Goal: Task Accomplishment & Management: Complete application form

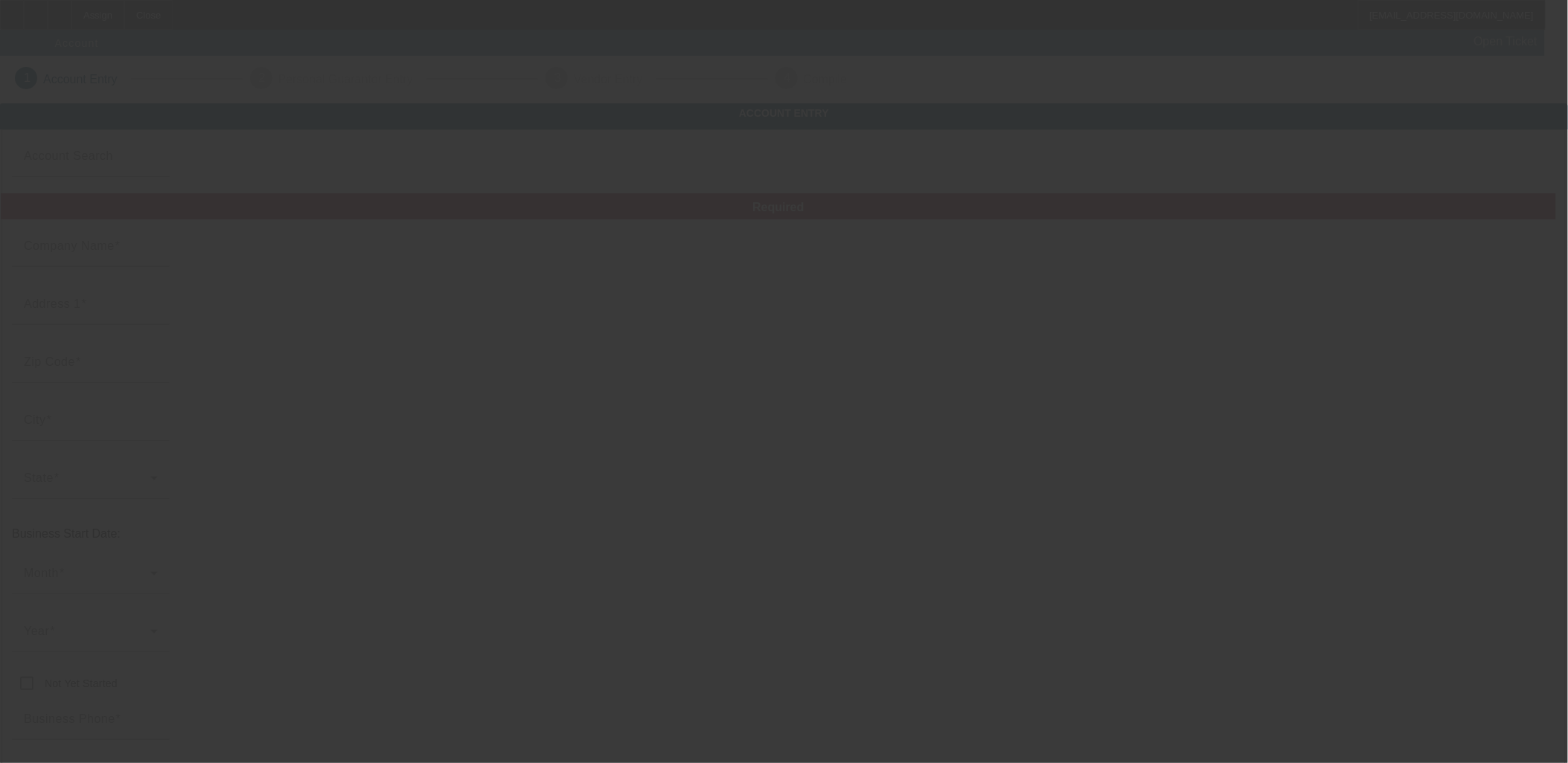
type input "MACHO CONTRACTING LLC"
type input "[STREET_ADDRESS]"
type input "85254"
type input "Scottsdale"
type input "[PHONE_NUMBER]"
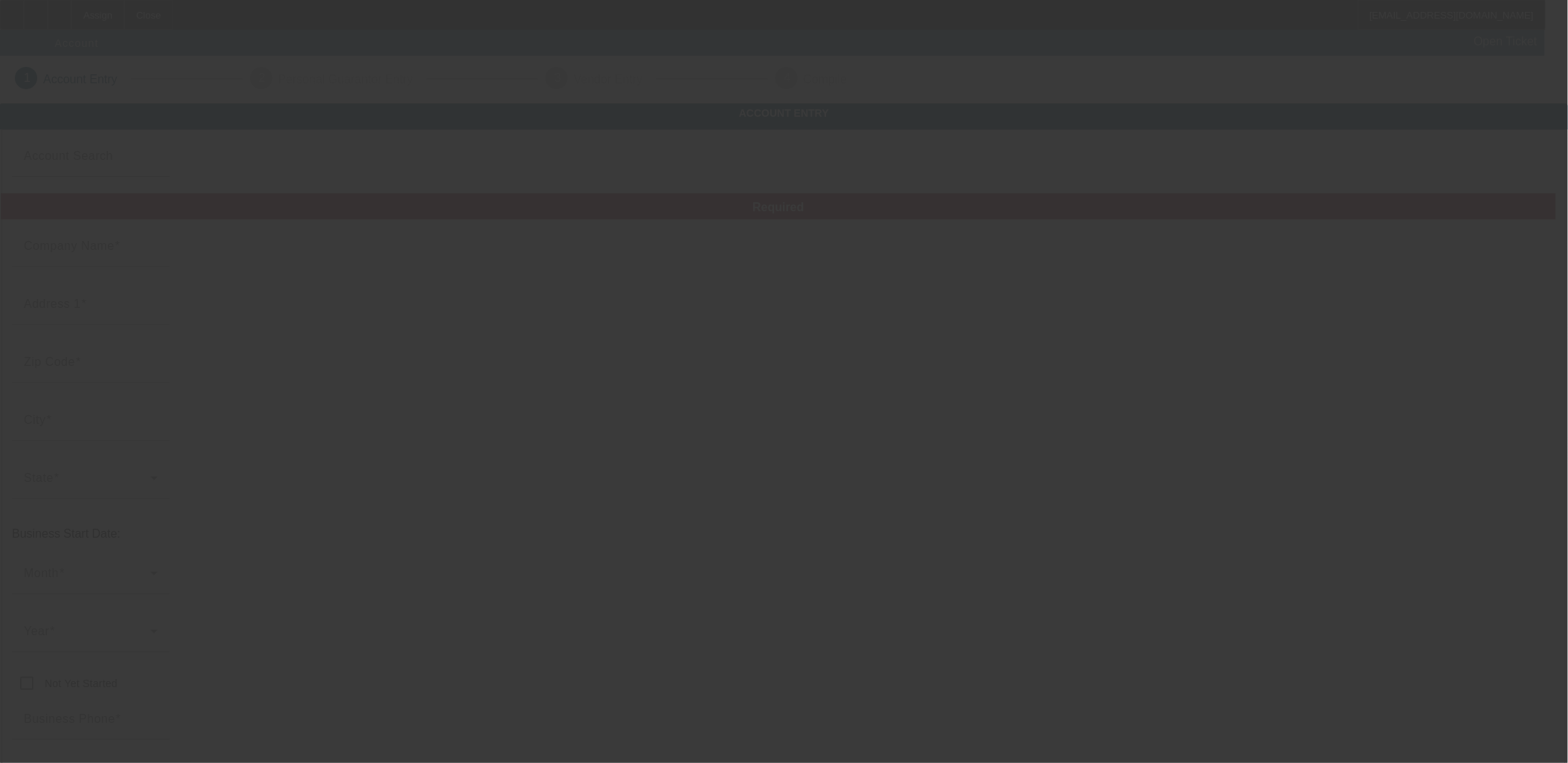
type input "# 100"
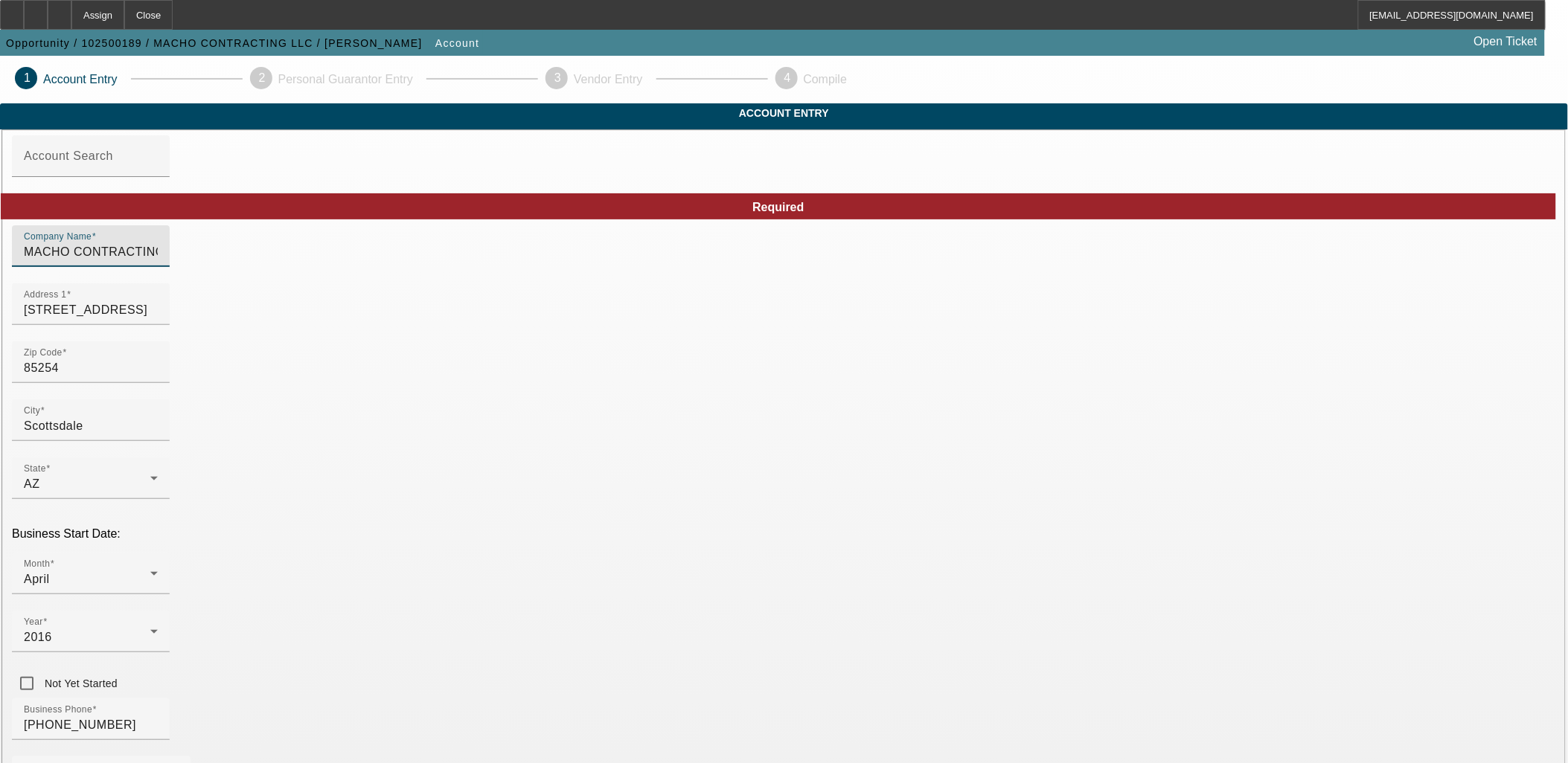
drag, startPoint x: 547, startPoint y: 277, endPoint x: 0, endPoint y: 248, distance: 547.8
click at [0, 251] on html "Assign Close [EMAIL_ADDRESS][DOMAIN_NAME] Opportunity / 102500189 / MACHO CONTR…" at bounding box center [784, 382] width 1568 height 763
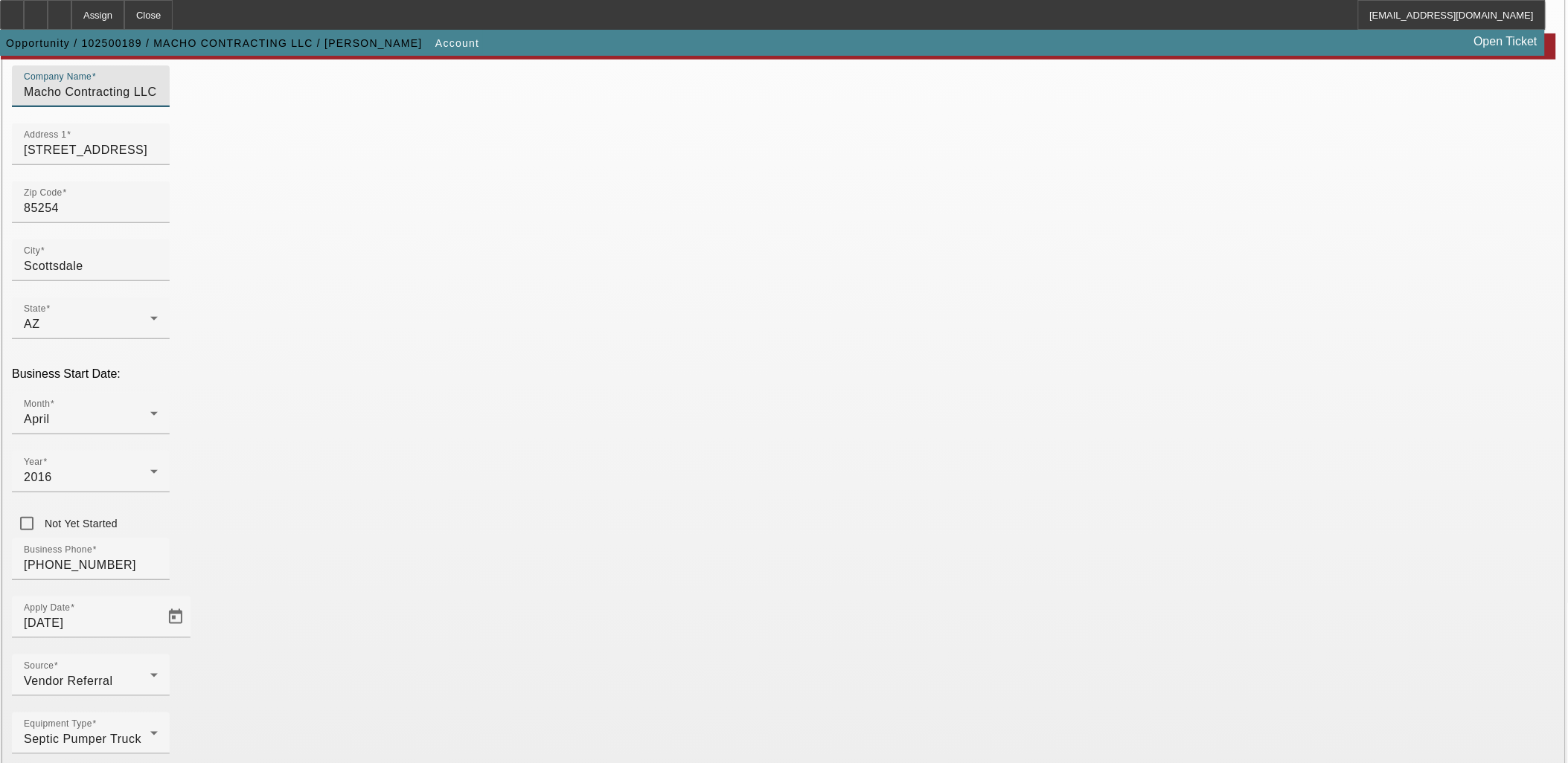
scroll to position [171, 0]
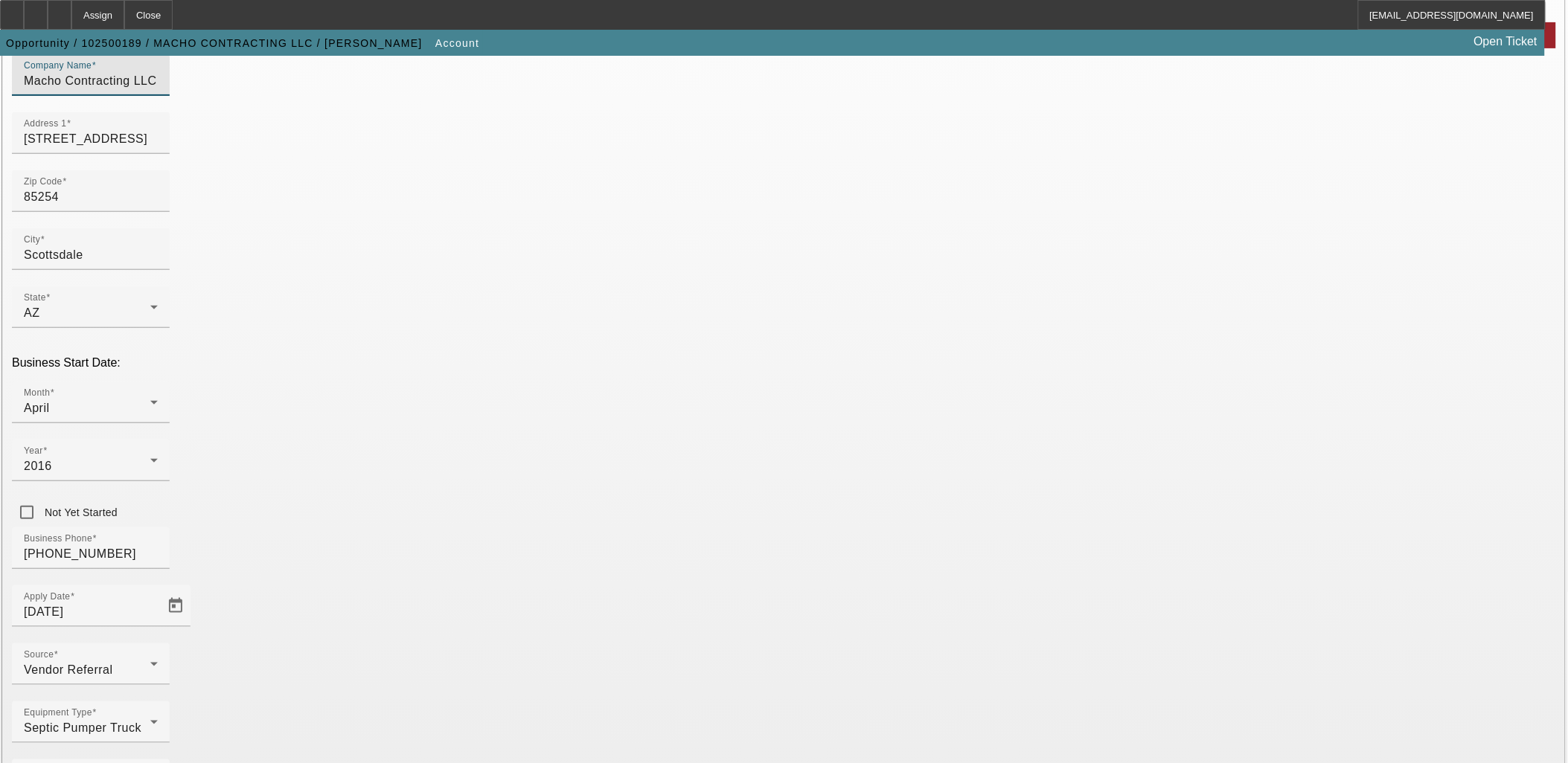
type input "Macho Contracting LLC"
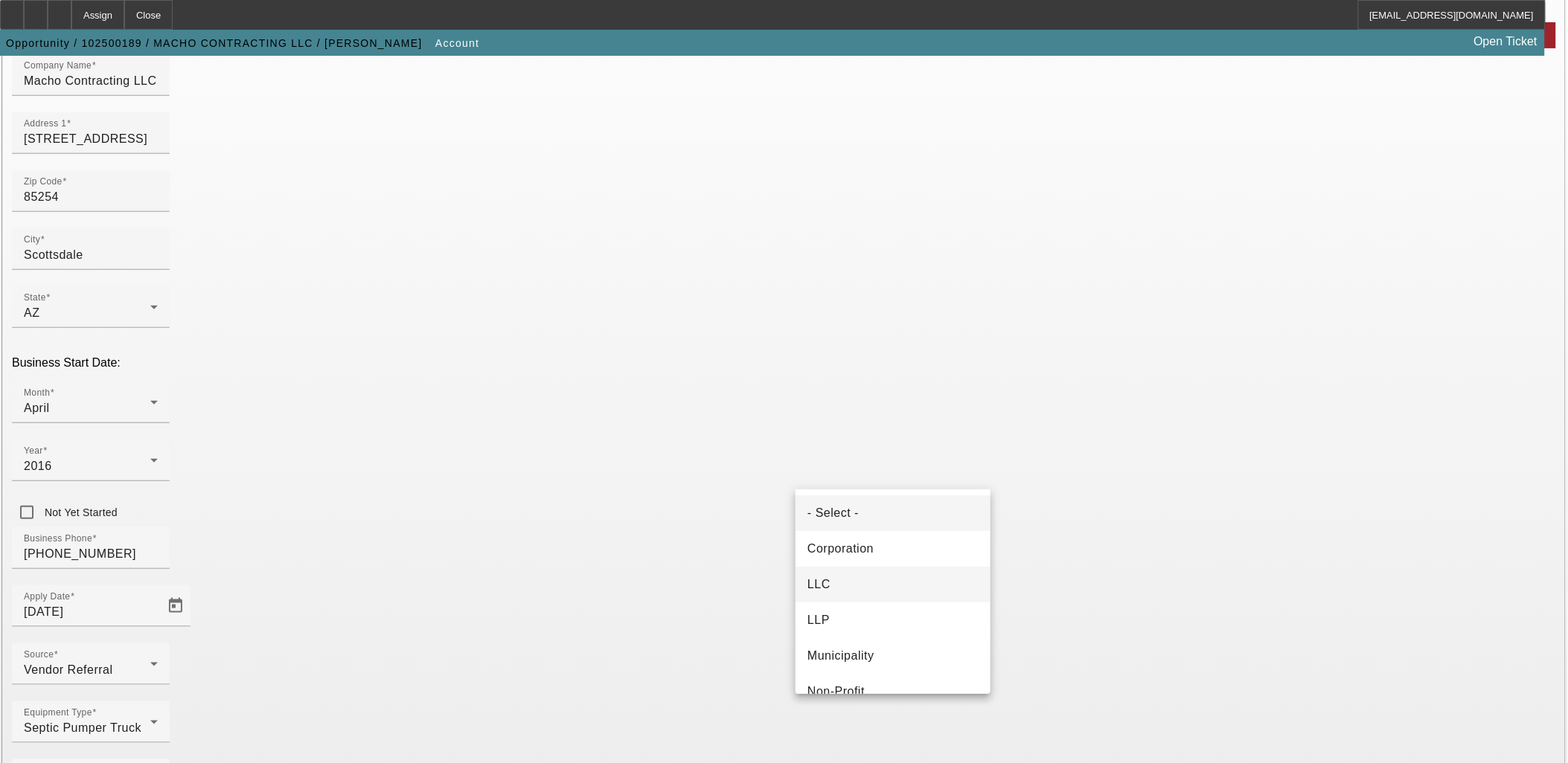
click at [856, 578] on mat-option "LLC" at bounding box center [893, 585] width 195 height 36
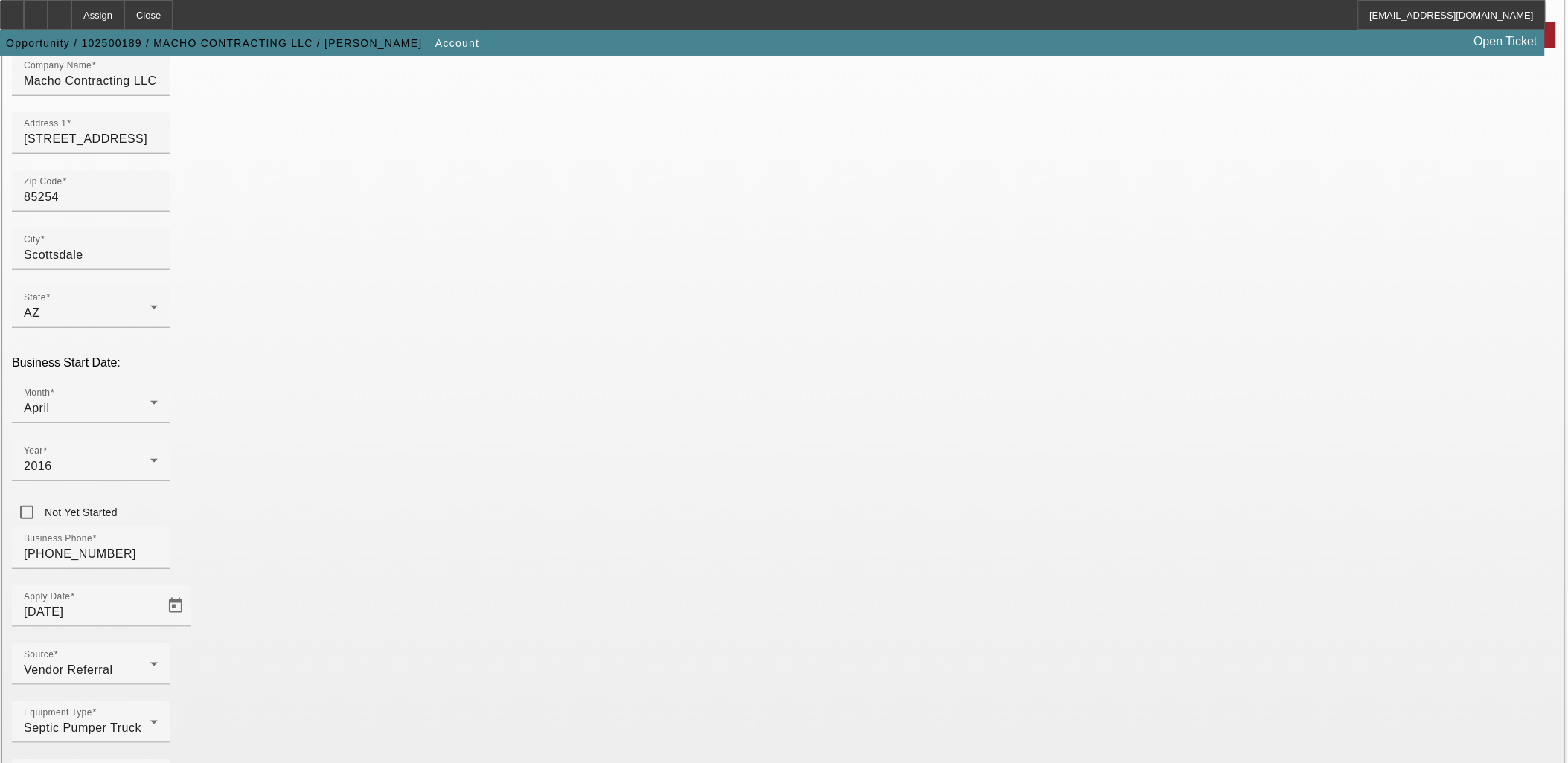
type input "812250617"
type input "[DOMAIN_NAME]"
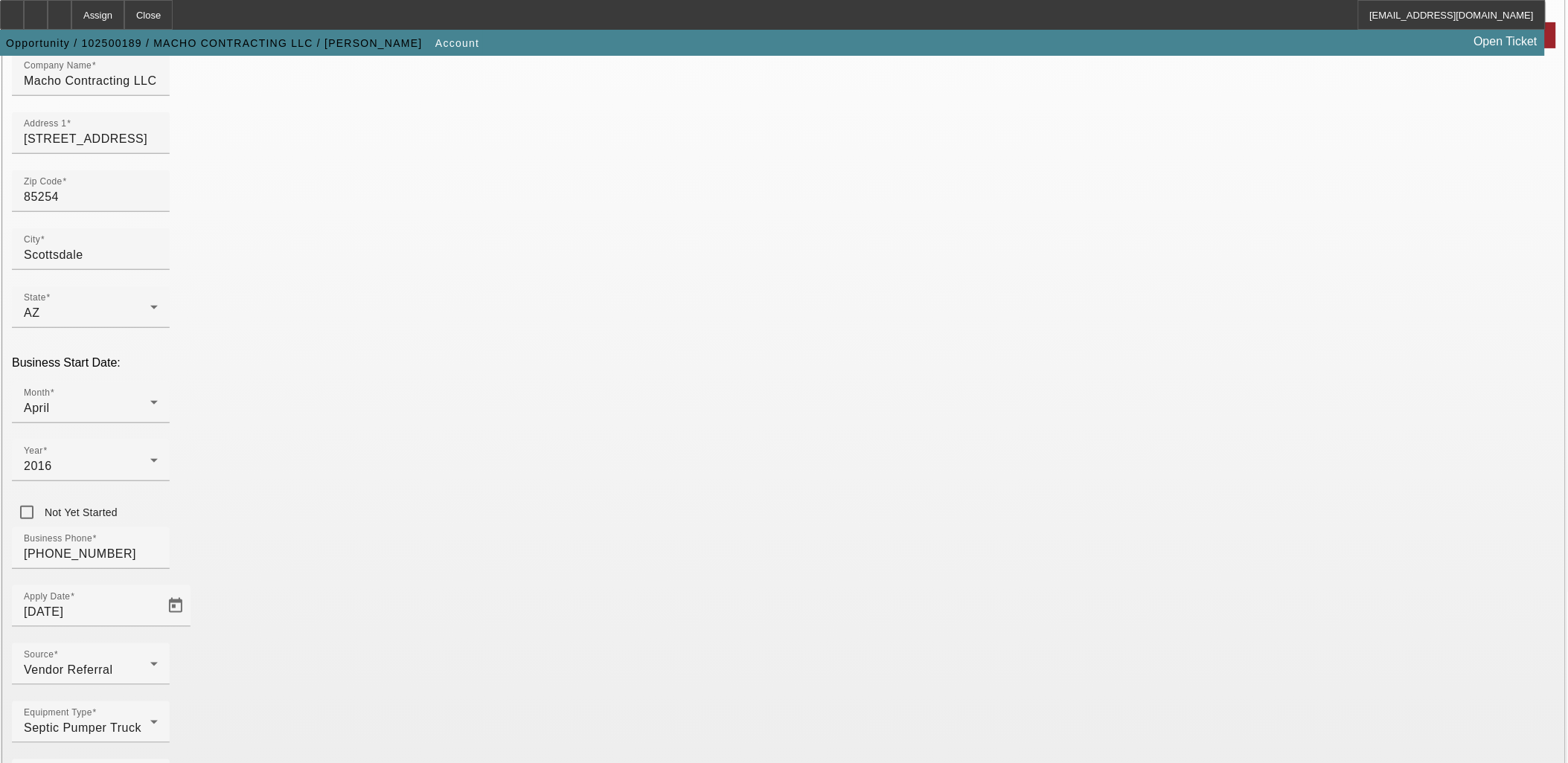
type input "Septic Pumping, Installation, and Service"
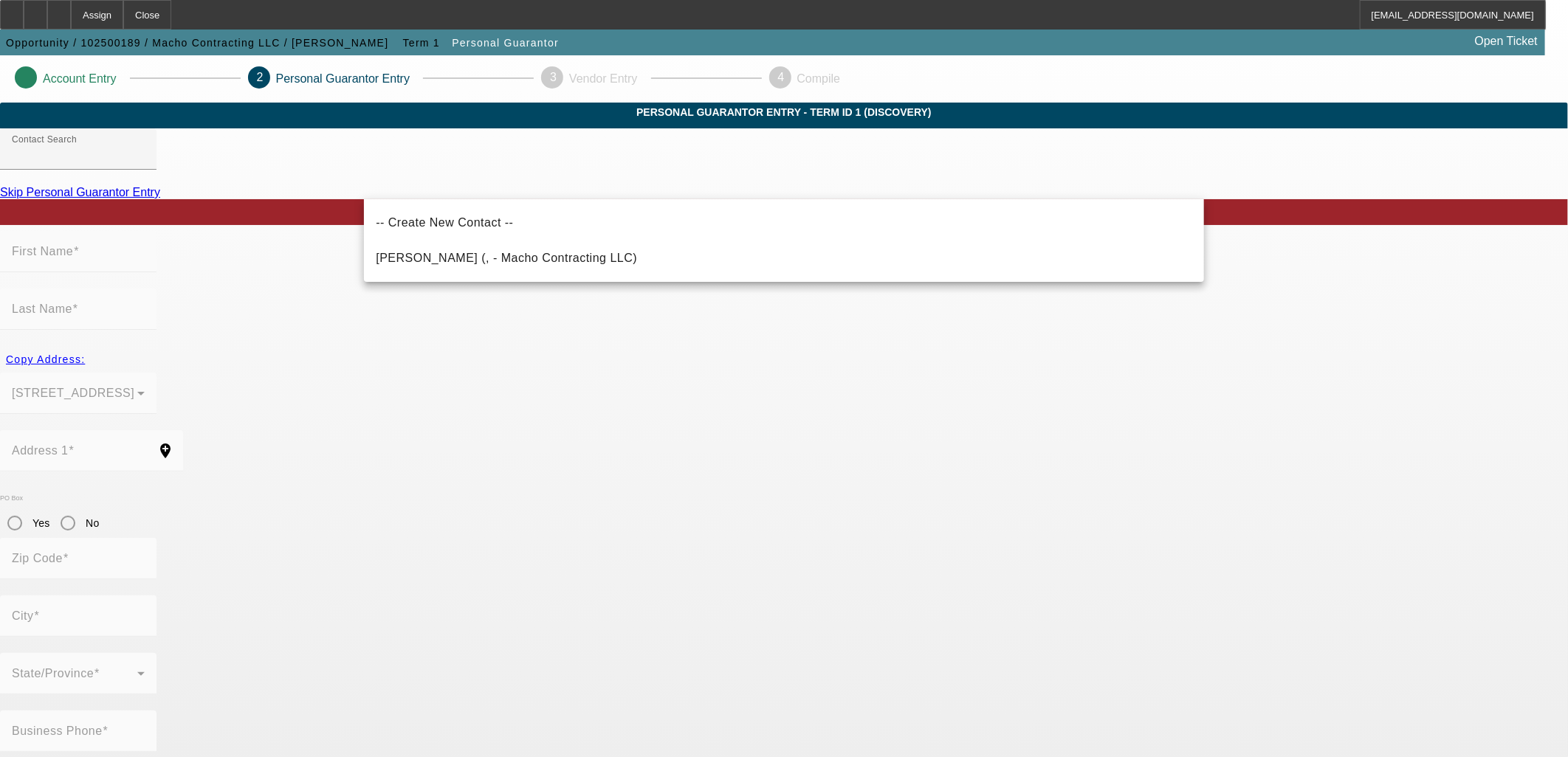
click at [645, 264] on mat-option "[PERSON_NAME] (, - Macho Contracting LLC)" at bounding box center [784, 259] width 840 height 36
type input "[PERSON_NAME] (, - Macho Contracting LLC)"
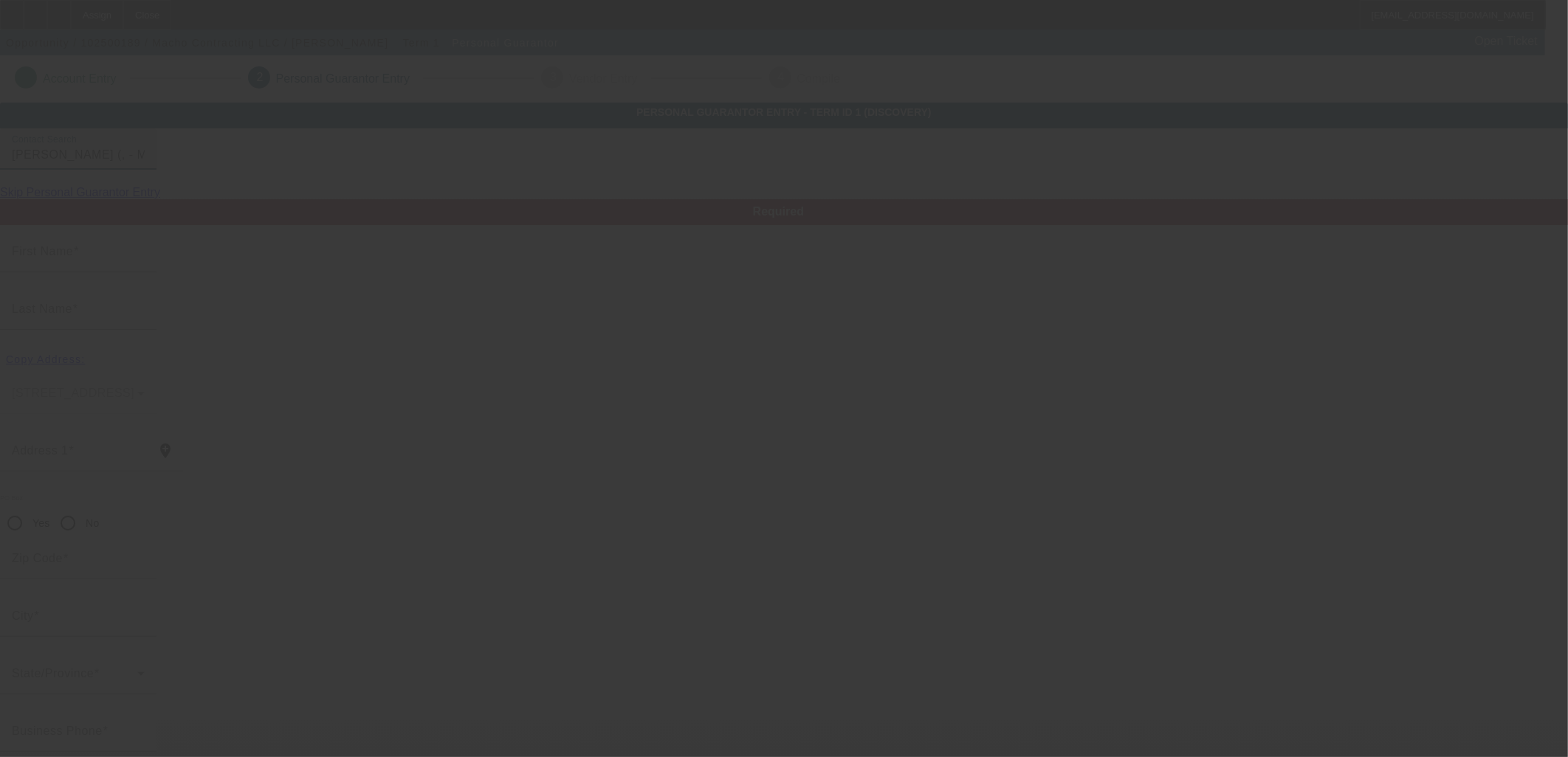
type input "[PERSON_NAME]"
radio input "true"
type input "[PHONE_NUMBER]"
type input "[PERSON_NAME][EMAIL_ADDRESS][DOMAIN_NAME]"
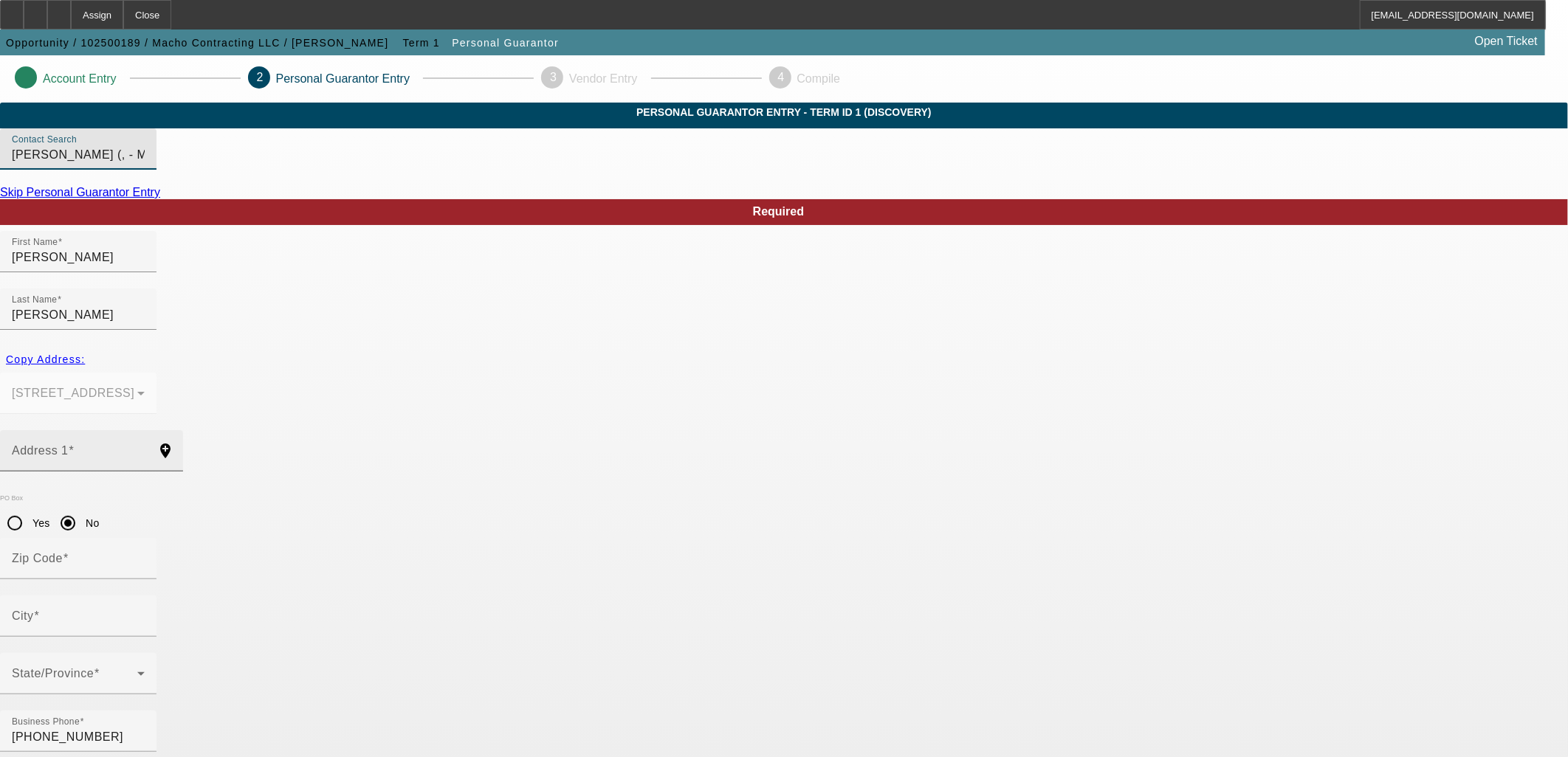
click at [145, 448] on input "Address 1" at bounding box center [78, 457] width 133 height 18
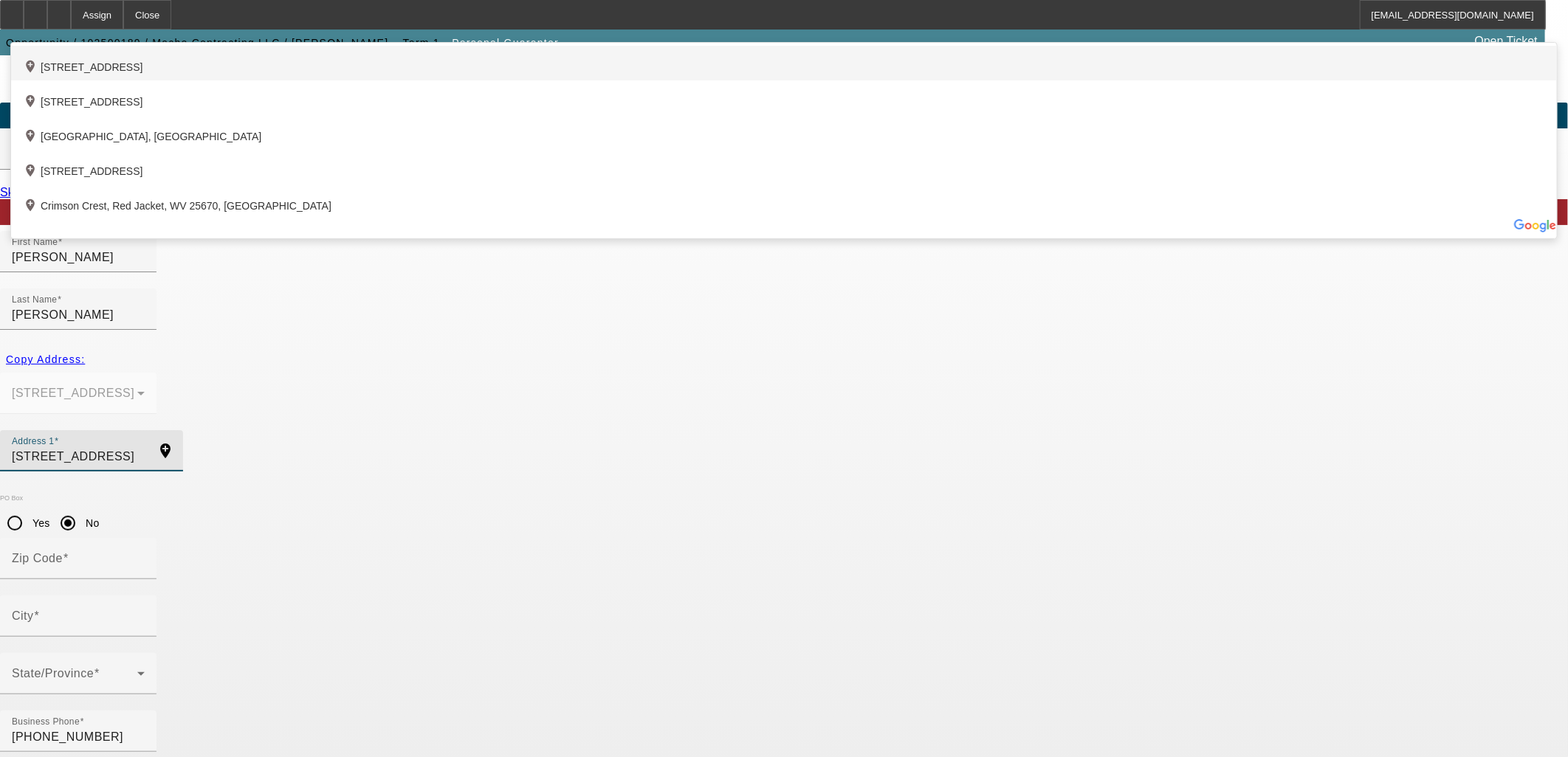
type input "[STREET_ADDRESS]"
click at [543, 81] on div "add_location [STREET_ADDRESS]" at bounding box center [784, 63] width 1546 height 35
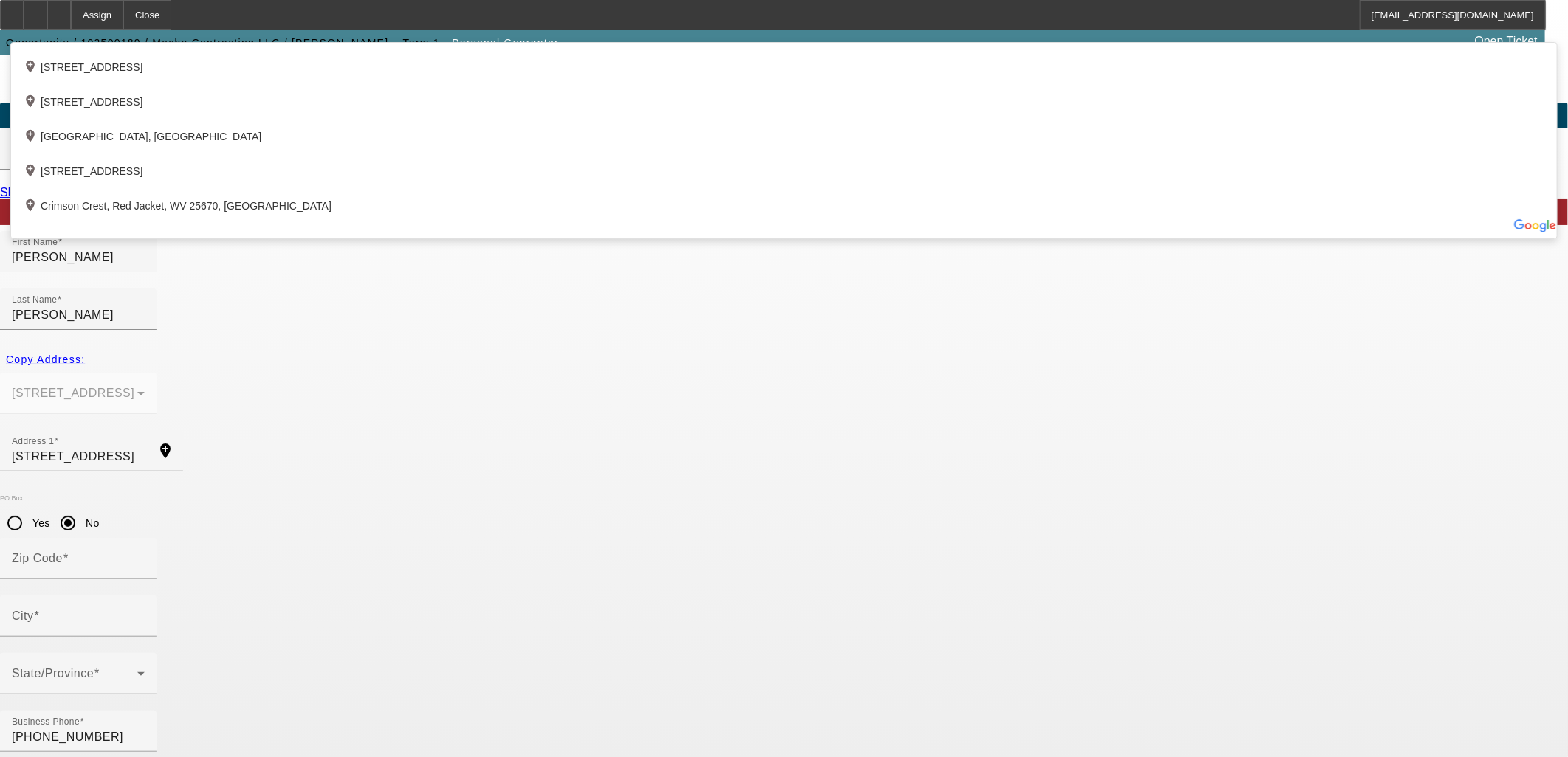
type input "85331"
type input "[GEOGRAPHIC_DATA]"
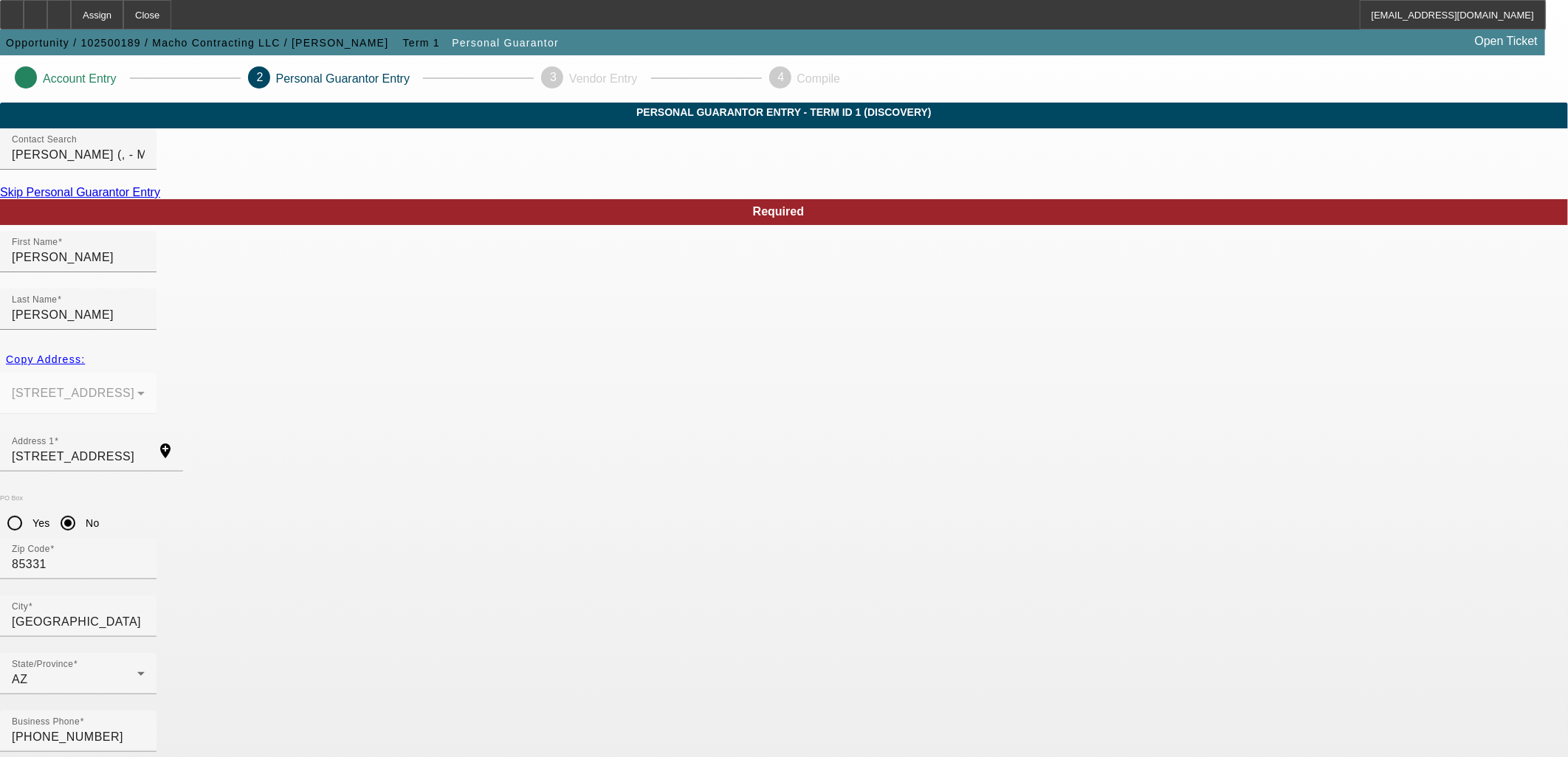
type input "50"
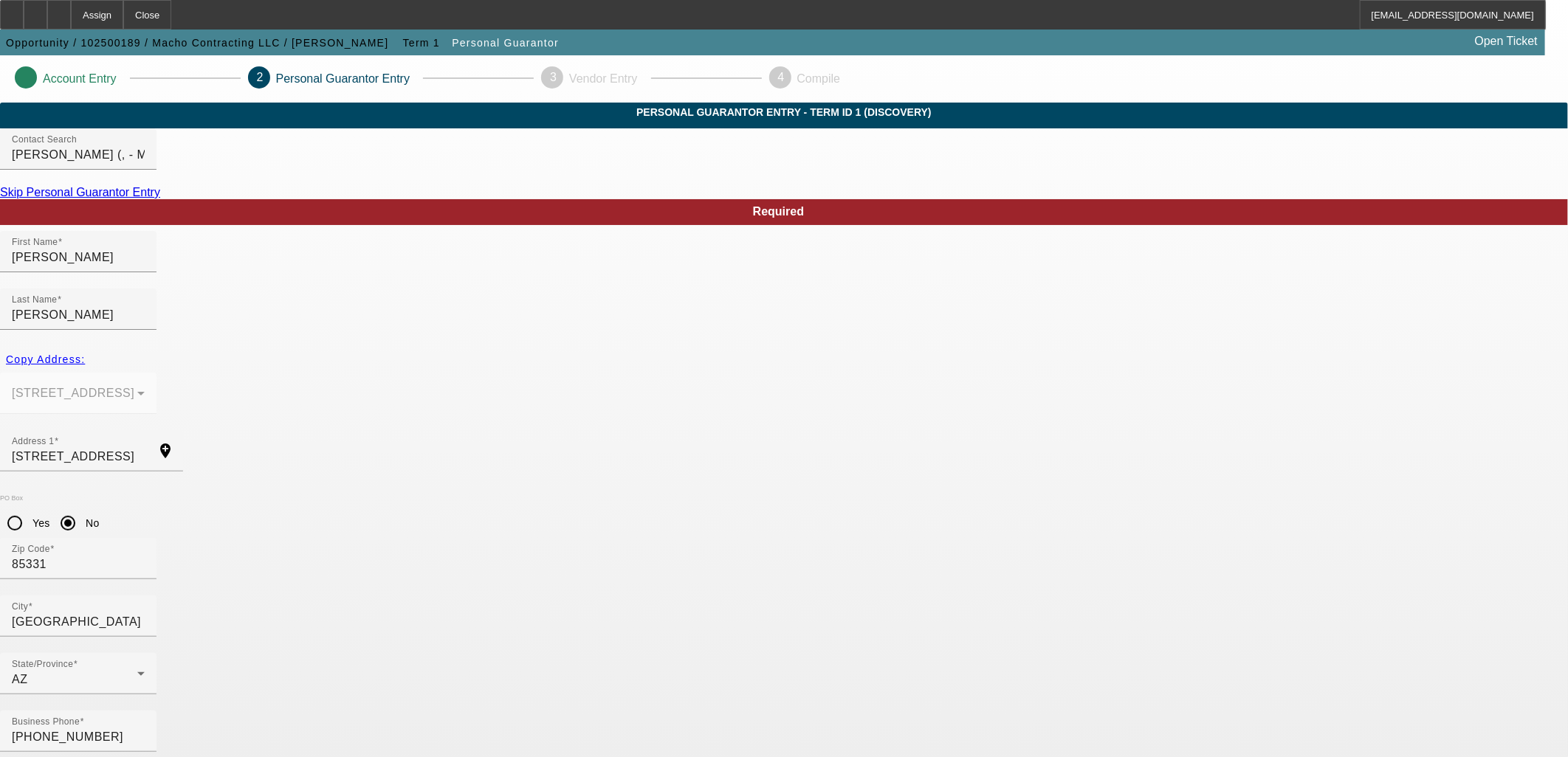
type input "601-78-6352"
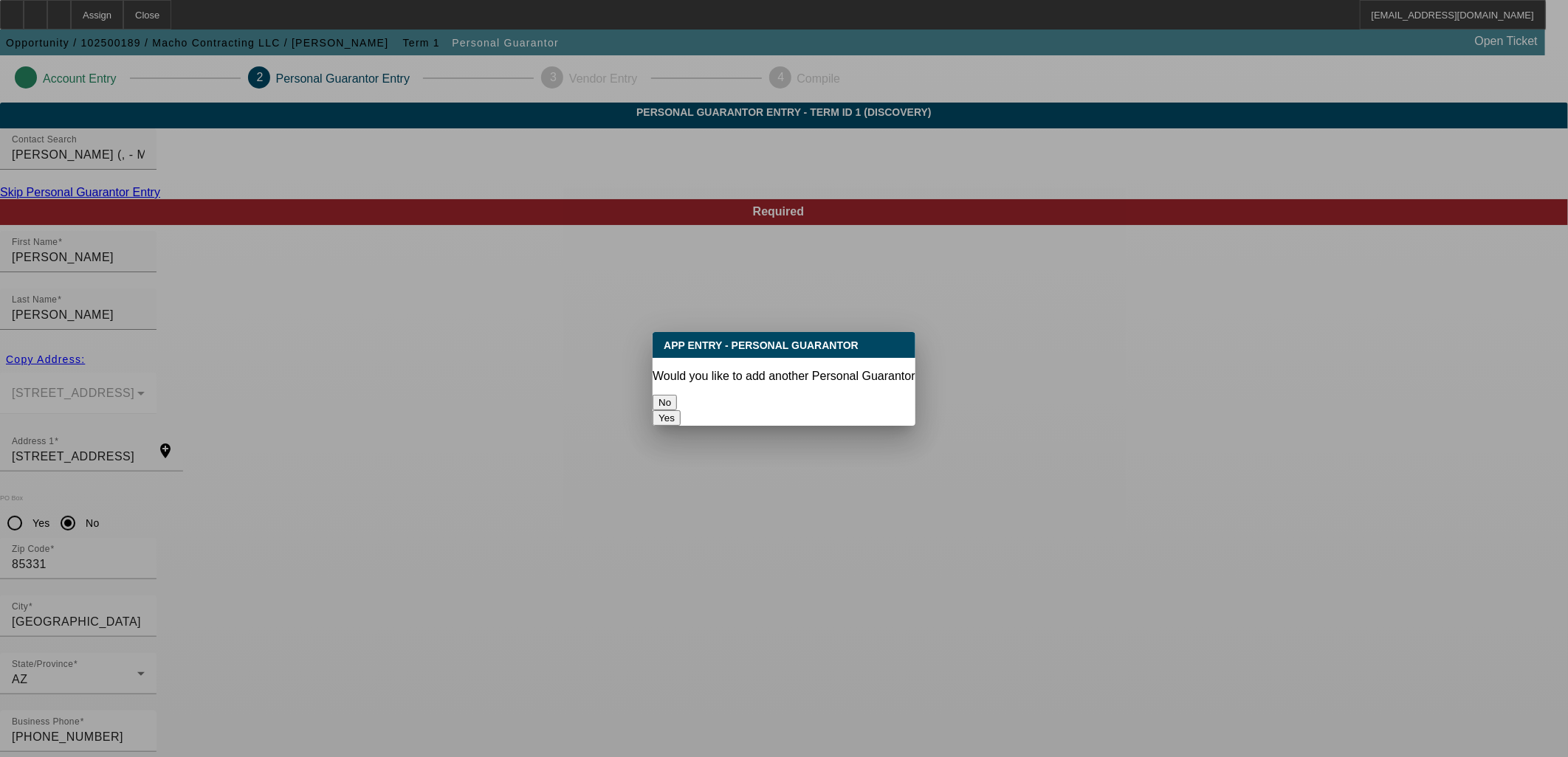
click at [681, 410] on button "Yes" at bounding box center [667, 418] width 28 height 16
radio input "false"
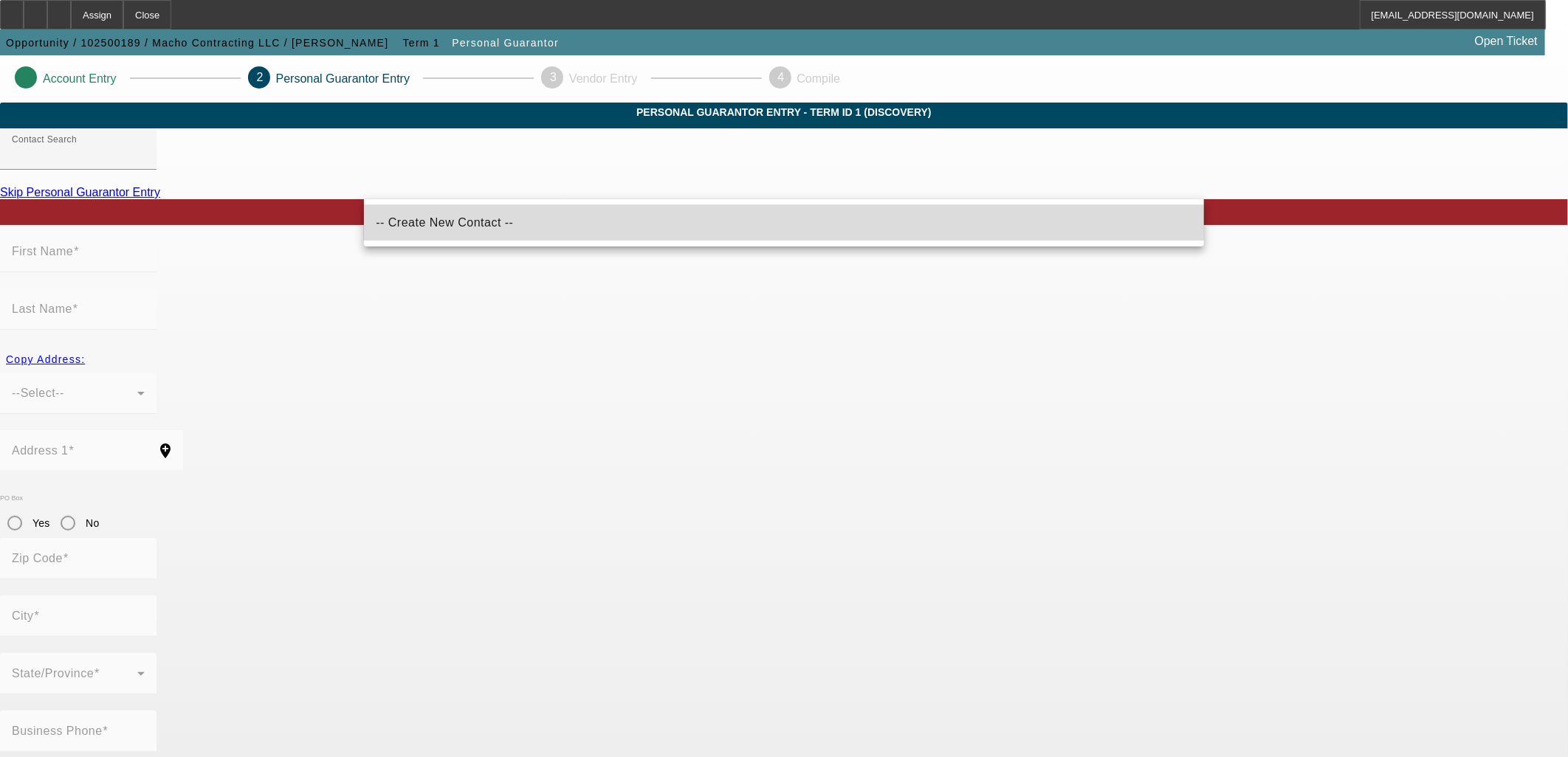
click at [434, 239] on mat-option "-- Create New Contact --" at bounding box center [784, 223] width 840 height 36
type input "-- Create New Contact --"
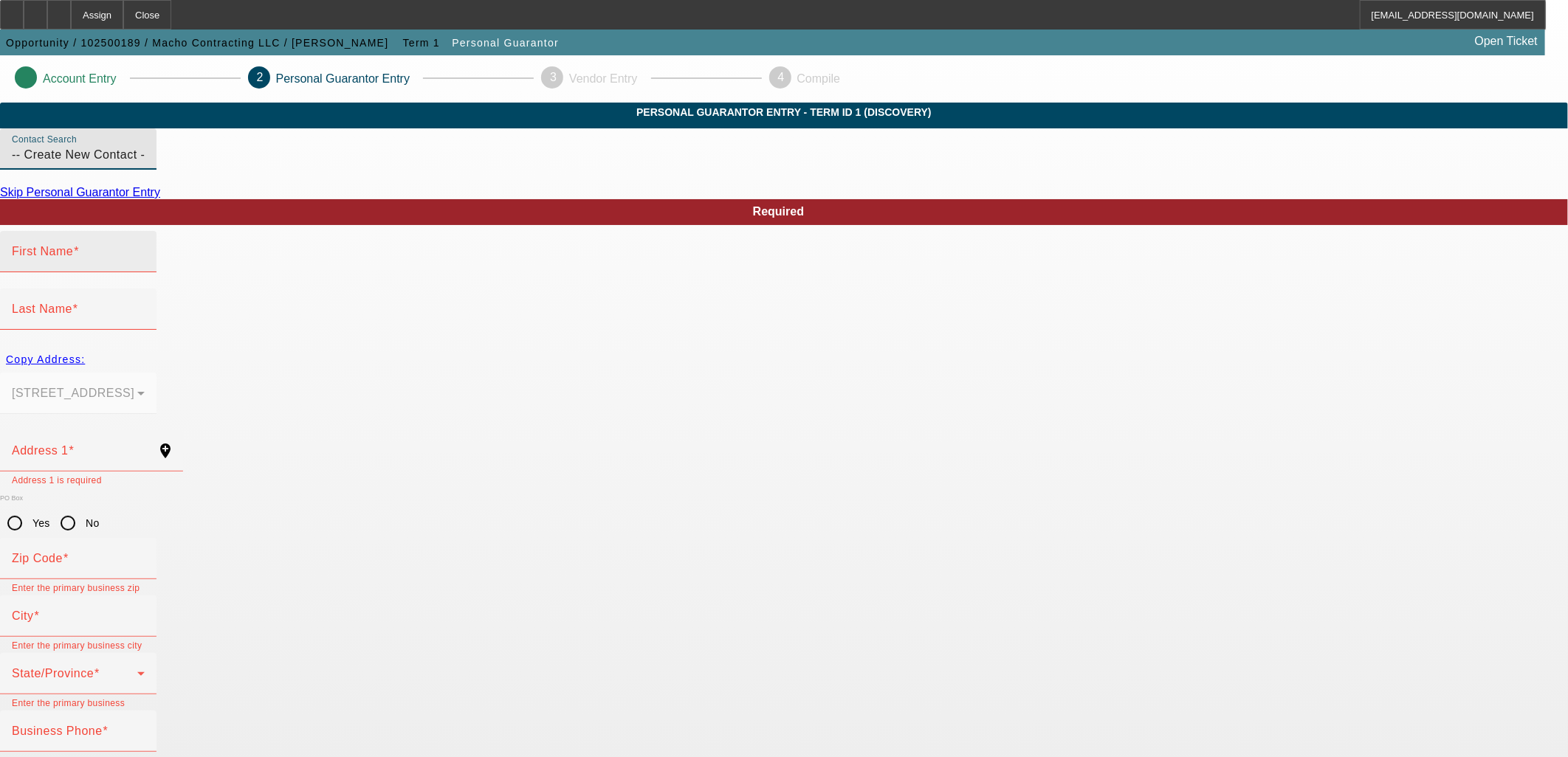
click at [73, 257] on mat-label "First Name" at bounding box center [42, 251] width 61 height 12
click at [145, 267] on input "First Name" at bounding box center [78, 257] width 133 height 18
type input "[PERSON_NAME]"
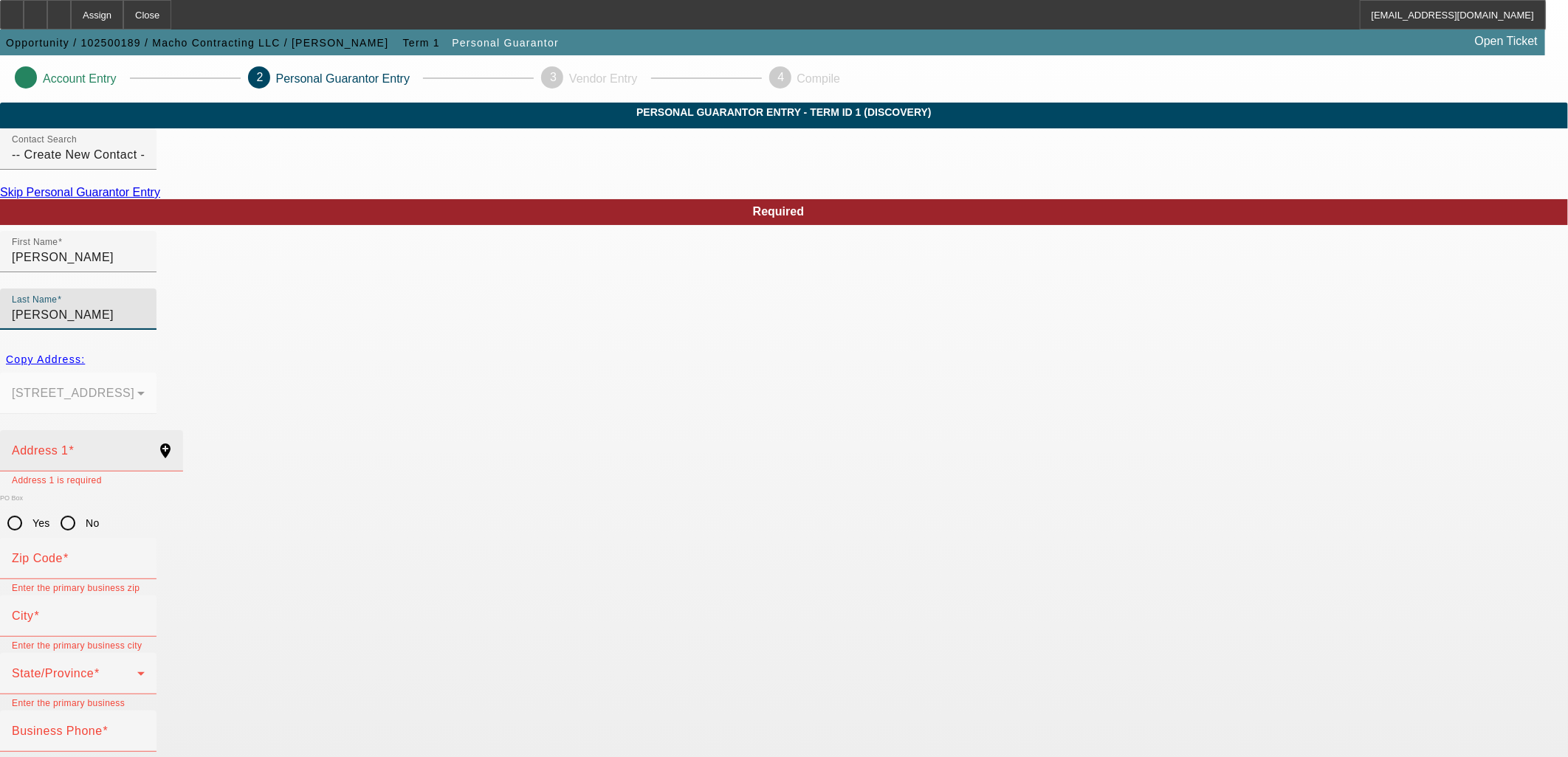
type input "[PERSON_NAME]"
click at [145, 448] on input "Address 1" at bounding box center [78, 457] width 133 height 18
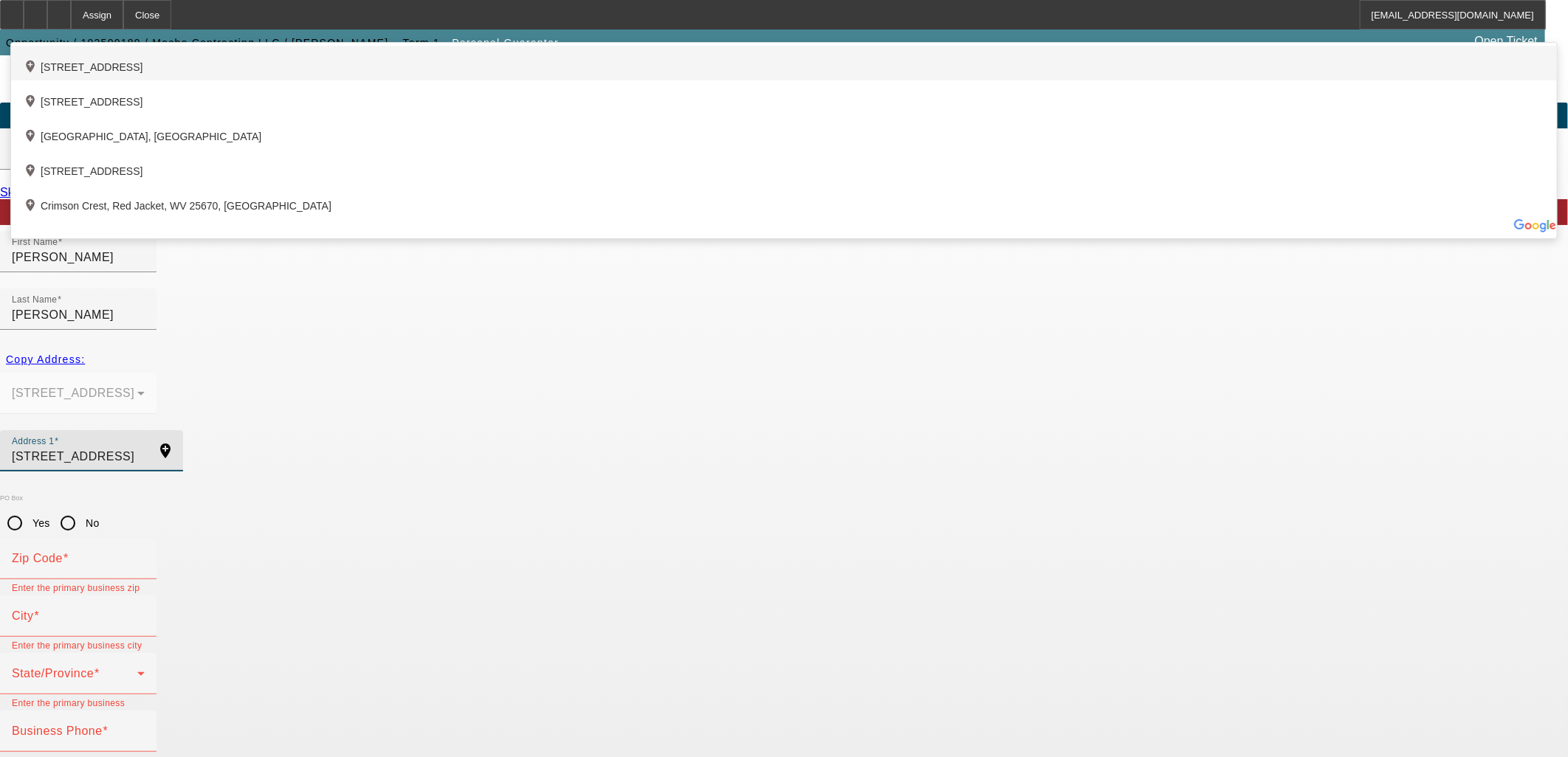
type input "[STREET_ADDRESS]"
click at [493, 81] on div "add_location [STREET_ADDRESS]" at bounding box center [784, 63] width 1546 height 35
type input "85331"
type input "[GEOGRAPHIC_DATA]"
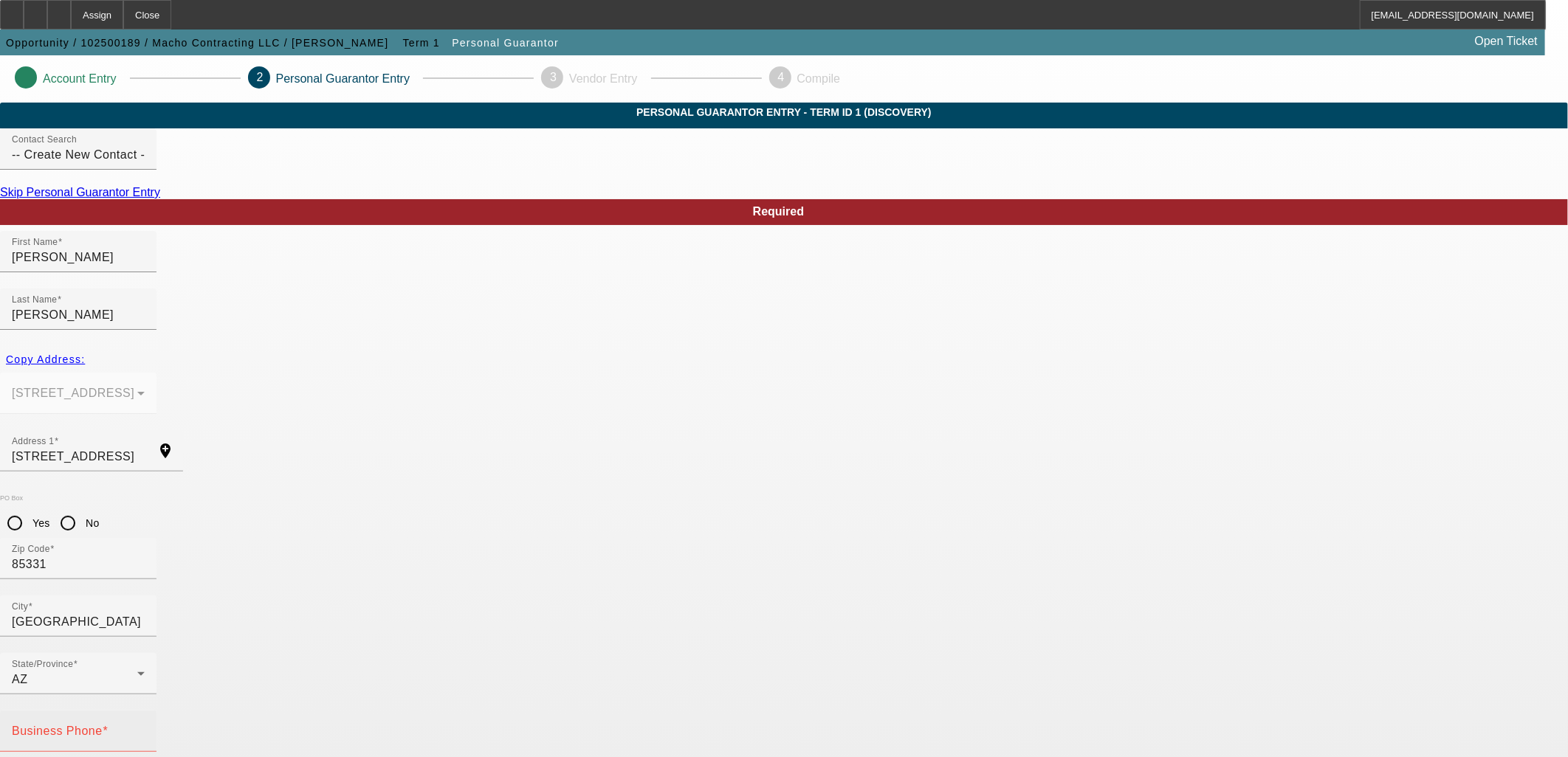
click at [103, 725] on mat-label "Business Phone" at bounding box center [57, 731] width 91 height 12
click at [145, 728] on input "Business Phone" at bounding box center [78, 737] width 133 height 18
type input "[PHONE_NUMBER]"
type input "50"
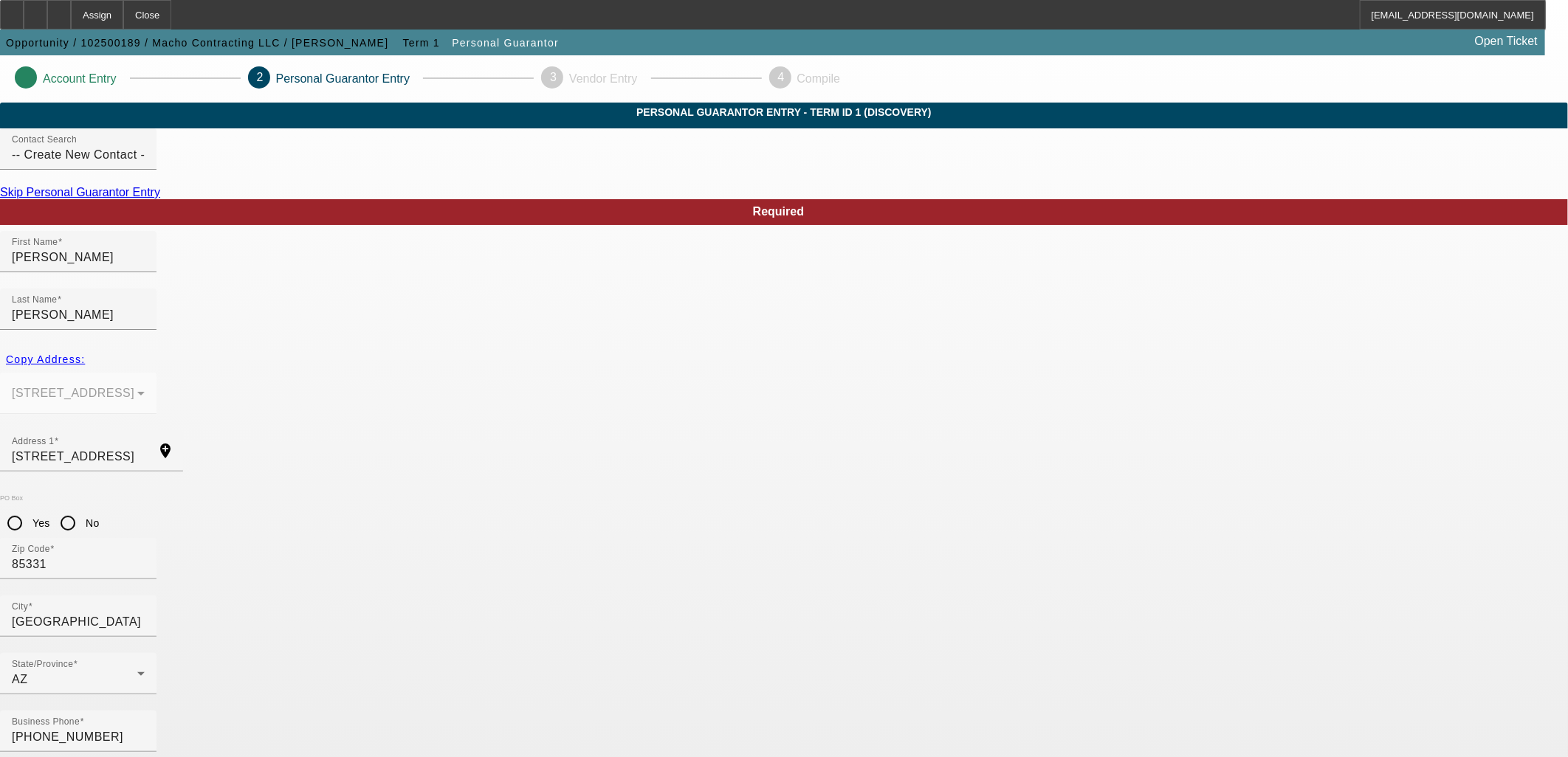
type input "600-18-9809"
paste input "[PERSON_NAME][EMAIL_ADDRESS][DOMAIN_NAME]"
type input "[PERSON_NAME][EMAIL_ADDRESS][DOMAIN_NAME]"
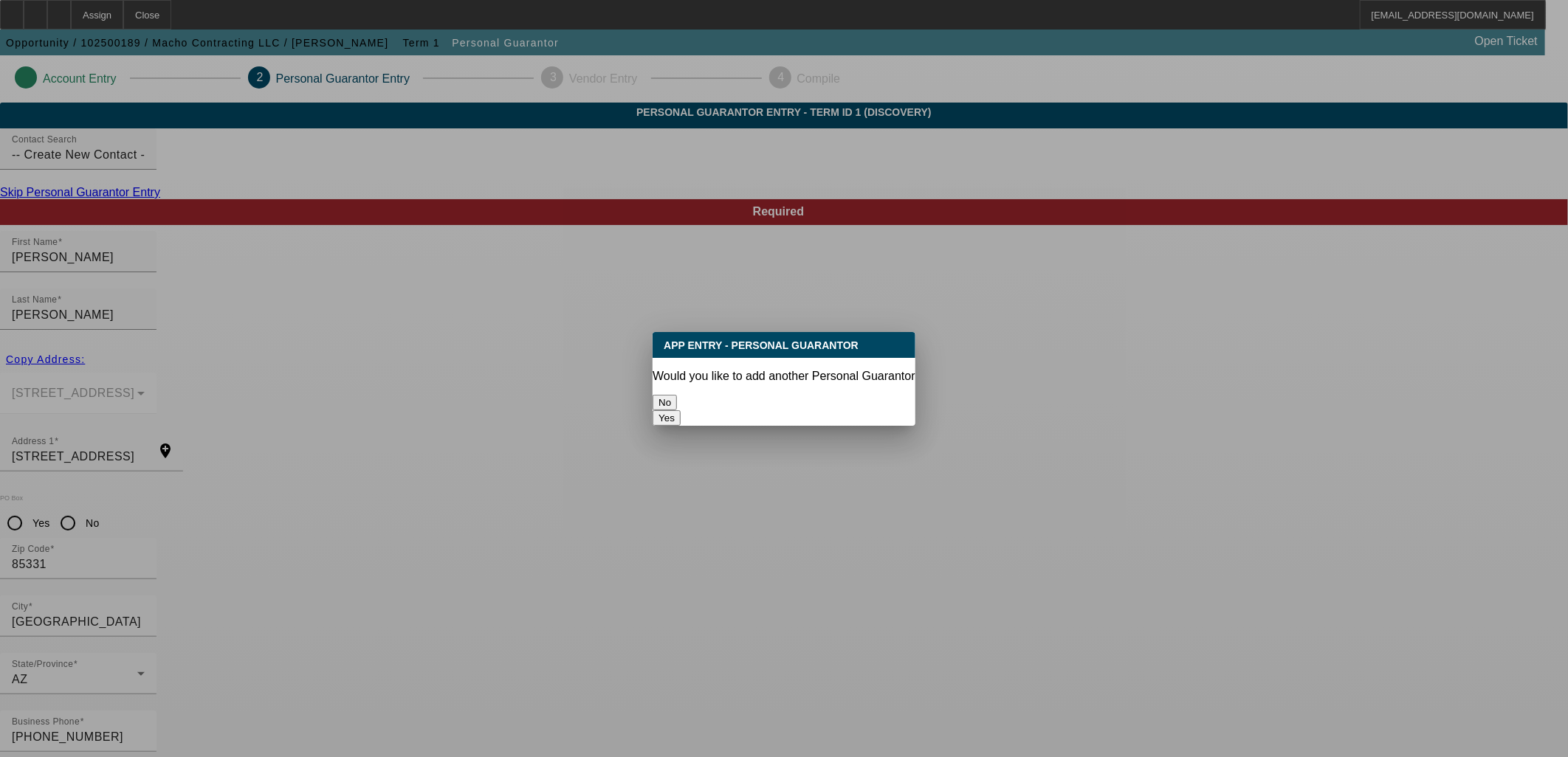
click at [677, 404] on button "No" at bounding box center [665, 403] width 24 height 16
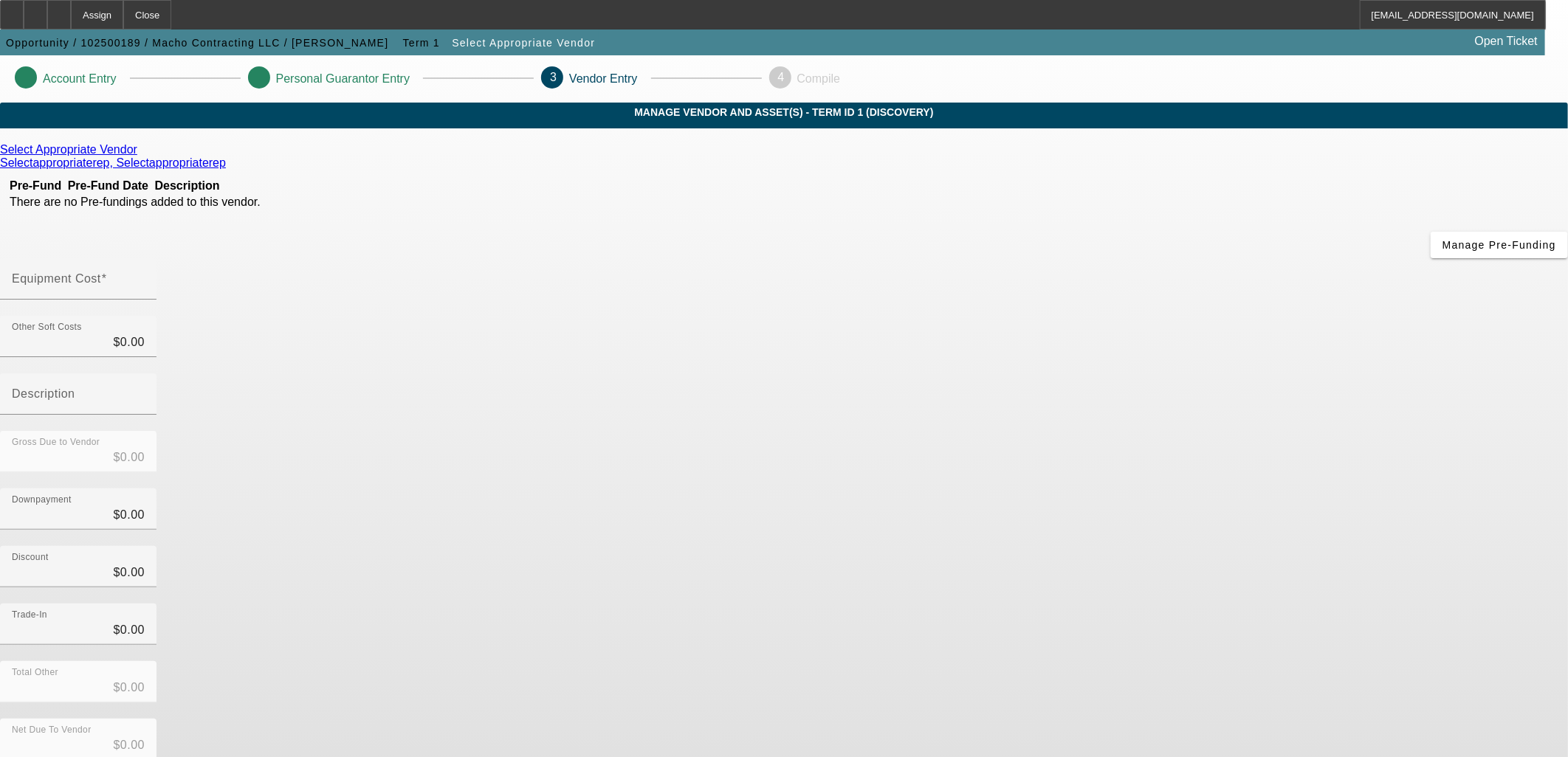
click at [141, 155] on icon at bounding box center [141, 149] width 0 height 12
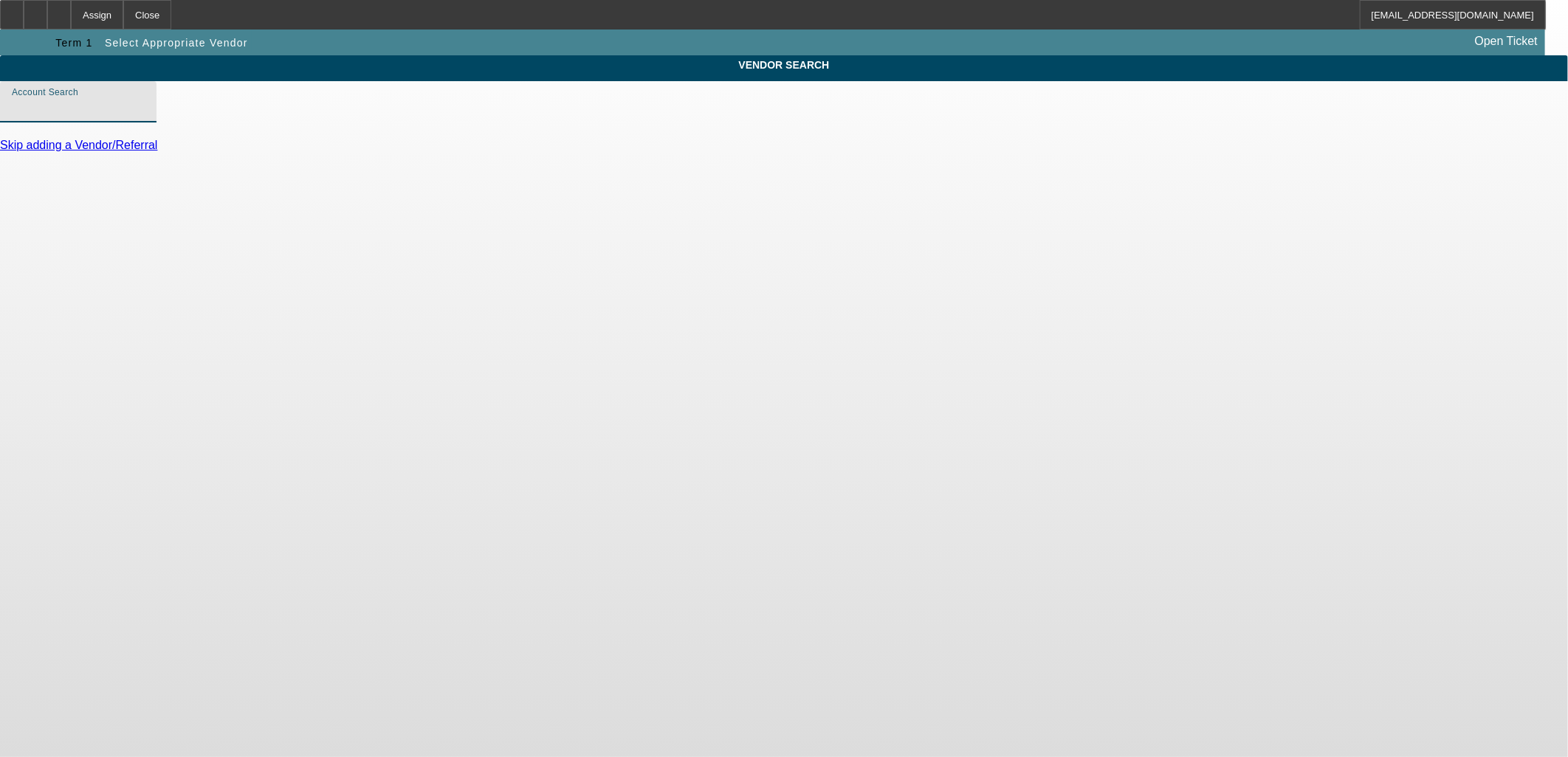
click at [145, 117] on input "Account Search" at bounding box center [78, 107] width 133 height 18
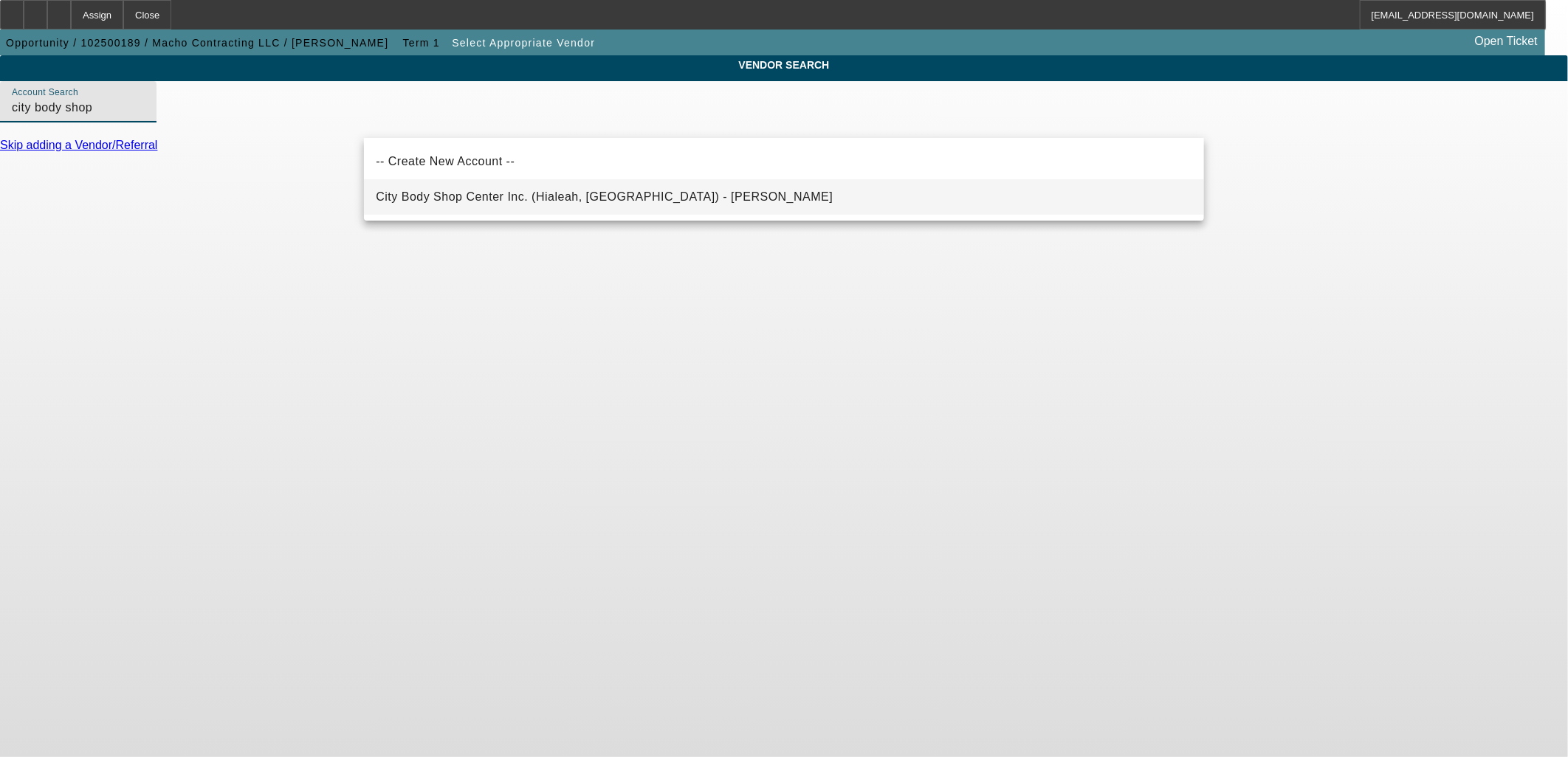
click at [512, 192] on span "City Body Shop Center Inc. (Hialeah, [GEOGRAPHIC_DATA]) - [PERSON_NAME]" at bounding box center [604, 197] width 457 height 12
type input "City Body Shop Center Inc. (Hialeah, [GEOGRAPHIC_DATA]) - [PERSON_NAME]"
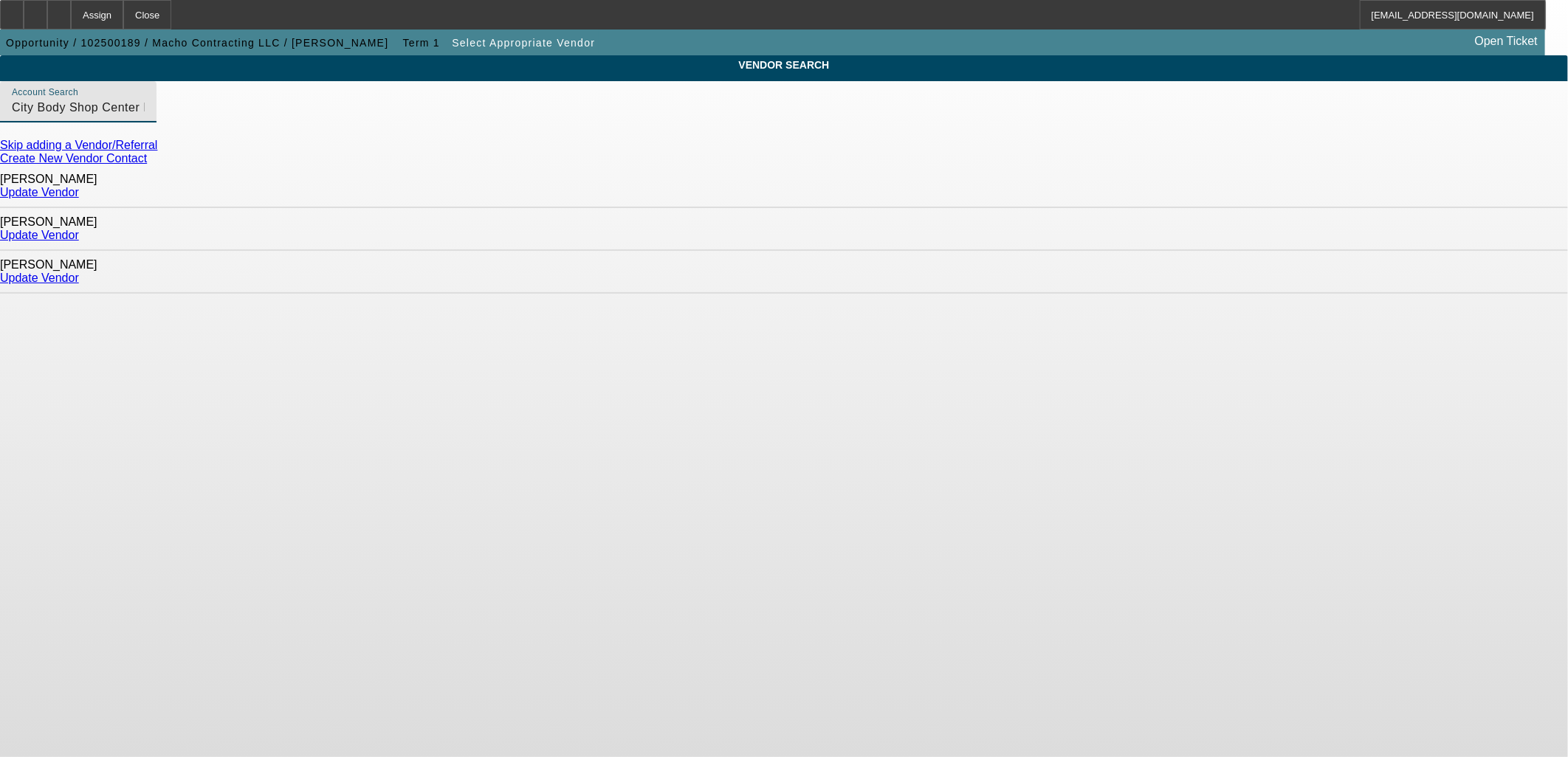
click at [79, 272] on link "Update Vendor" at bounding box center [40, 278] width 79 height 12
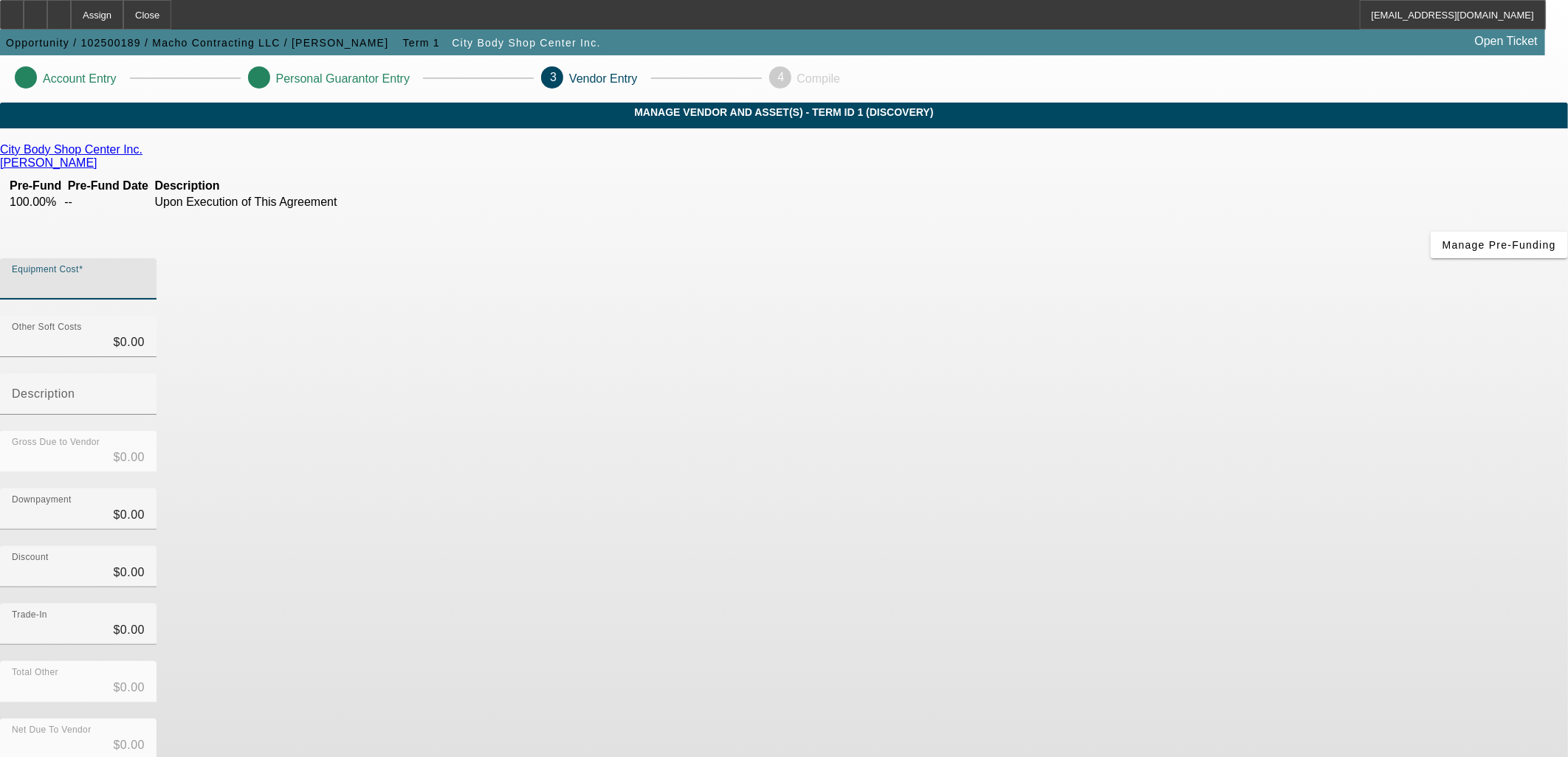
click at [145, 276] on input "Equipment Cost" at bounding box center [78, 284] width 133 height 18
type input "1"
type input "$1.00"
type input "12"
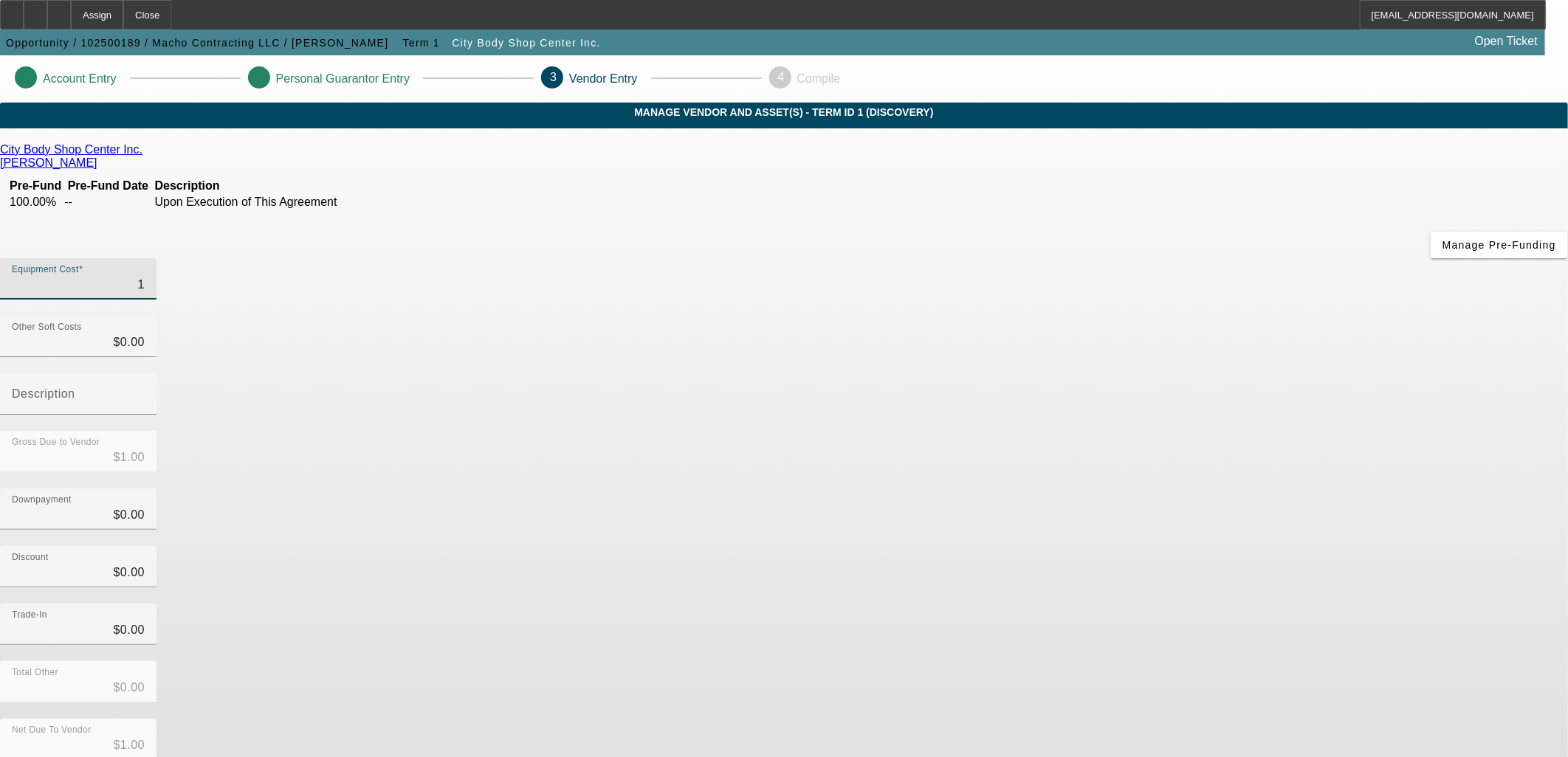
type input "$12.00"
type input "123"
type input "$123.00"
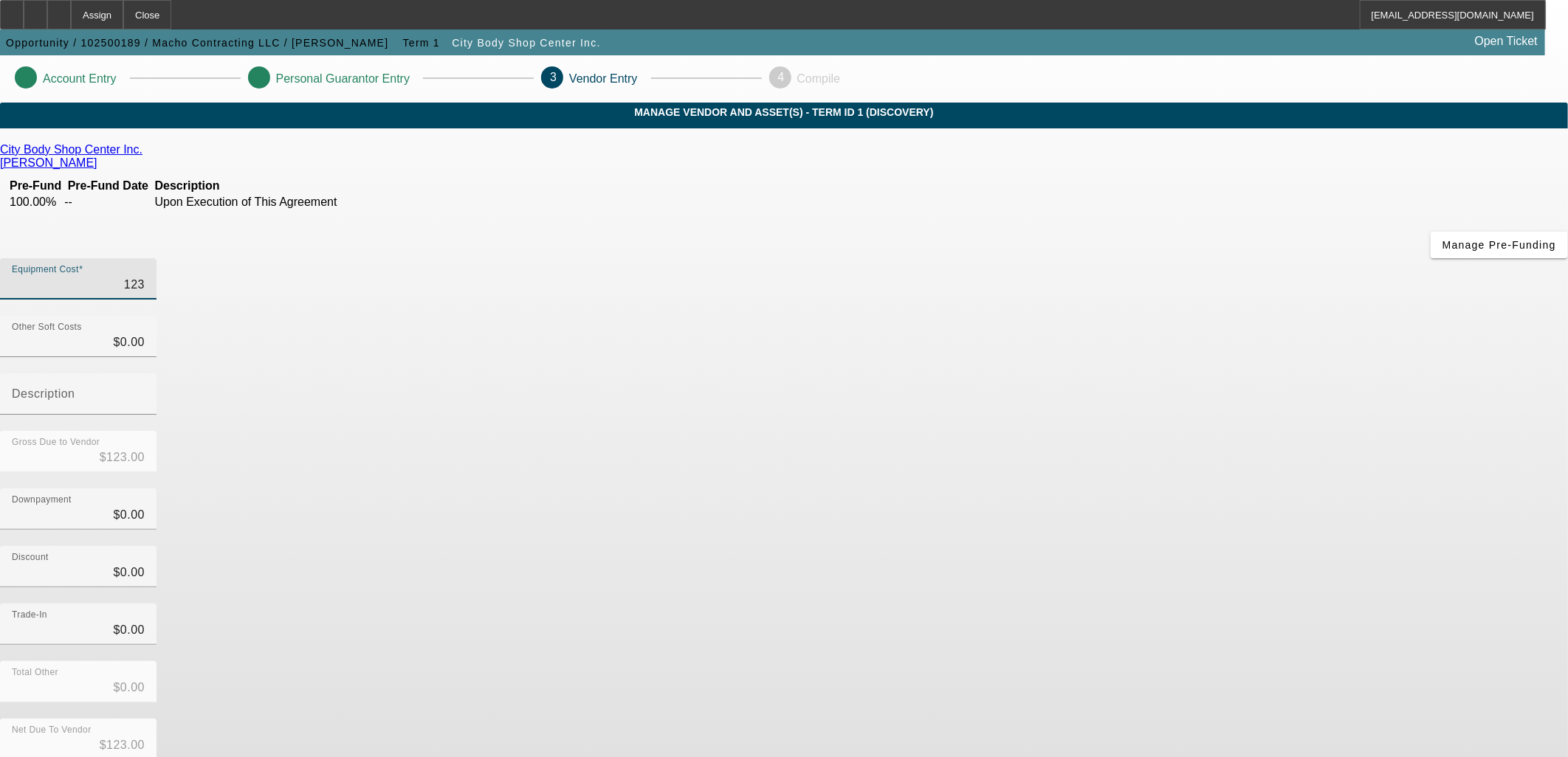
type input "1234"
type input "$1,234.00"
type input "12345"
type input "$12,345.00"
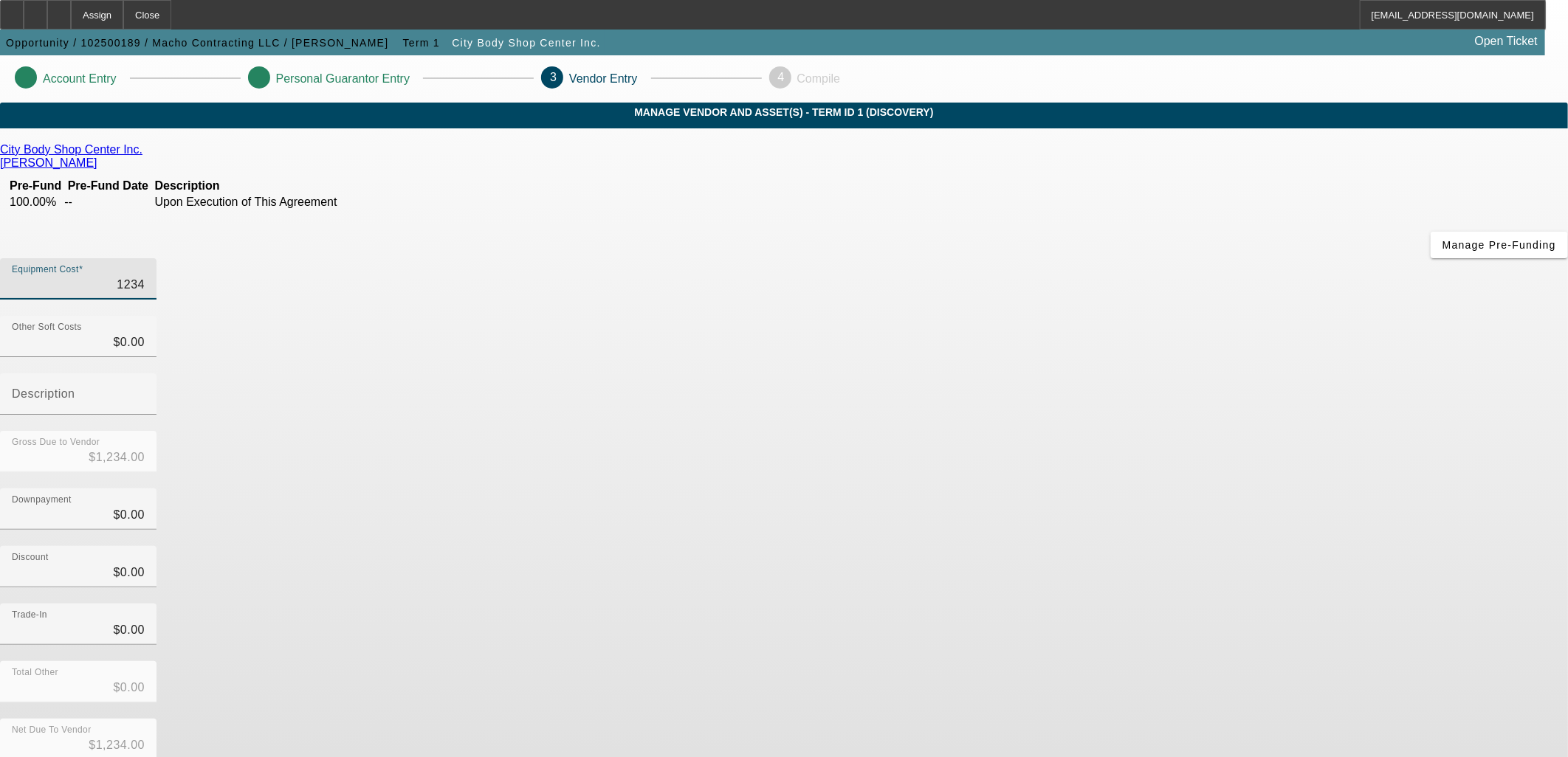
type input "$12,345.00"
type input "123456"
type input "$123,456.00"
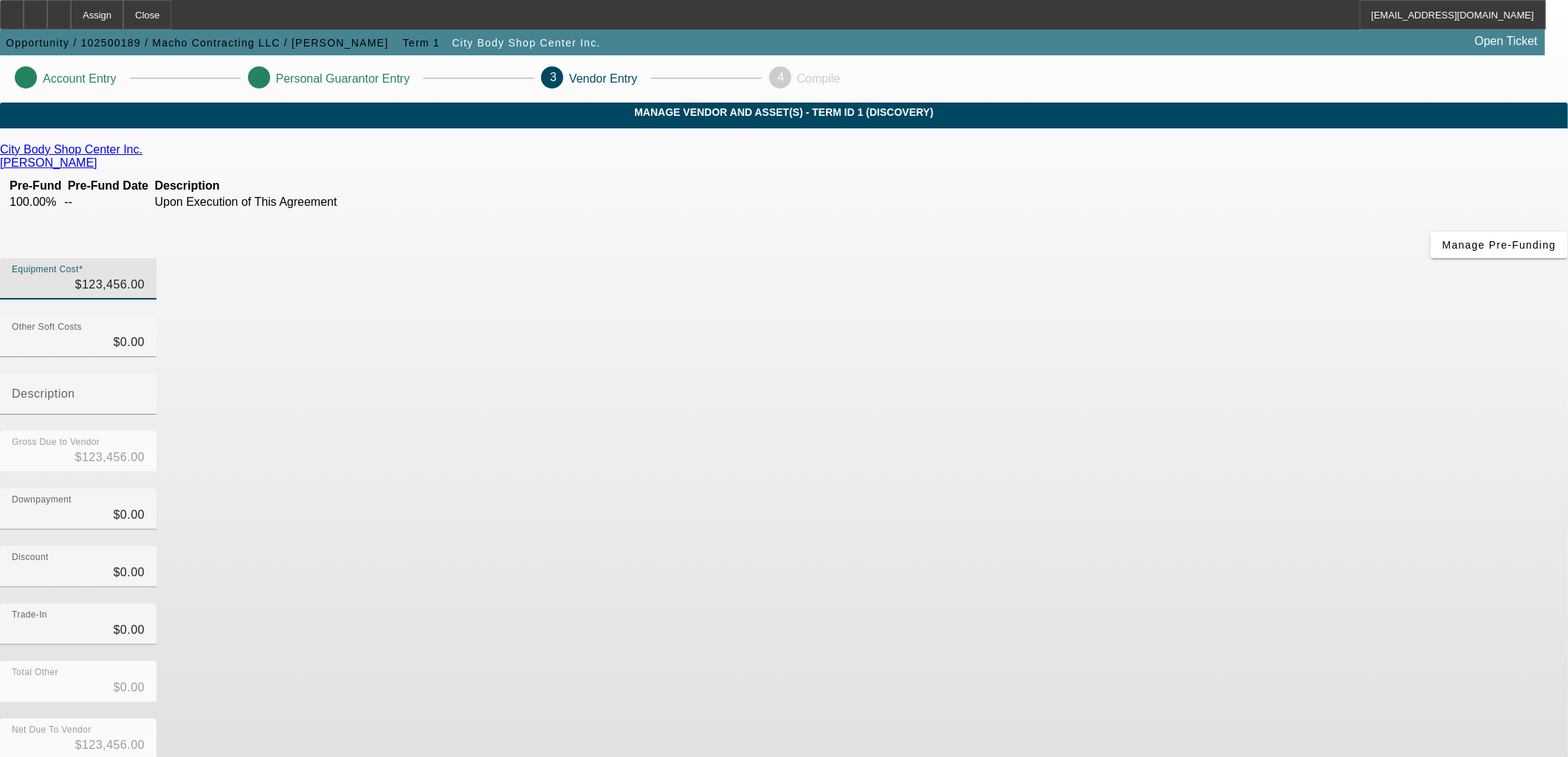
click at [1106, 546] on div "Discount $0.00" at bounding box center [784, 575] width 1568 height 58
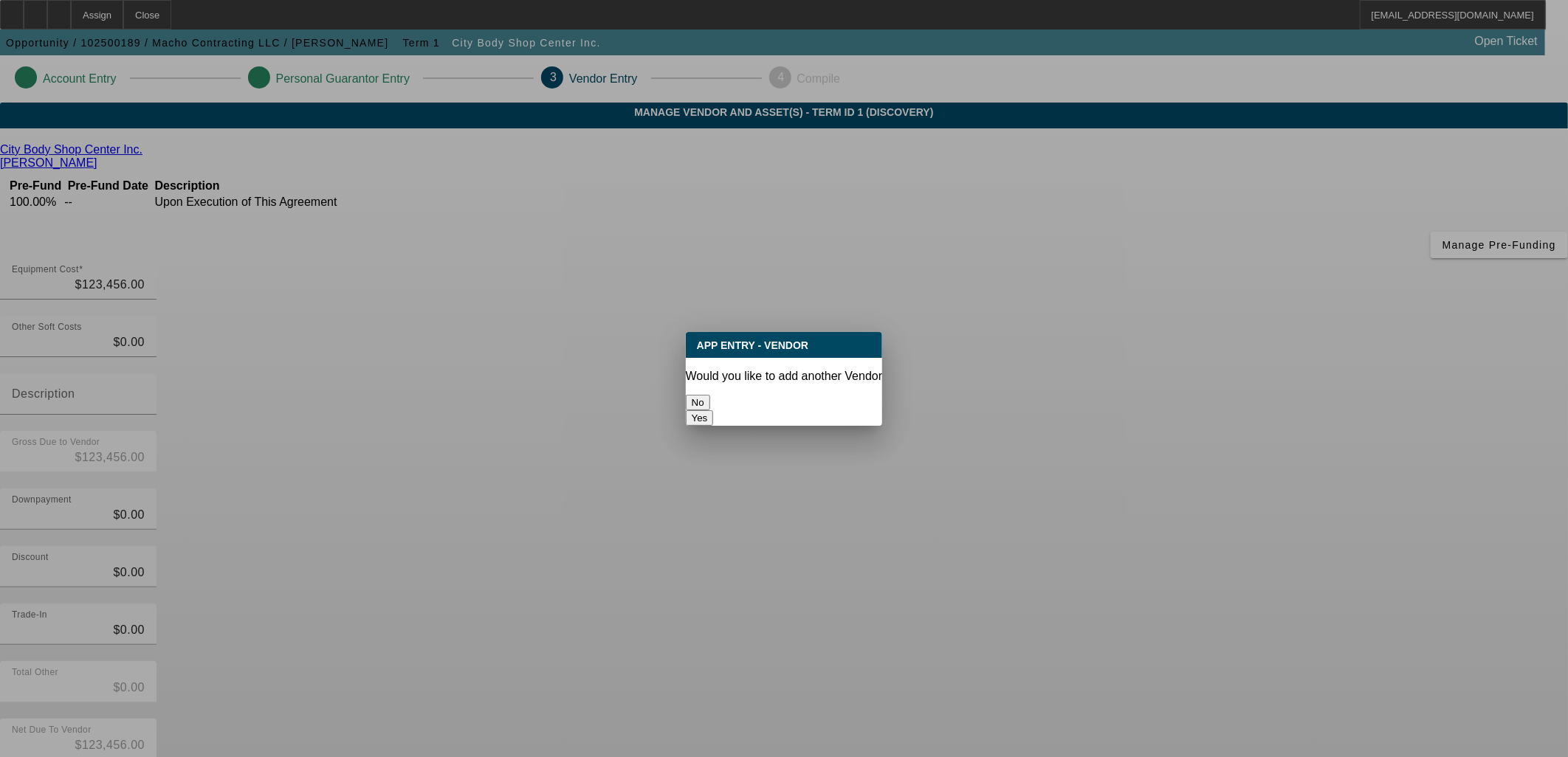
click at [711, 395] on button "No" at bounding box center [697, 403] width 24 height 16
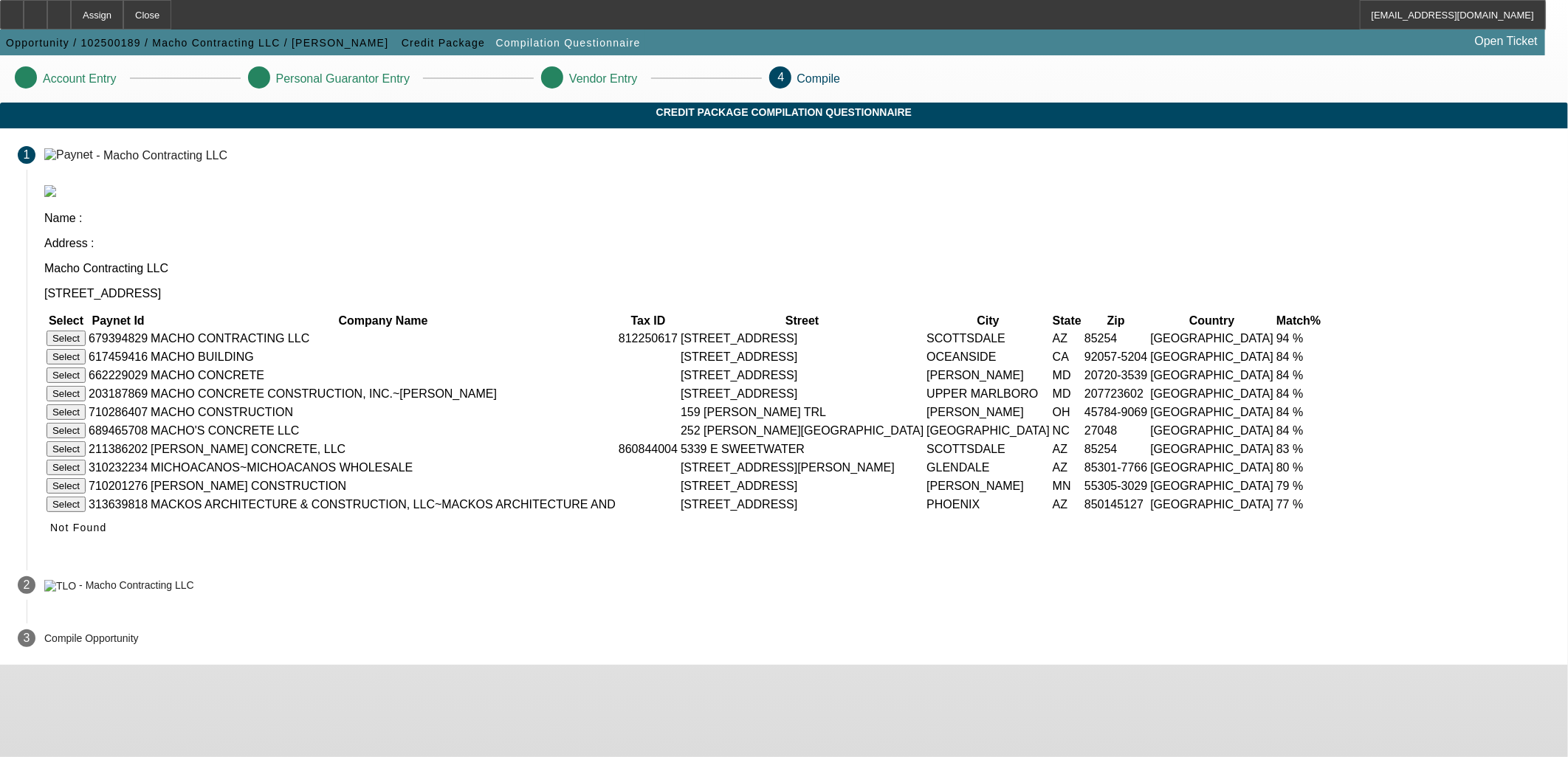
click at [86, 331] on button "Select" at bounding box center [66, 339] width 39 height 16
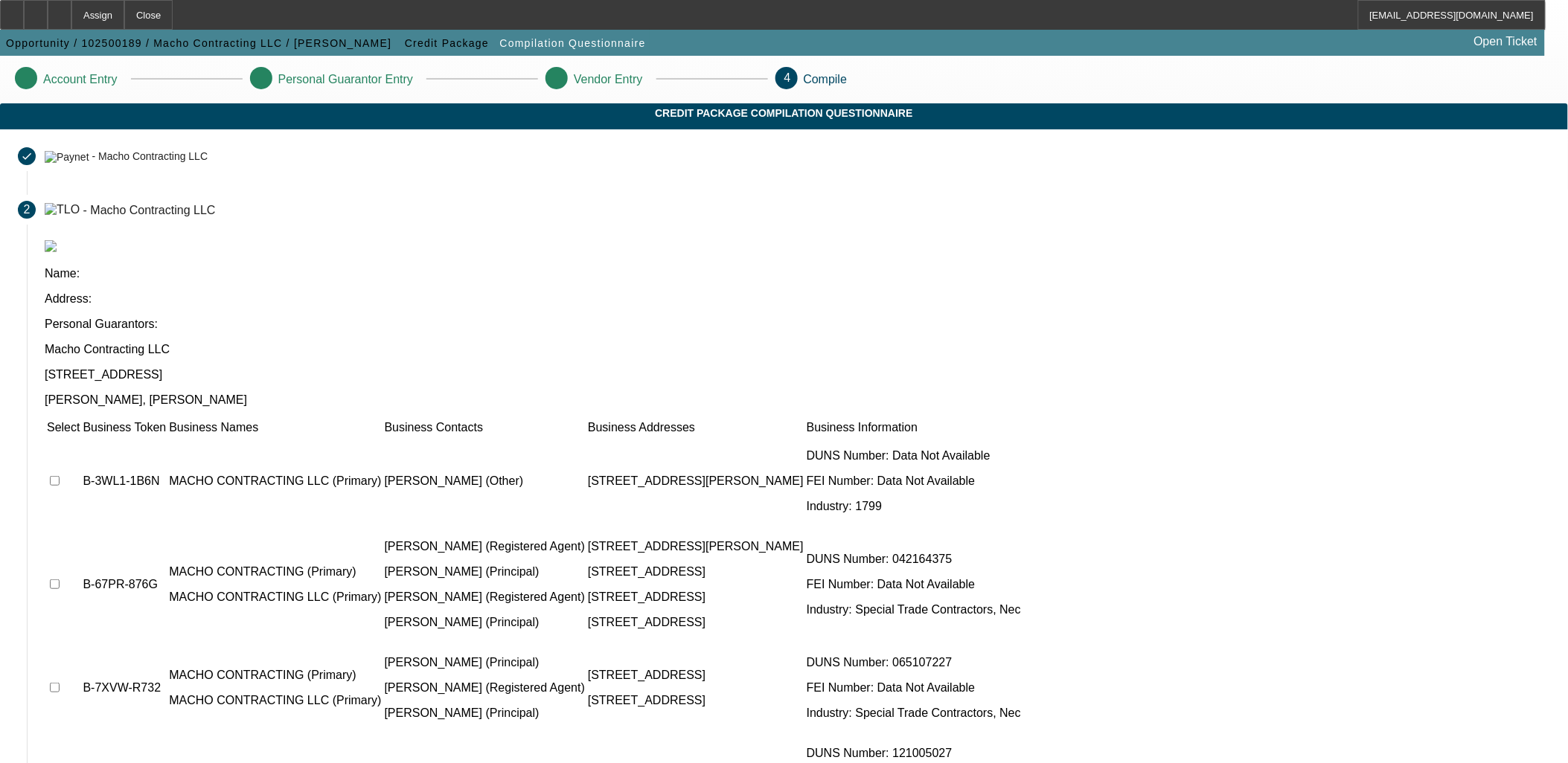
click at [60, 476] on input "checkbox" at bounding box center [55, 481] width 9 height 9
checkbox input "true"
click at [60, 580] on input "checkbox" at bounding box center [55, 584] width 9 height 9
checkbox input "true"
click at [81, 644] on td at bounding box center [63, 689] width 34 height 89
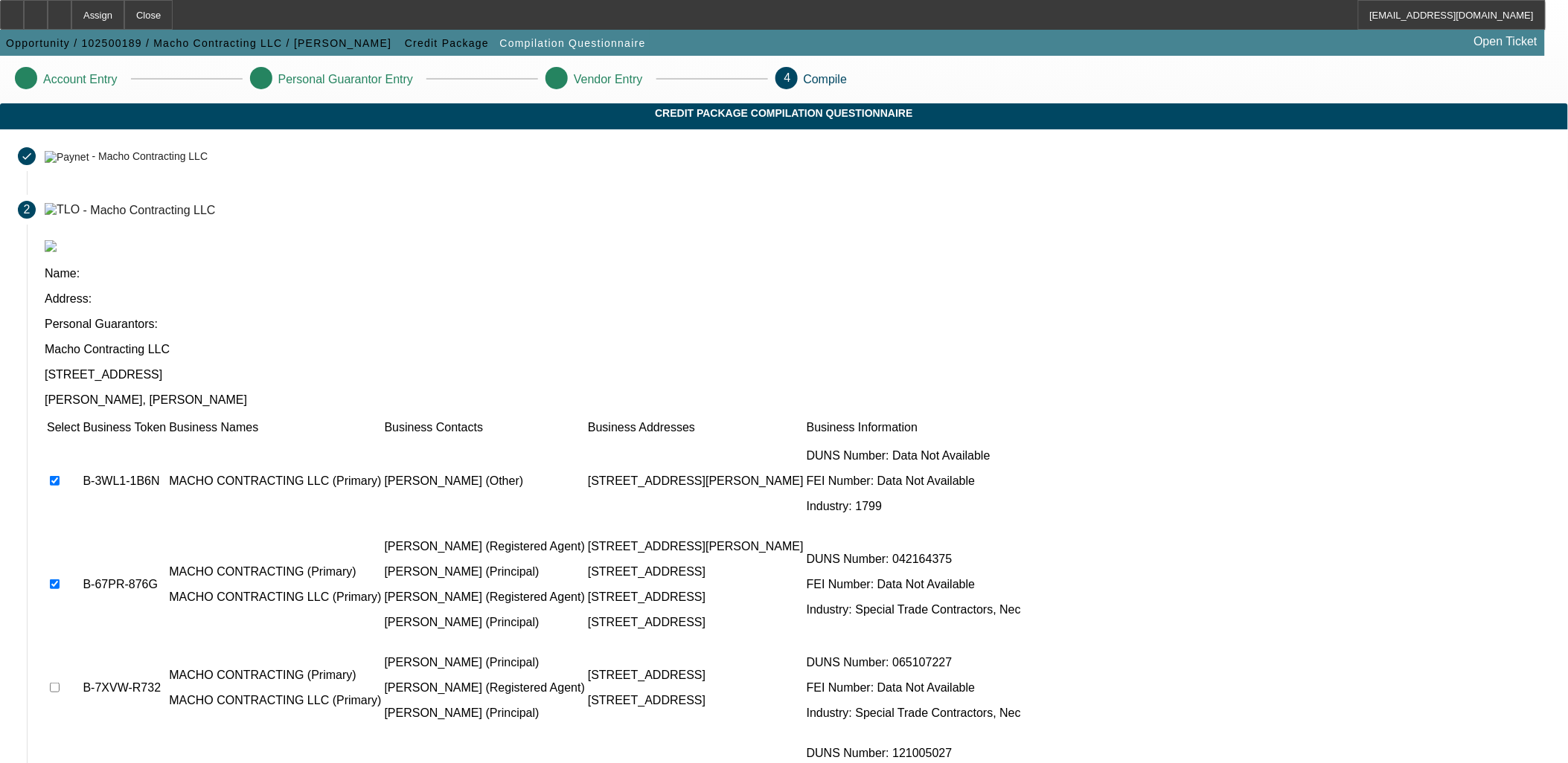
click at [60, 683] on input "checkbox" at bounding box center [55, 688] width 9 height 9
checkbox input "true"
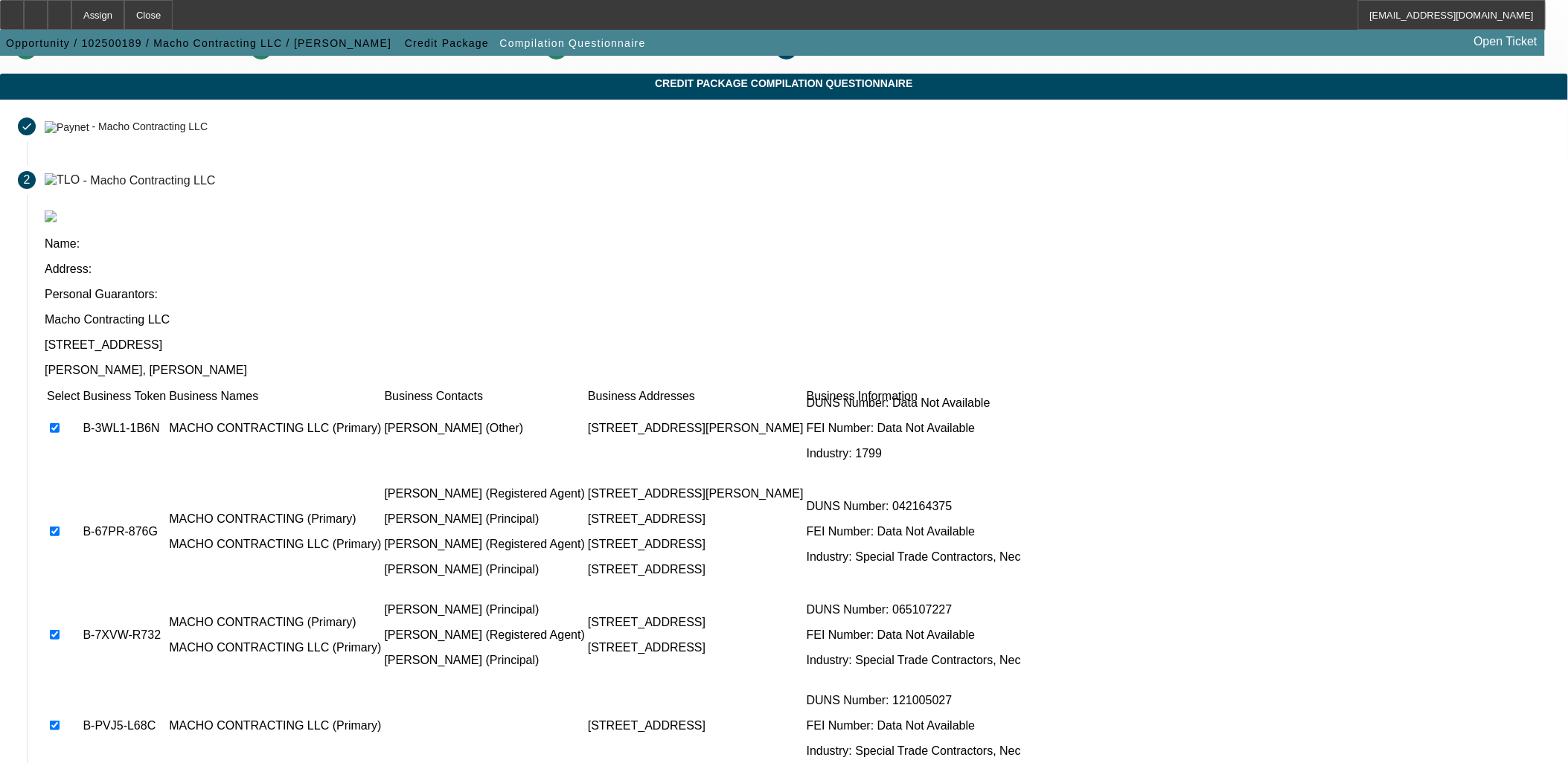
scroll to position [56, 0]
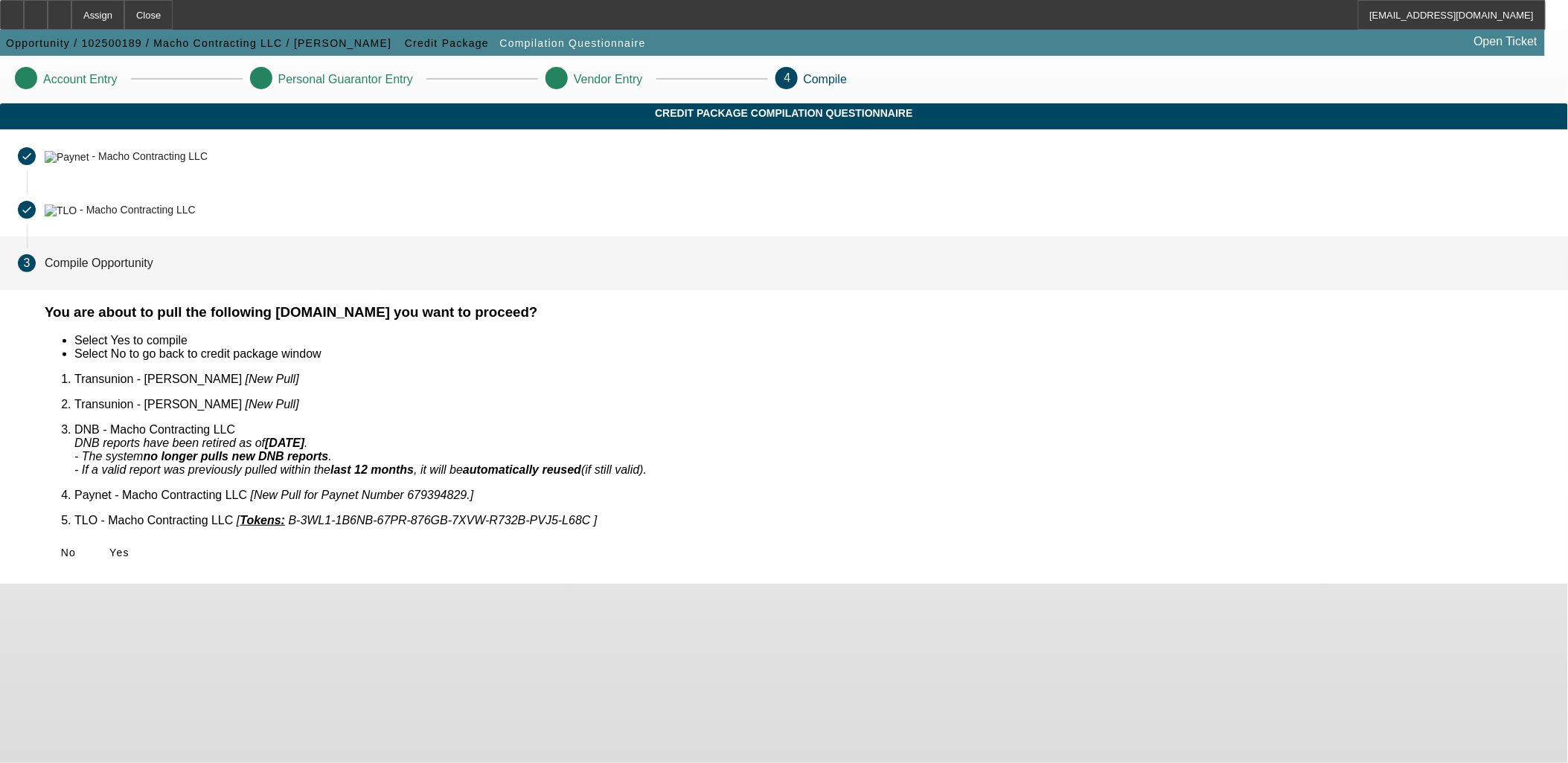
scroll to position [0, 0]
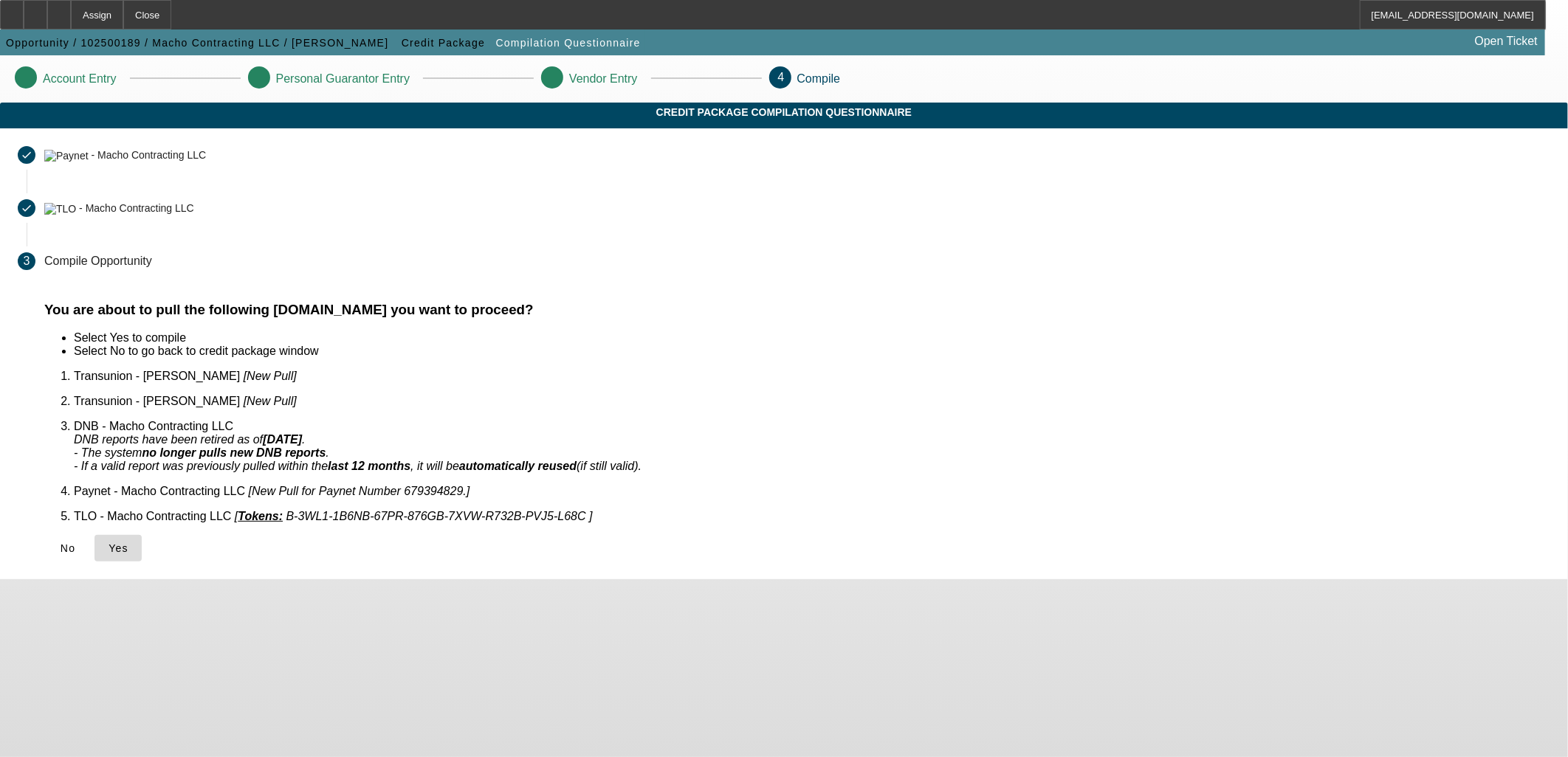
click at [109, 542] on icon at bounding box center [109, 548] width 0 height 12
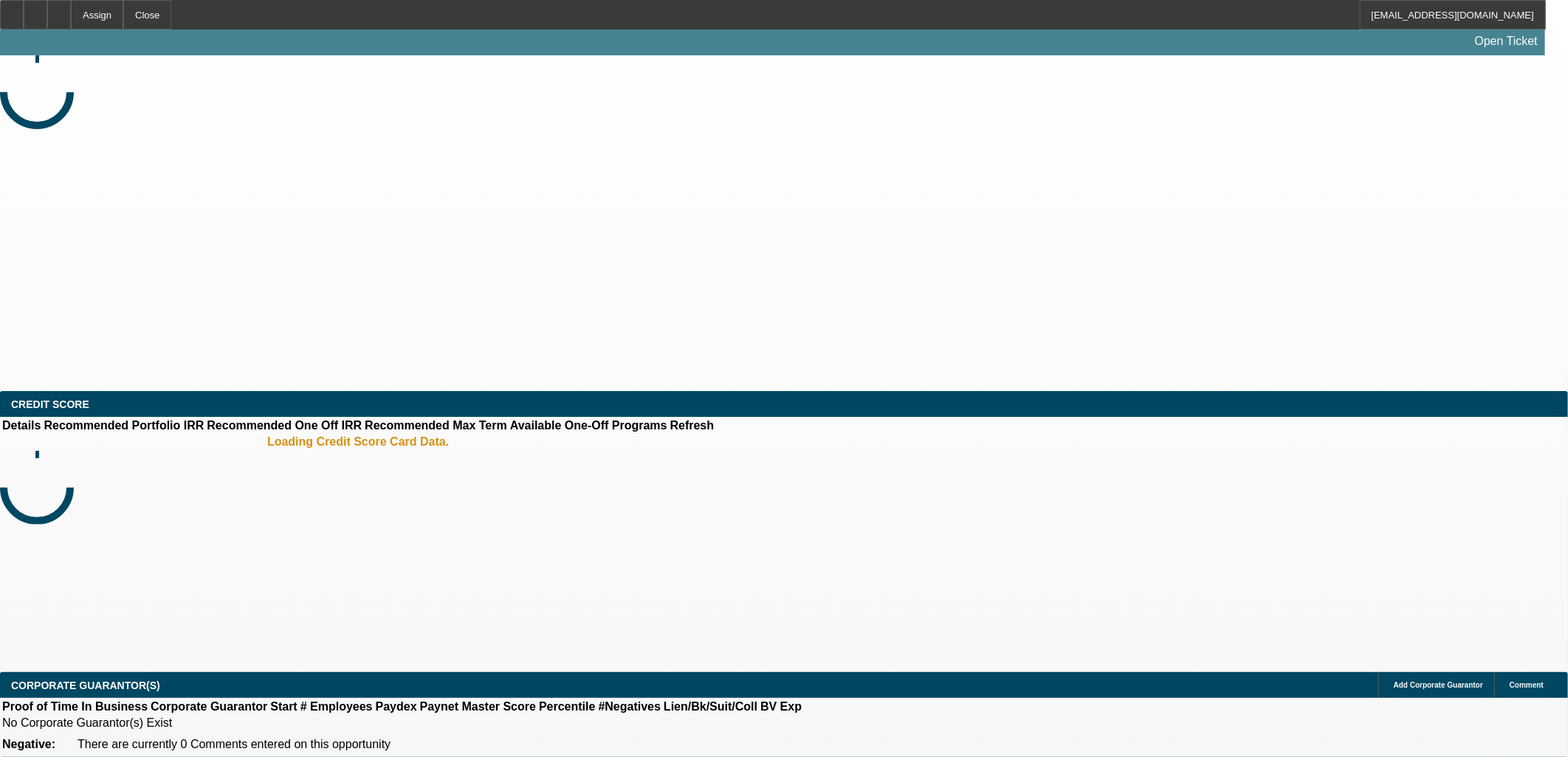
select select "0"
select select "2"
select select "0.1"
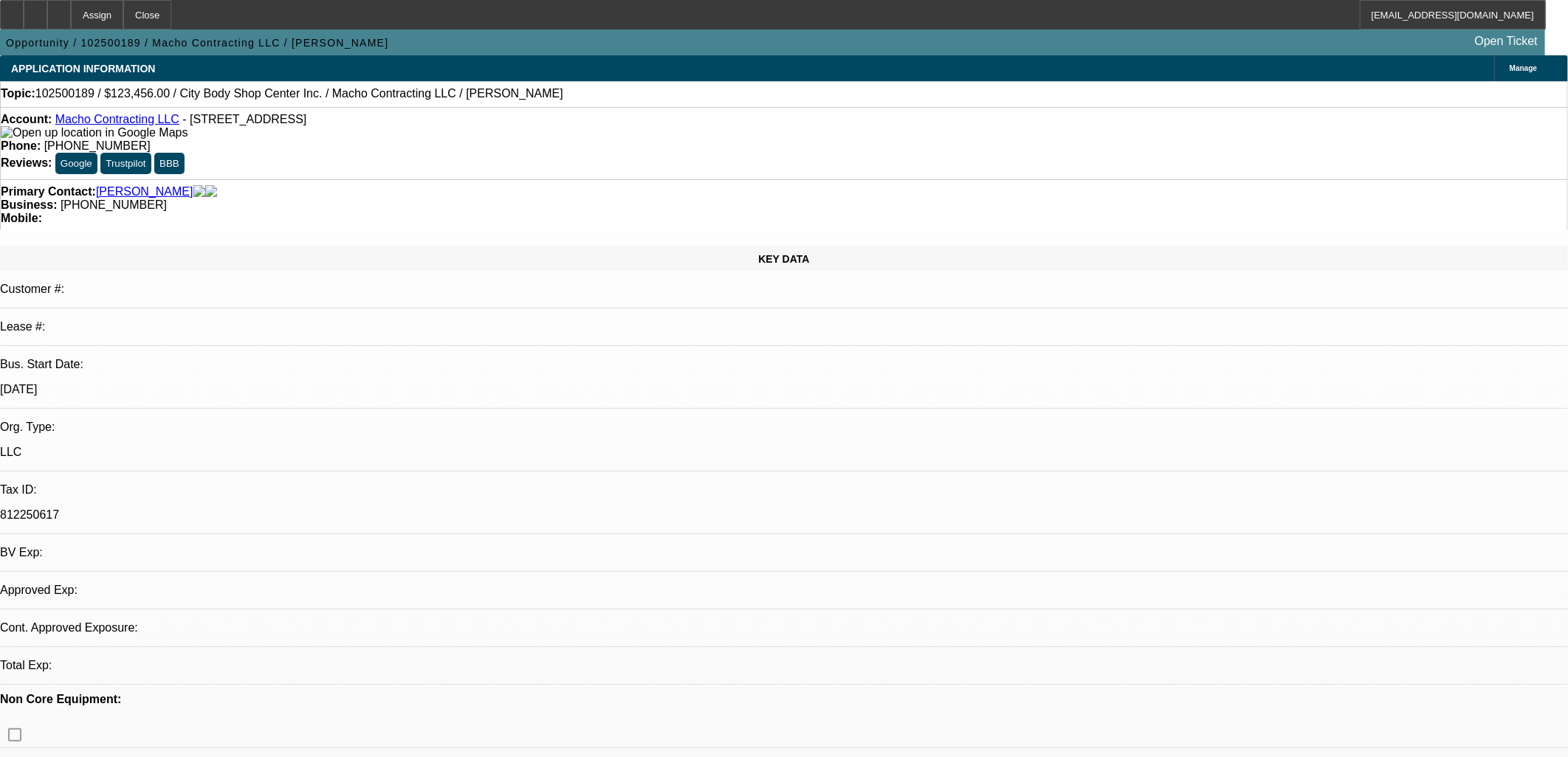
select select "1"
select select "2"
select select "4"
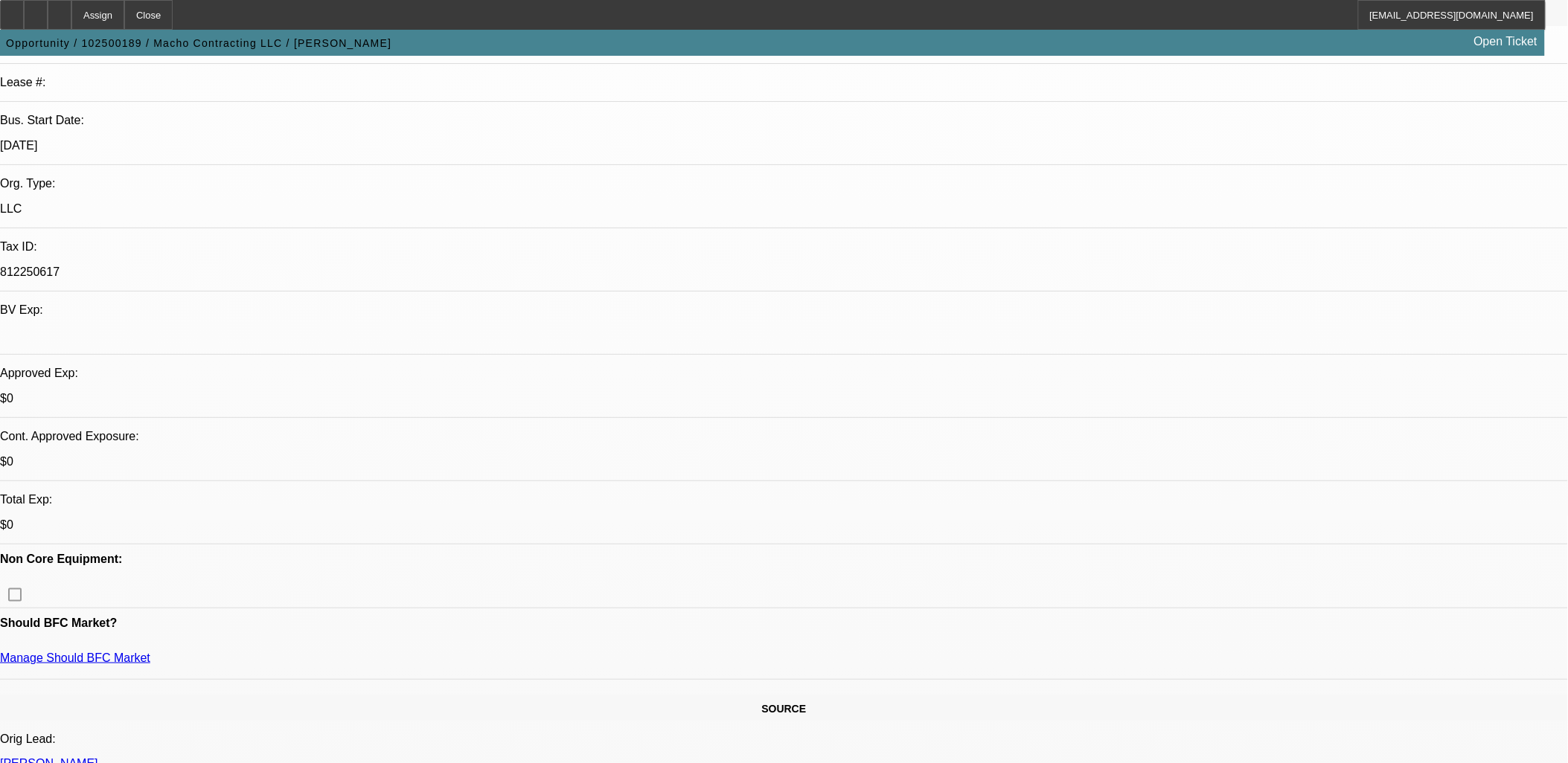
scroll to position [248, 0]
click at [36, 9] on icon at bounding box center [36, 9] width 0 height 0
click at [71, 17] on div at bounding box center [60, 15] width 24 height 30
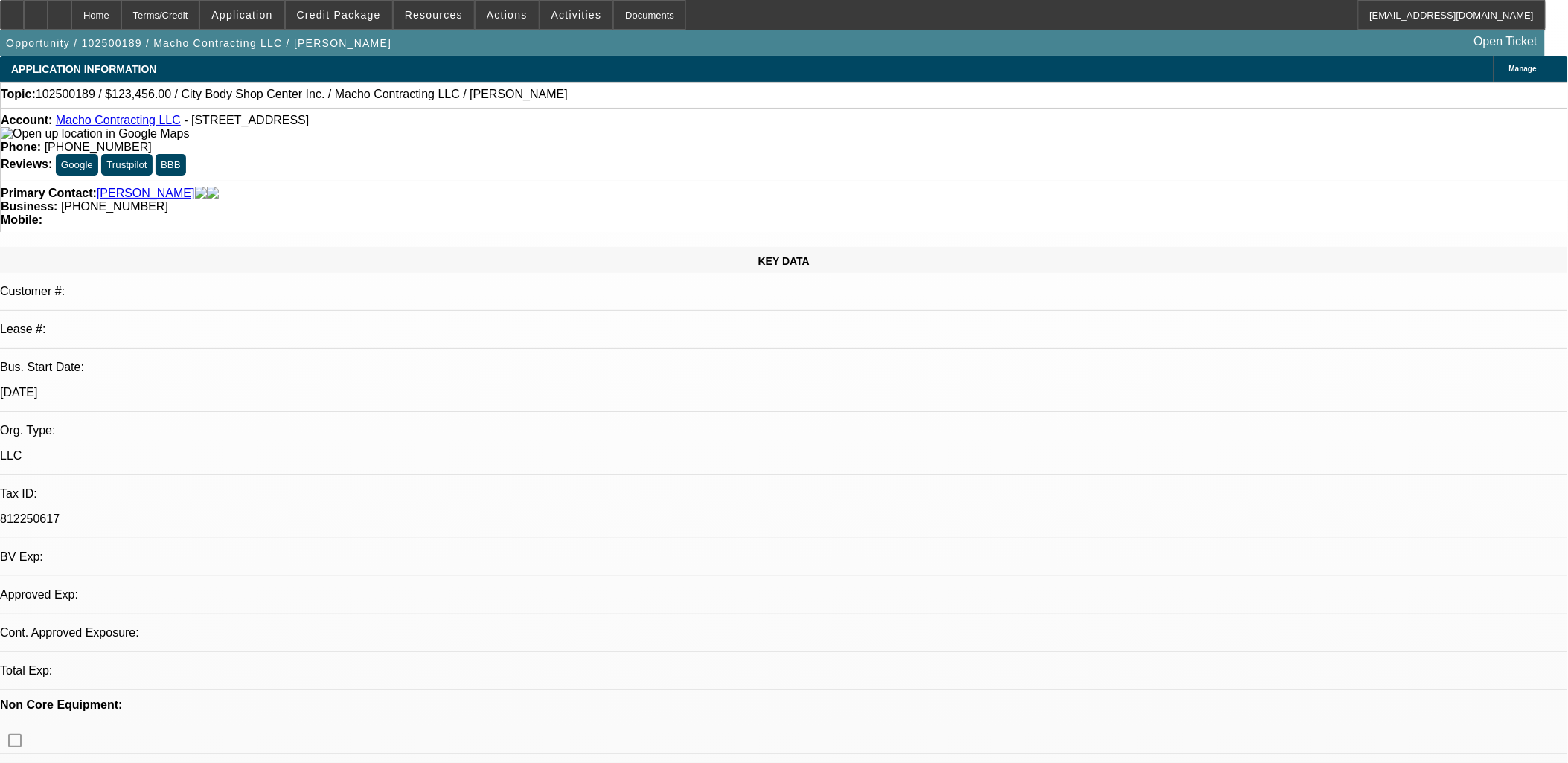
select select "0"
select select "2"
select select "0.1"
select select "1"
select select "2"
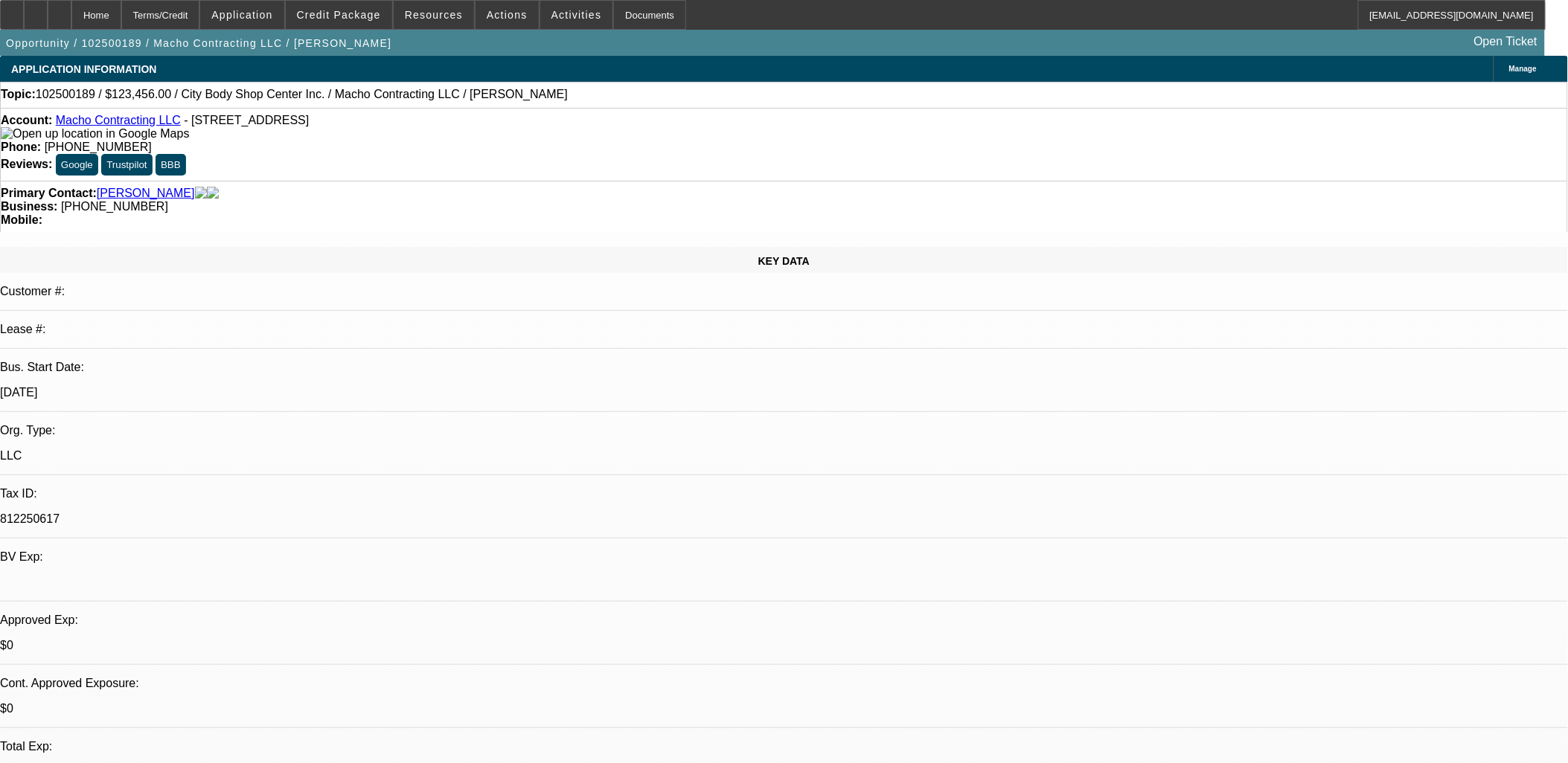
select select "4"
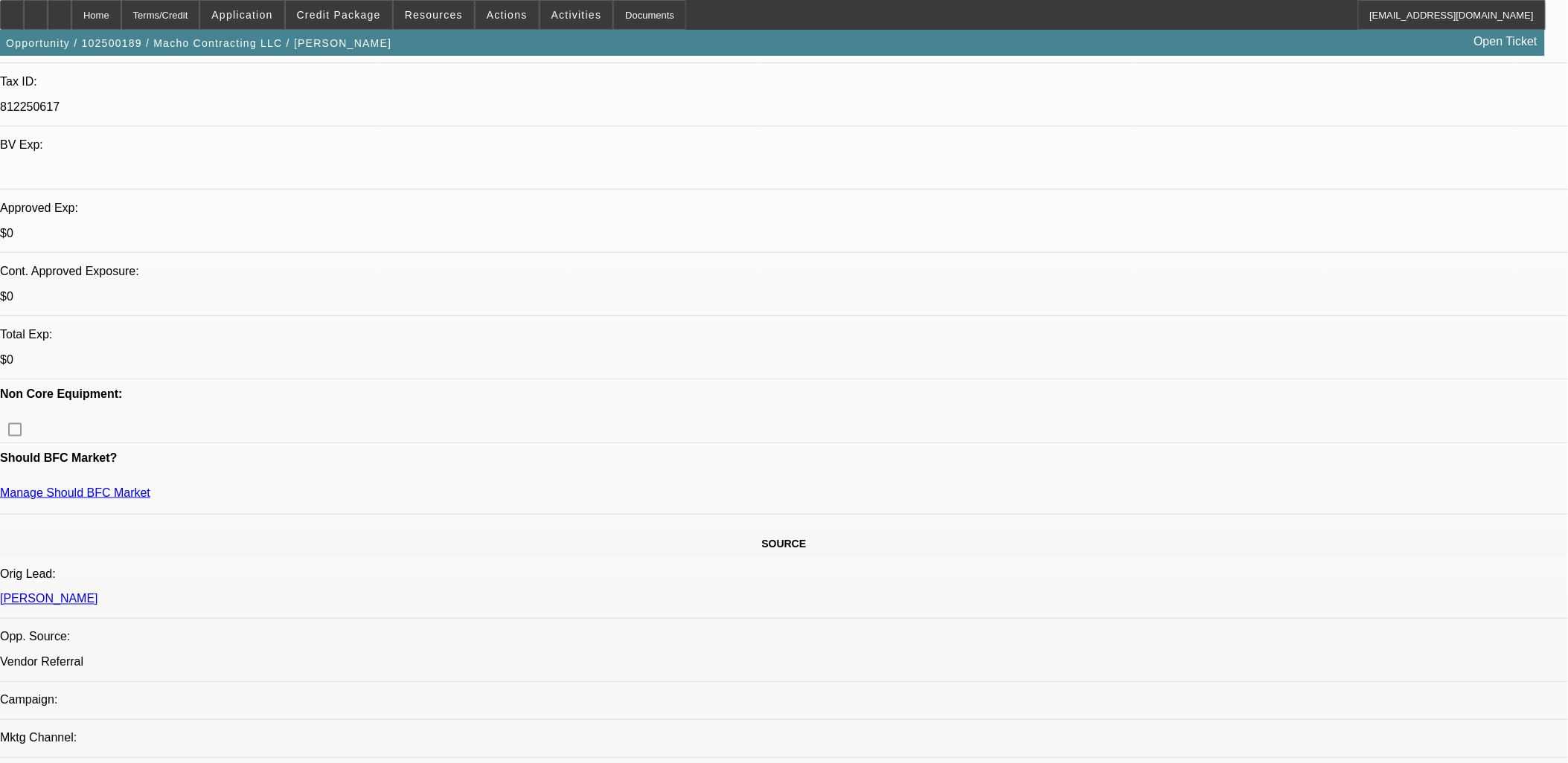
scroll to position [413, 0]
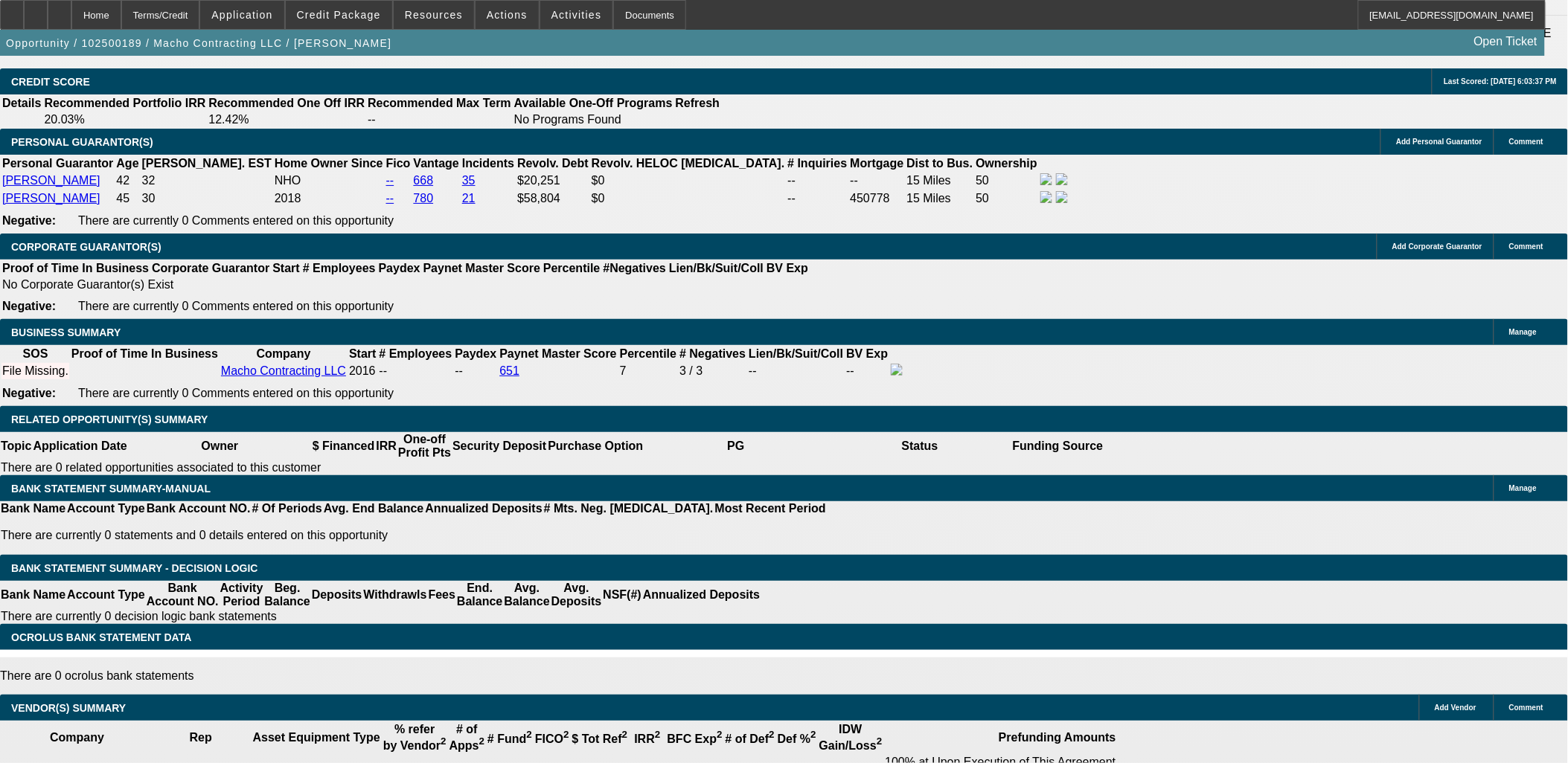
scroll to position [1901, 0]
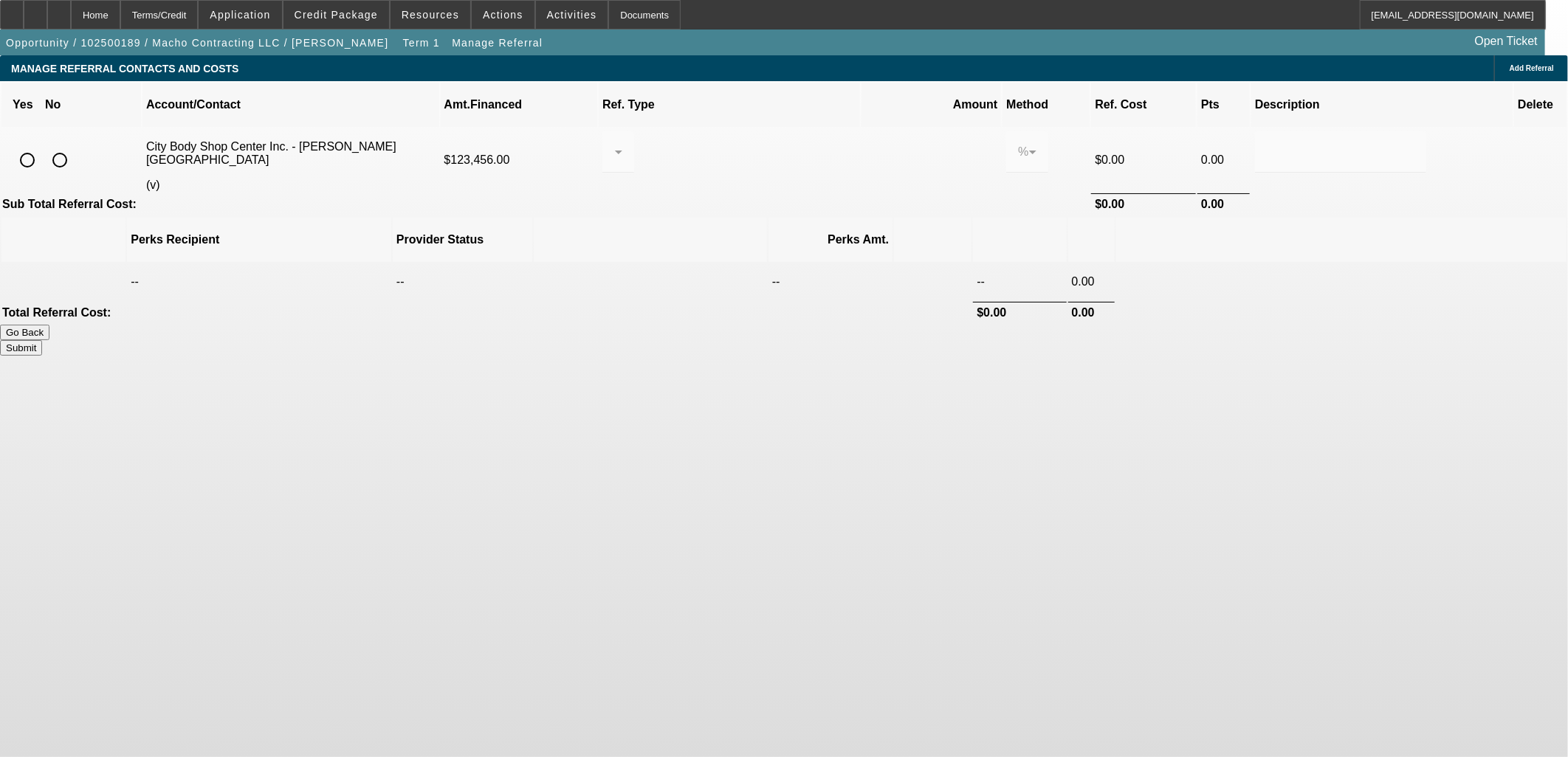
click at [42, 145] on input "radio" at bounding box center [27, 160] width 30 height 30
radio input "true"
click at [615, 145] on span at bounding box center [614, 152] width 1 height 12
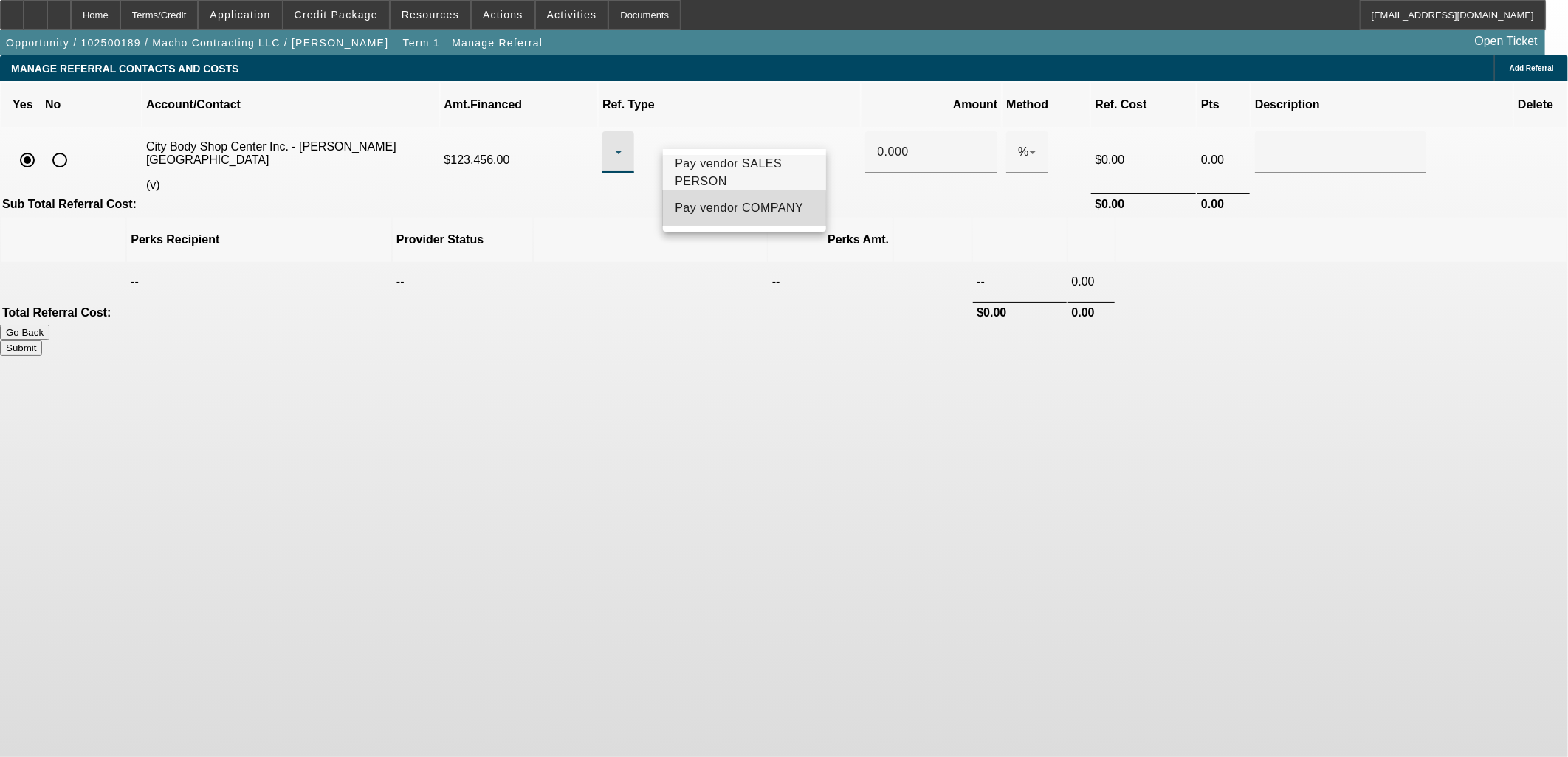
click at [706, 217] on span "Pay vendor COMPANY" at bounding box center [739, 208] width 128 height 18
drag, startPoint x: 884, startPoint y: 134, endPoint x: 739, endPoint y: 130, distance: 145.1
click at [739, 130] on tr "City Body Shop Center Inc. - Valdes, Maydelin (v) $123,456.00 Pay vendor COMPAN…" at bounding box center [784, 160] width 1566 height 64
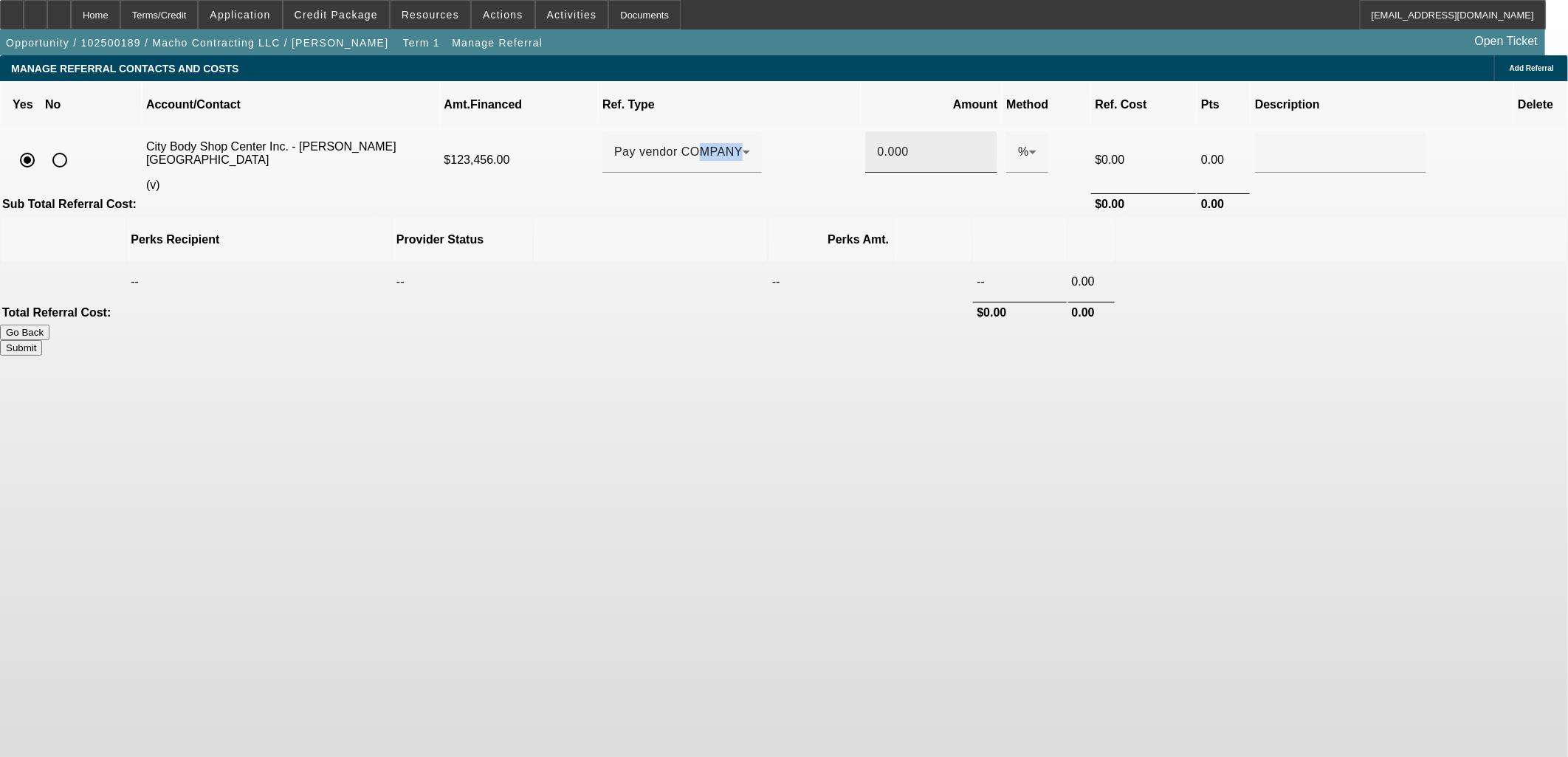
drag, startPoint x: 739, startPoint y: 130, endPoint x: 891, endPoint y: 128, distance: 152.0
click at [898, 131] on div "0.000" at bounding box center [931, 152] width 109 height 41
drag, startPoint x: 875, startPoint y: 128, endPoint x: 790, endPoint y: 127, distance: 85.0
click at [807, 128] on tr "City Body Shop Center Inc. - Valdes, Maydelin (v) $123,456.00 Pay vendor COMPAN…" at bounding box center [784, 160] width 1566 height 64
click at [1263, 218] on th at bounding box center [1341, 239] width 450 height 44
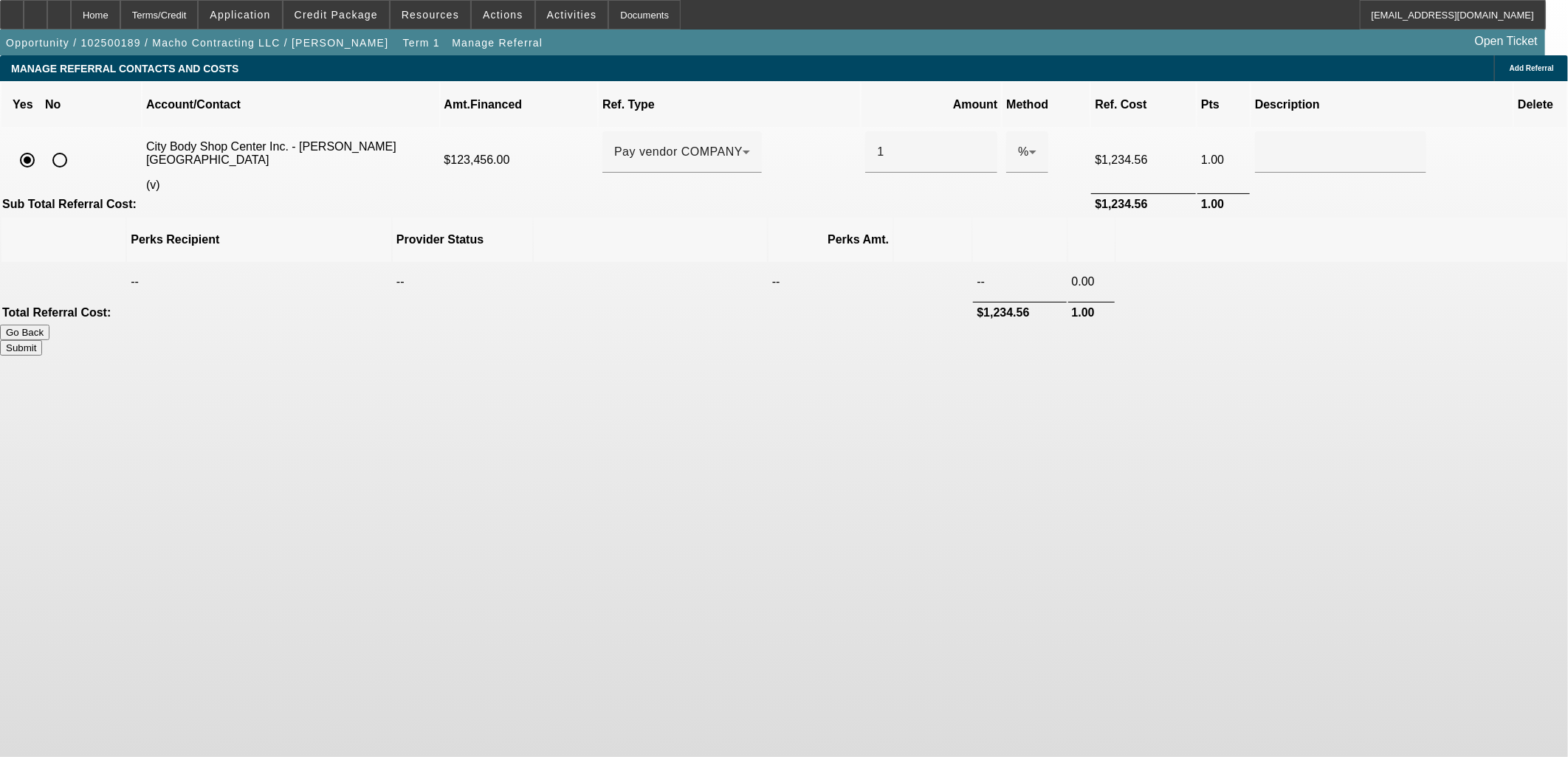
click at [42, 340] on button "Submit" at bounding box center [21, 348] width 42 height 16
type input "1.000"
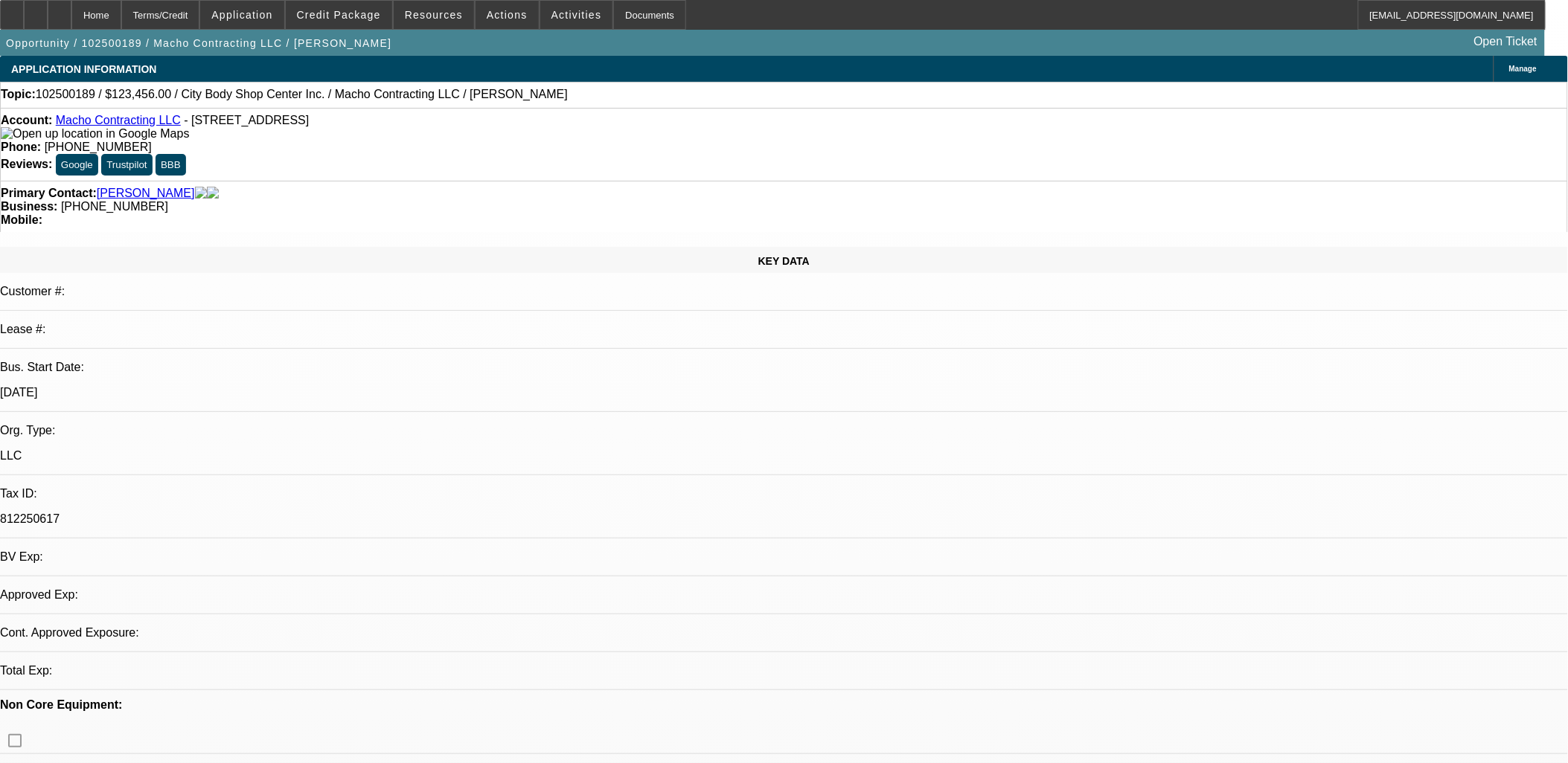
select select "0"
select select "2"
select select "0.1"
select select "4"
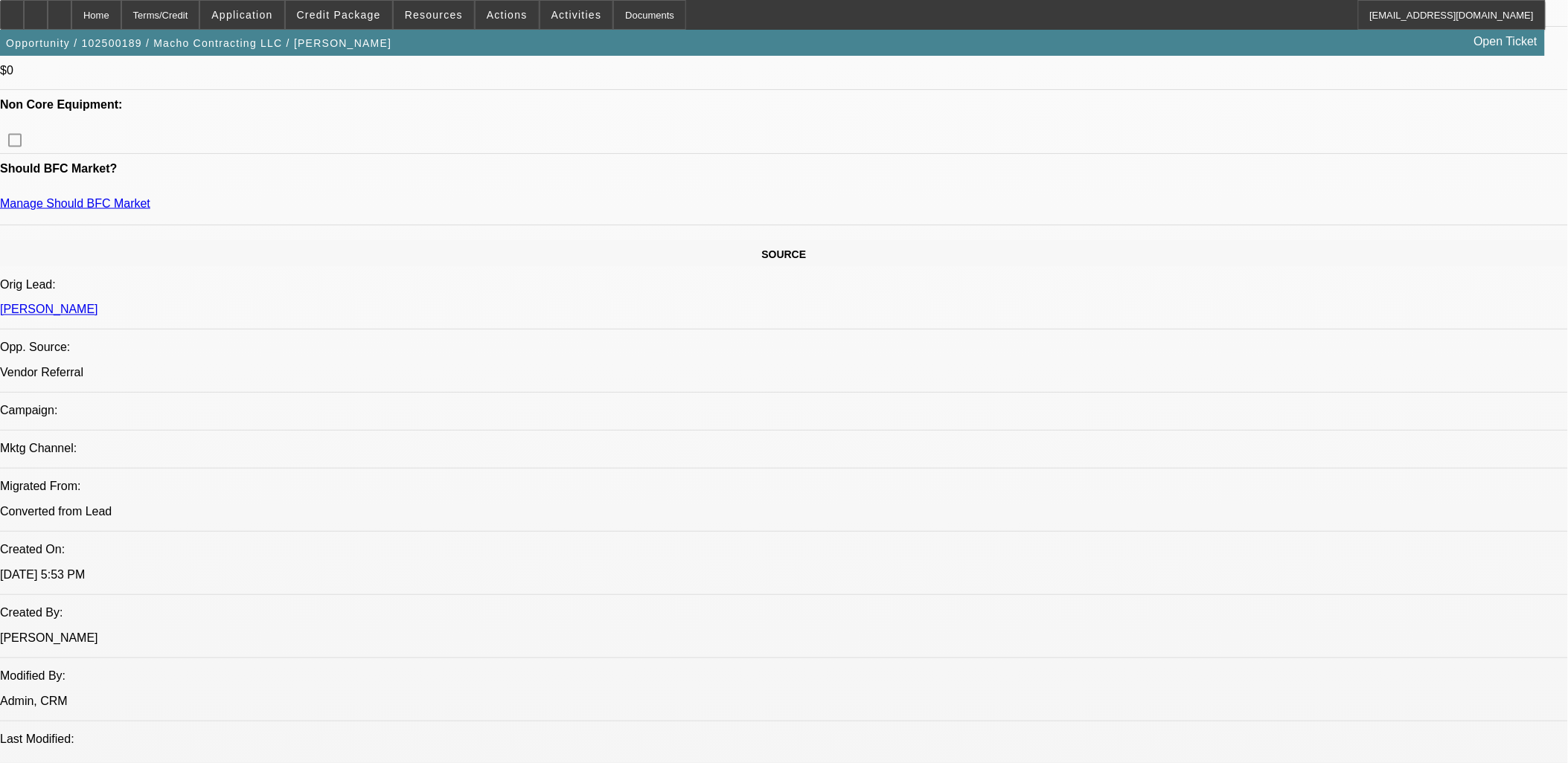
scroll to position [744, 0]
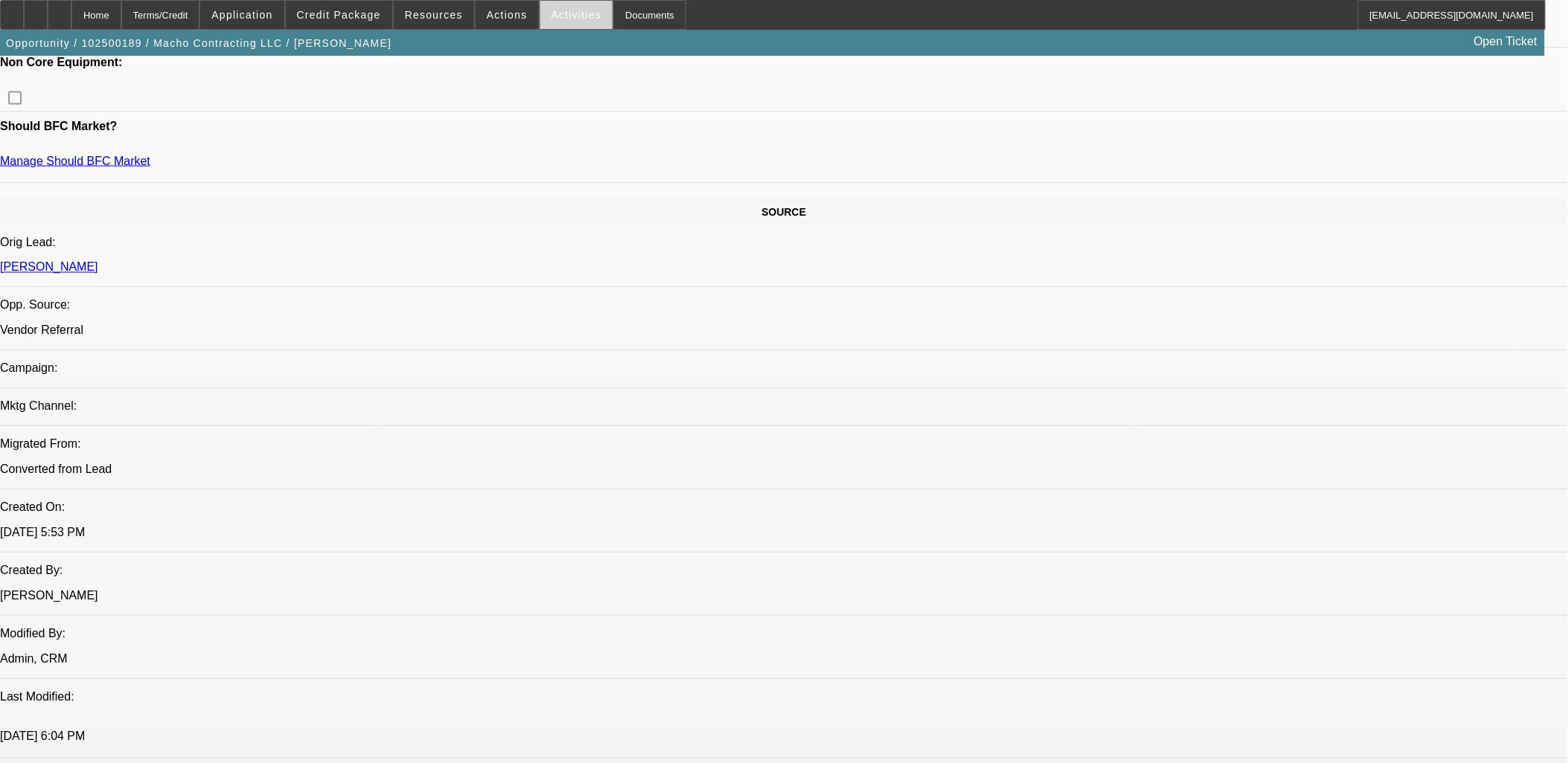
click at [560, 16] on span "Activities" at bounding box center [577, 14] width 51 height 12
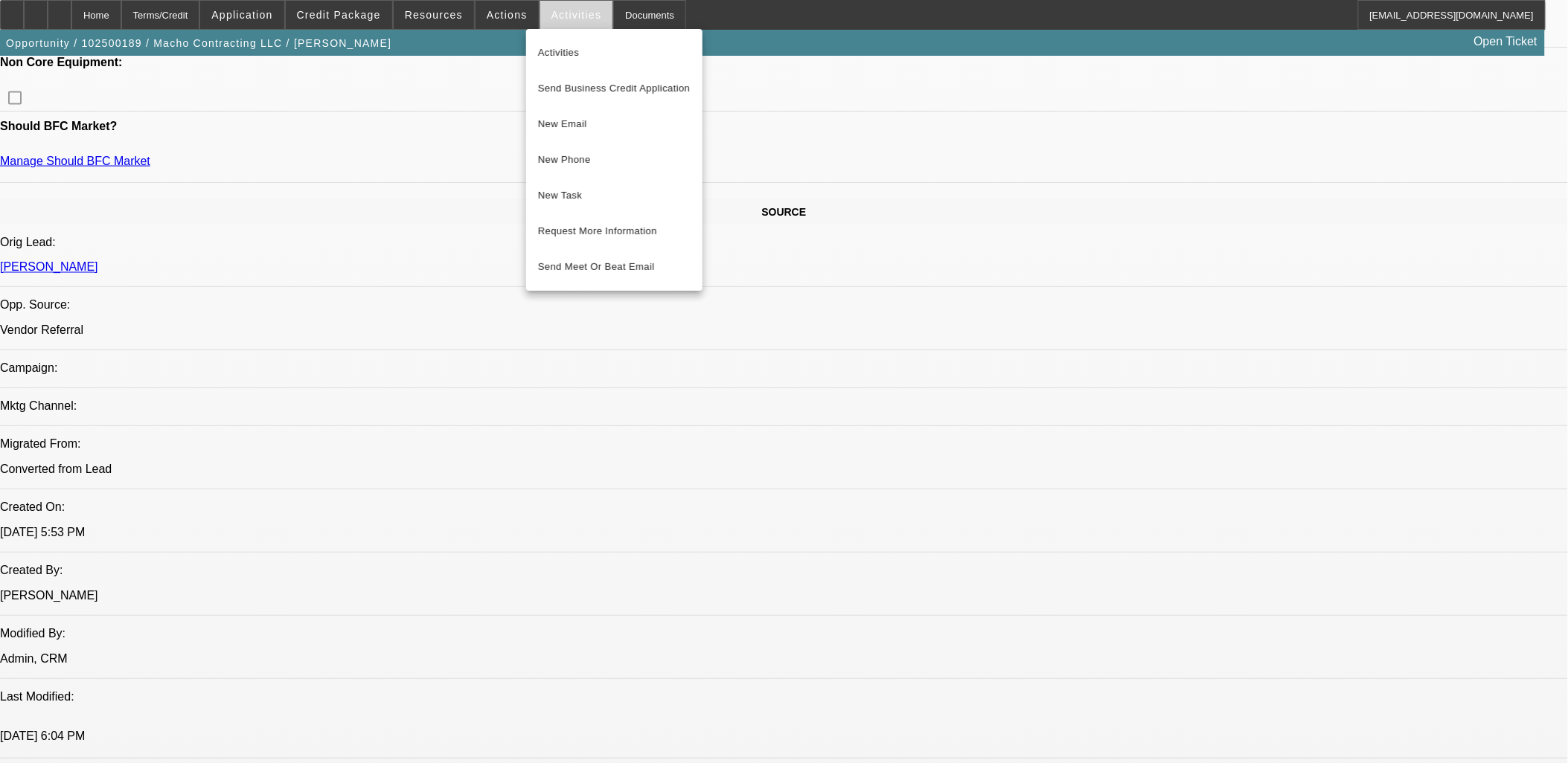
click at [560, 16] on div at bounding box center [784, 382] width 1568 height 763
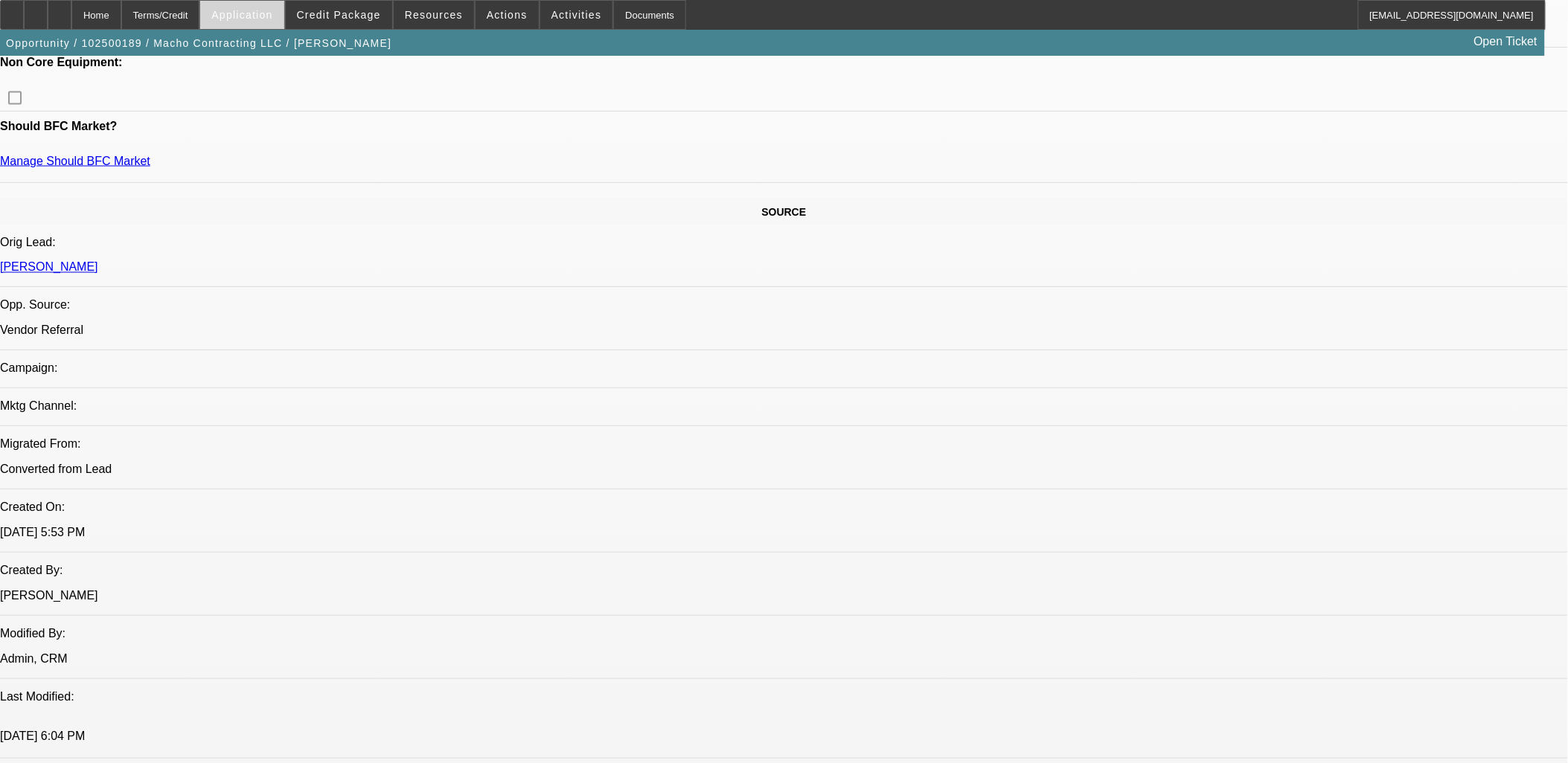
click at [273, 20] on span "Application" at bounding box center [242, 14] width 61 height 12
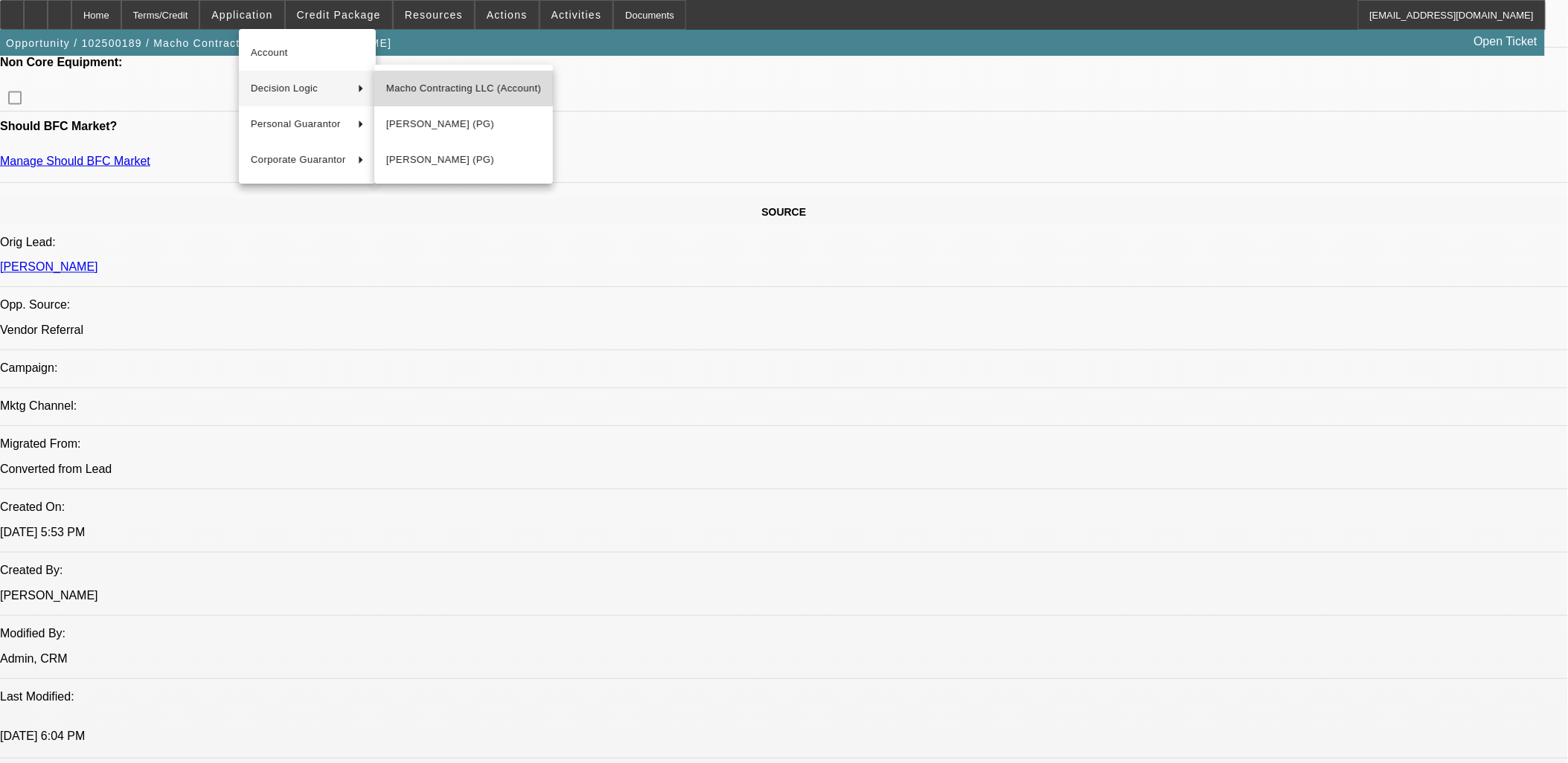
click at [418, 88] on span "Macho Contracting LLC (Account)" at bounding box center [464, 89] width 155 height 18
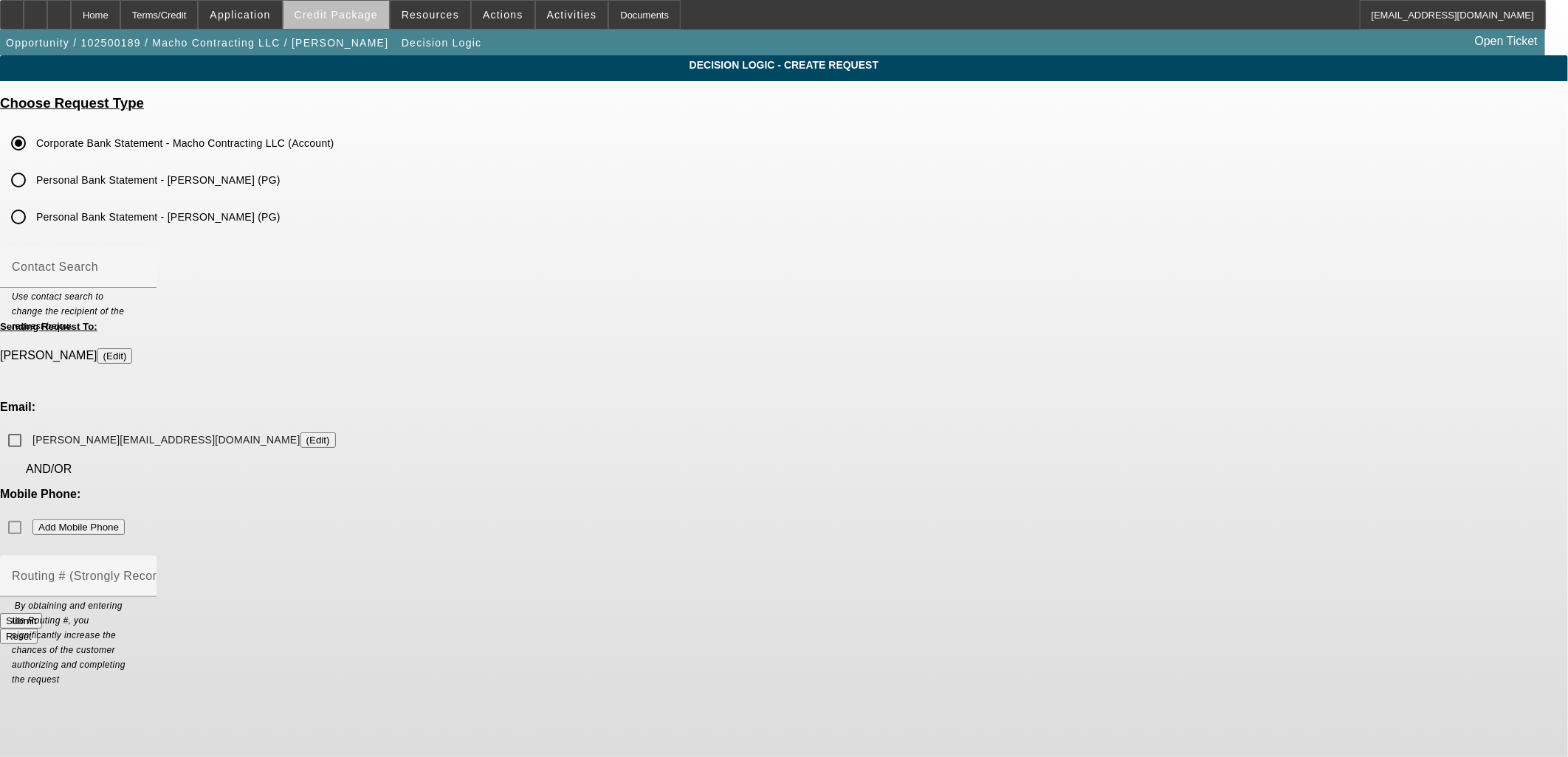
click at [361, 19] on span "Credit Package" at bounding box center [336, 14] width 83 height 12
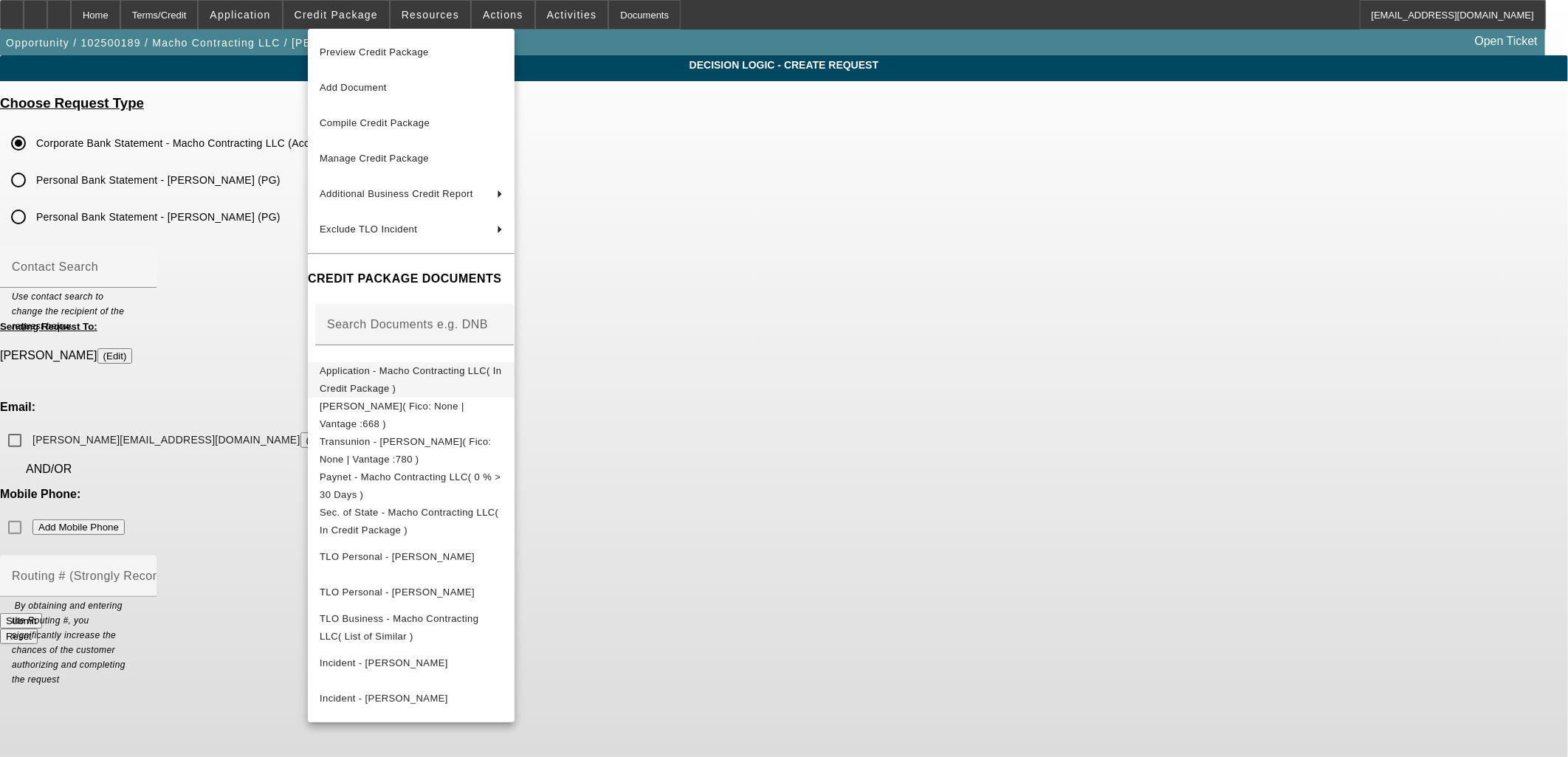
click at [414, 379] on span "Application - Macho Contracting LLC( In Credit Package )" at bounding box center [411, 379] width 183 height 36
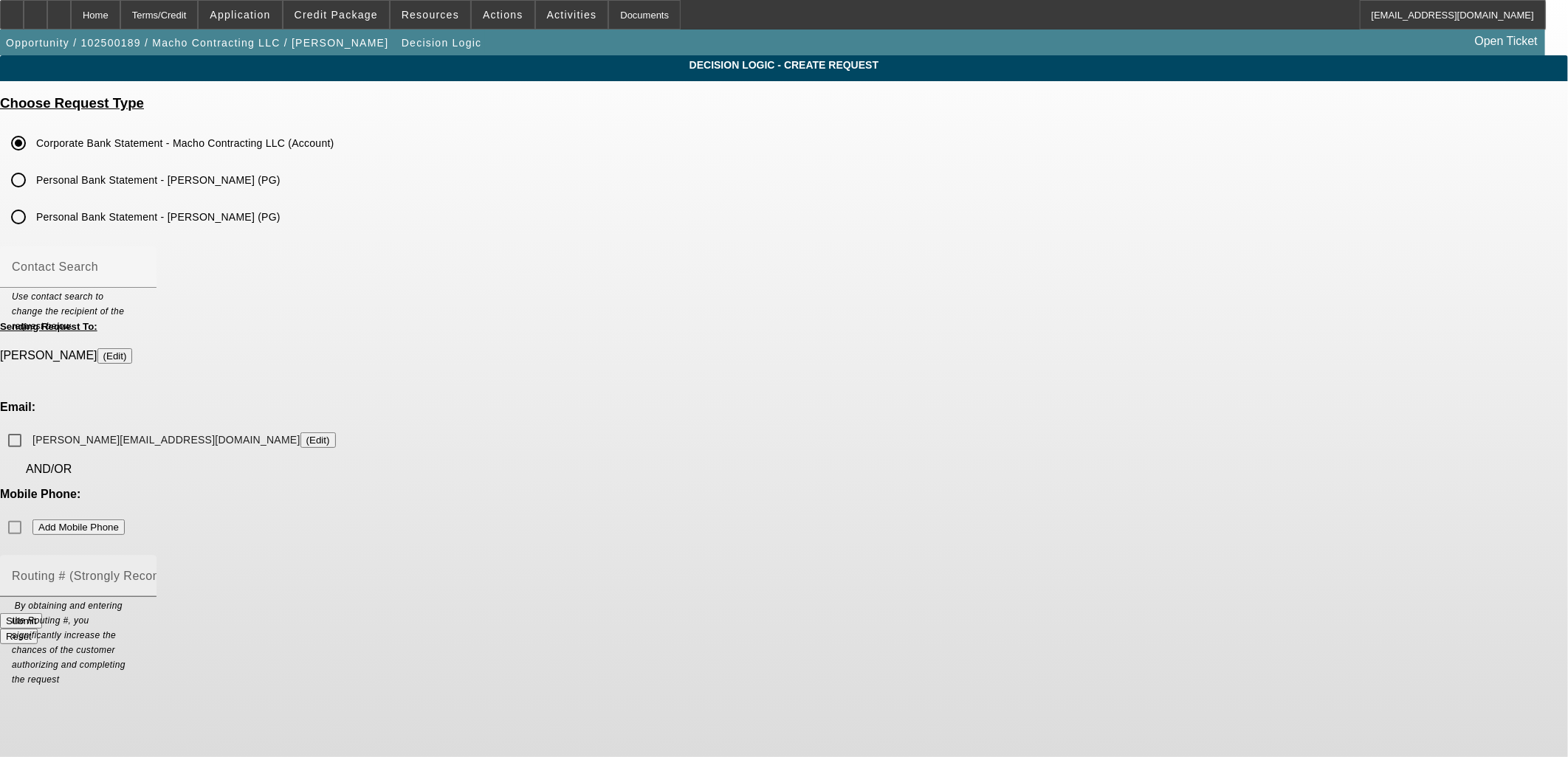
click at [212, 570] on mat-label "Routing # (Strongly Recommended)" at bounding box center [111, 576] width 200 height 12
click at [145, 574] on input "Routing # (Strongly Recommended)" at bounding box center [78, 582] width 133 height 18
type input "322172496"
click at [42, 613] on button "Submit" at bounding box center [21, 621] width 42 height 16
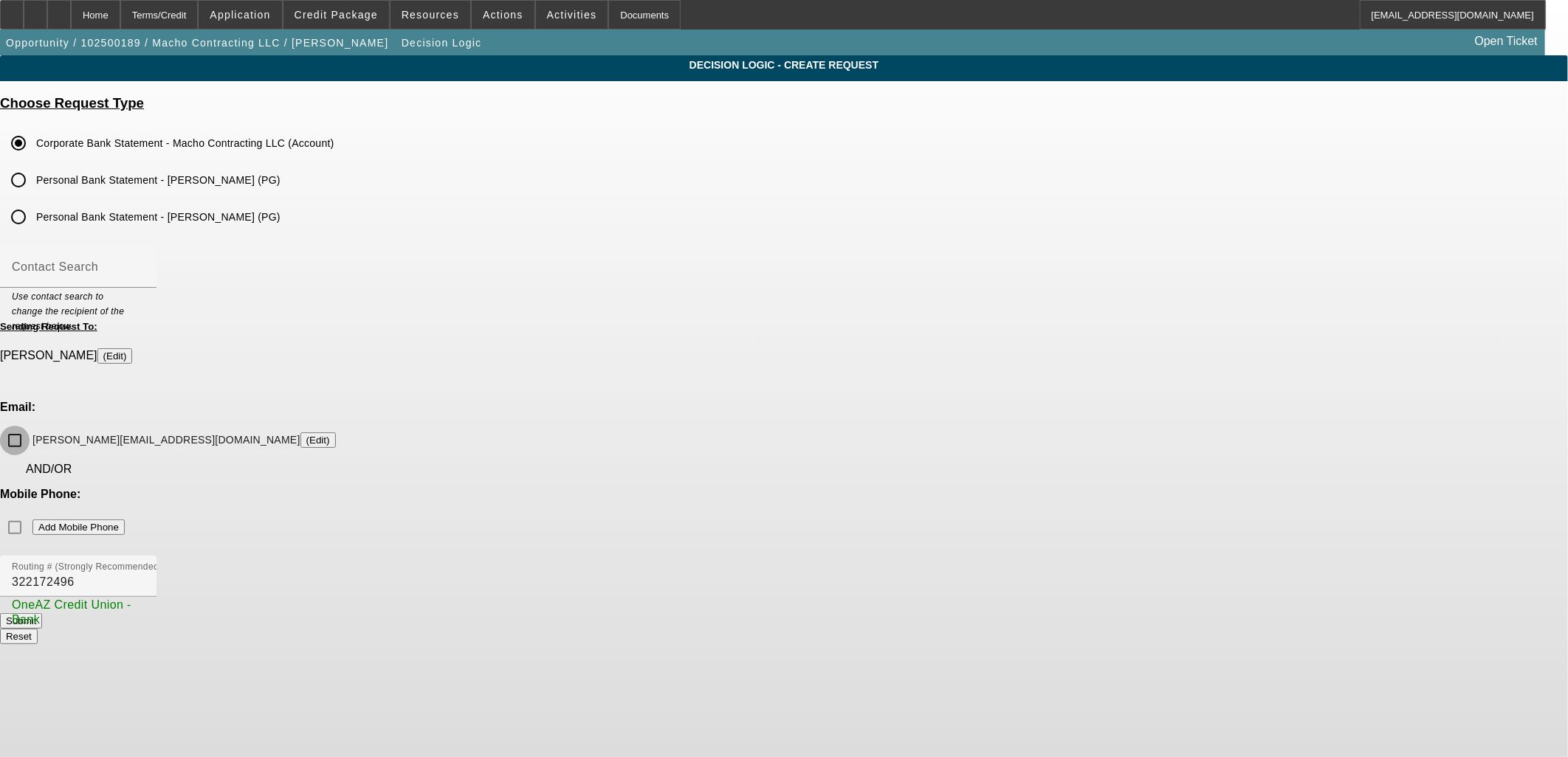
click at [30, 426] on input "tabitha@machocontracting.com (Edit)" at bounding box center [15, 441] width 30 height 30
click at [42, 613] on button "Submit" at bounding box center [21, 621] width 42 height 16
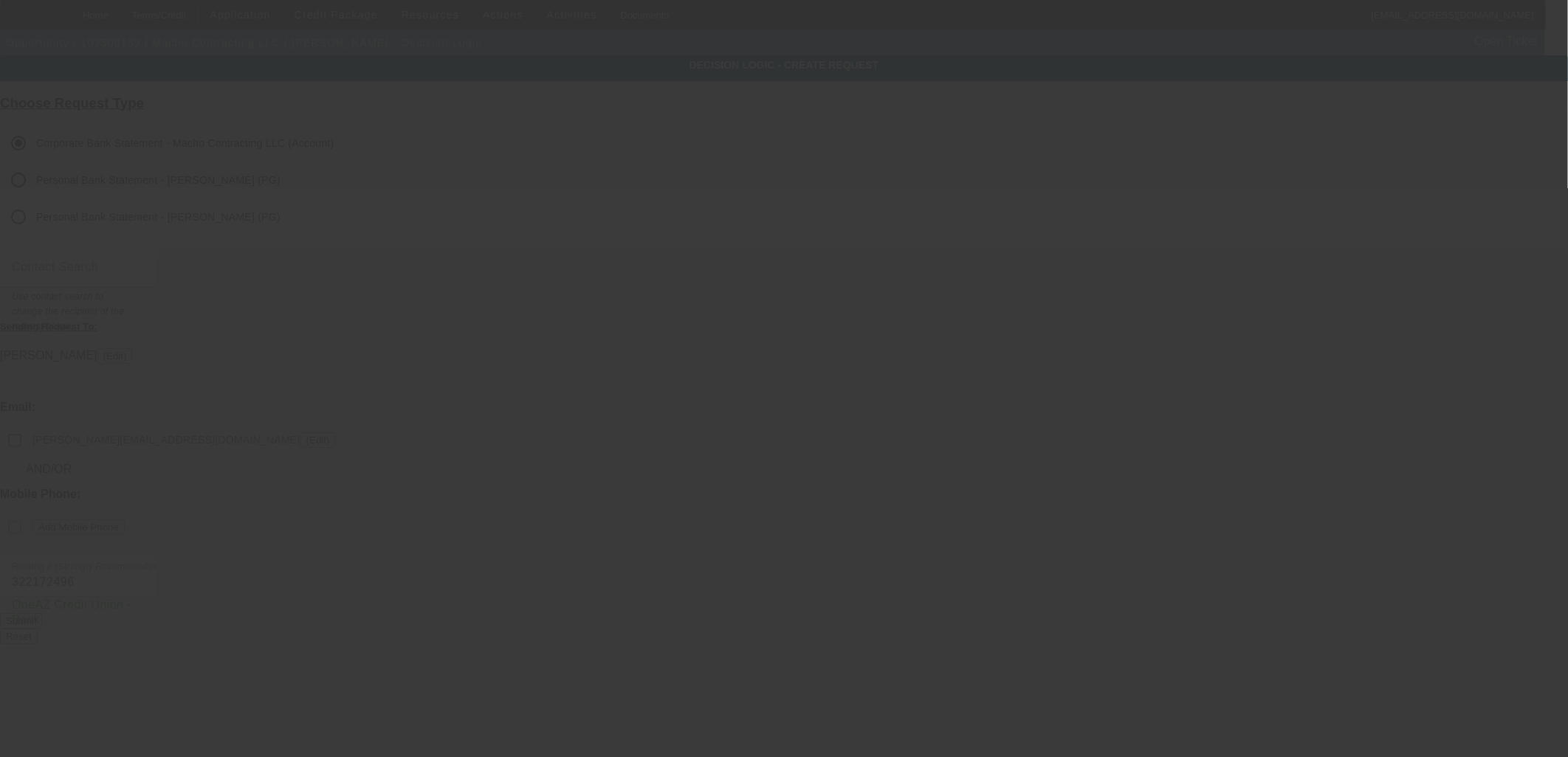
checkbox input "false"
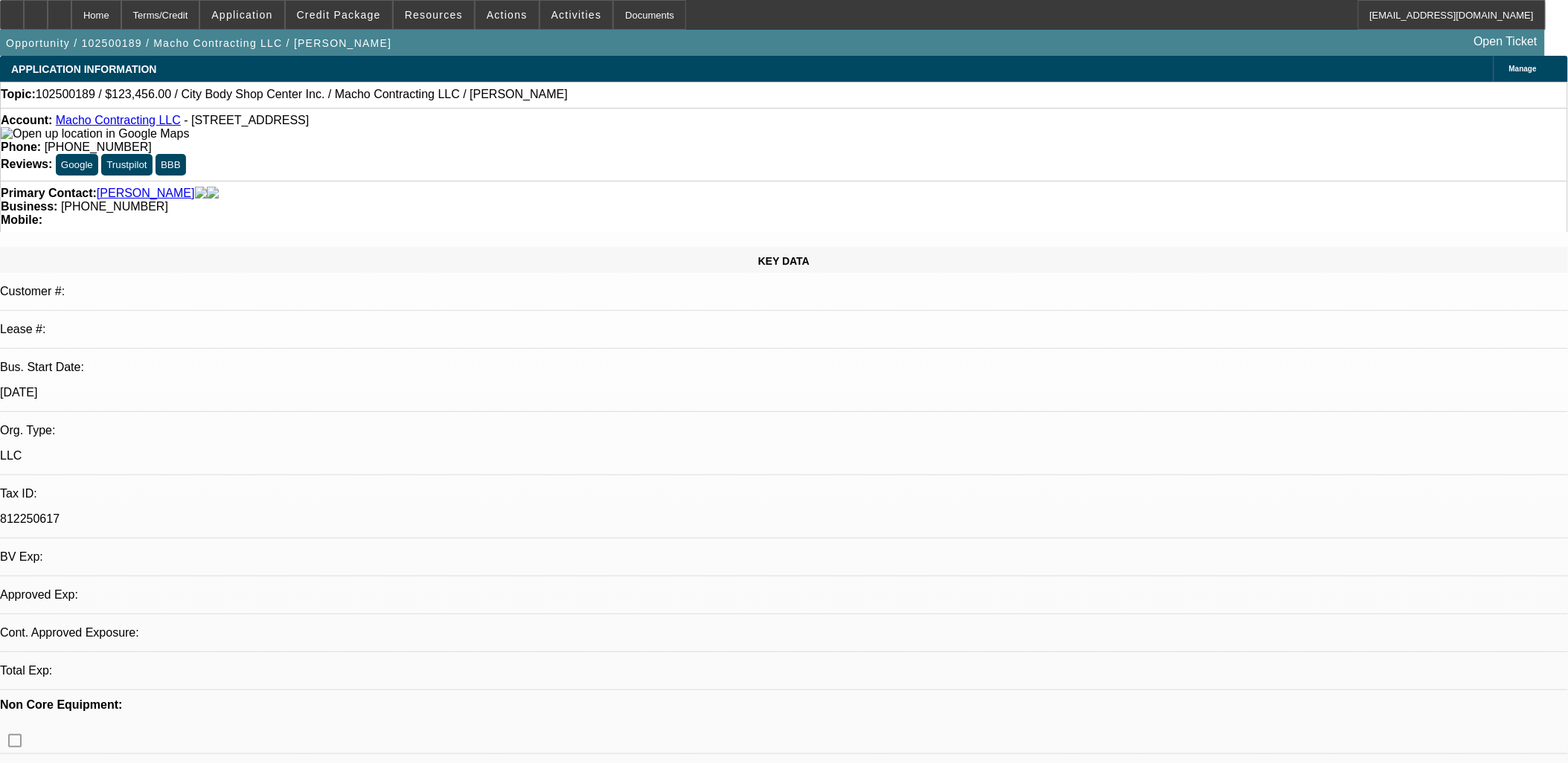
select select "0"
select select "2"
select select "0.1"
select select "4"
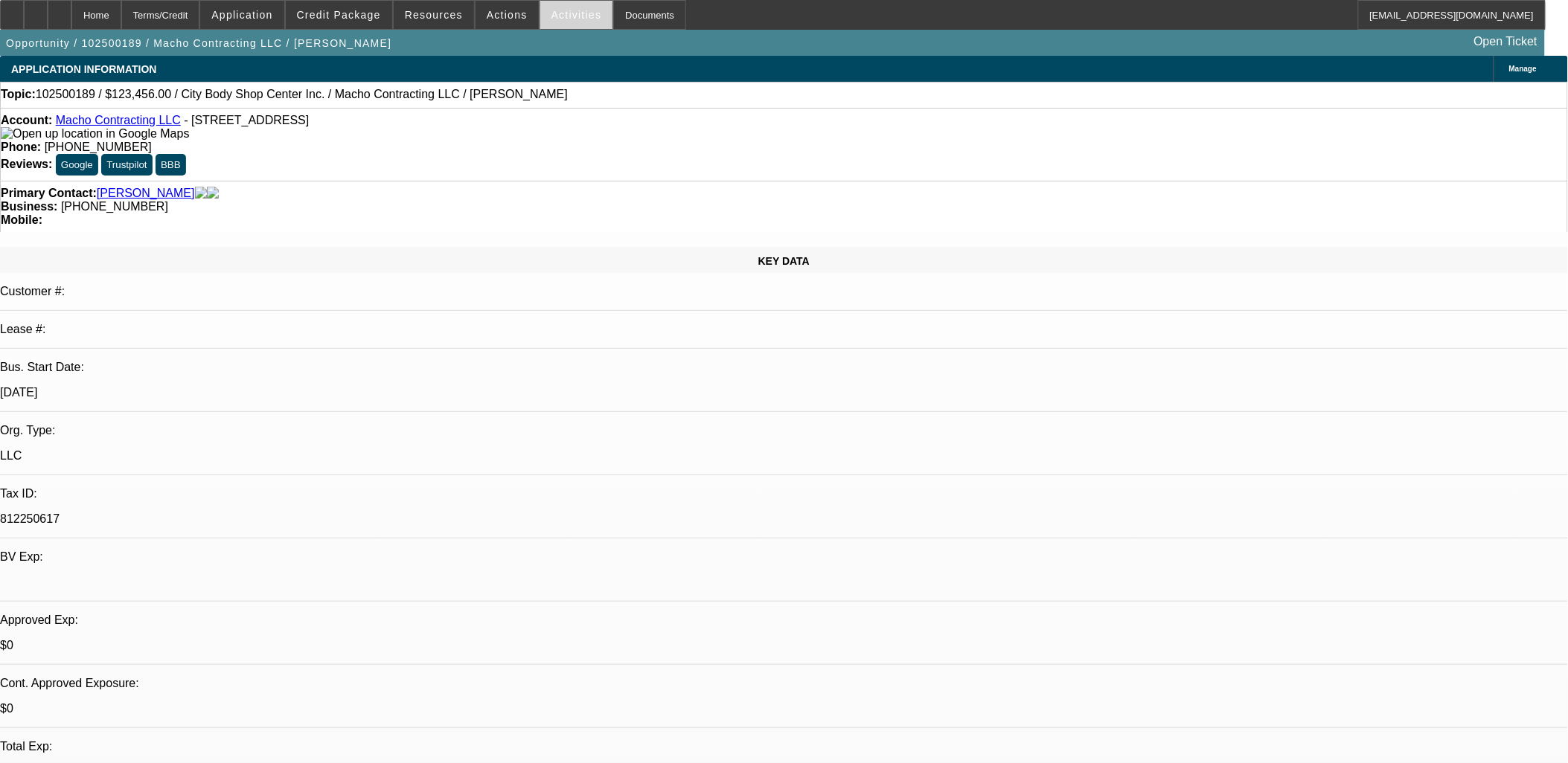
click at [559, 17] on span "Activities" at bounding box center [577, 14] width 51 height 12
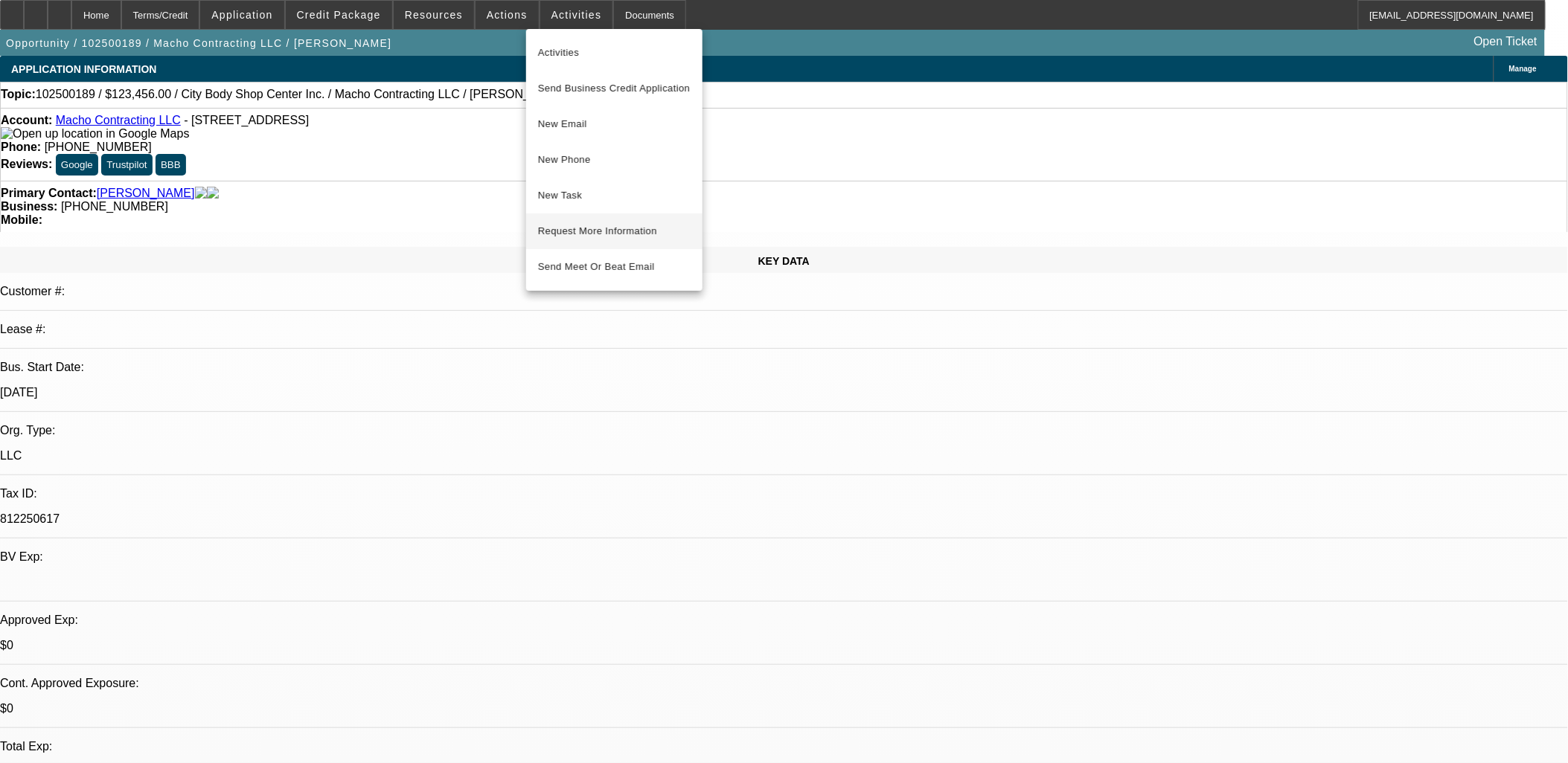
click at [605, 230] on span "Request More Information" at bounding box center [614, 231] width 153 height 18
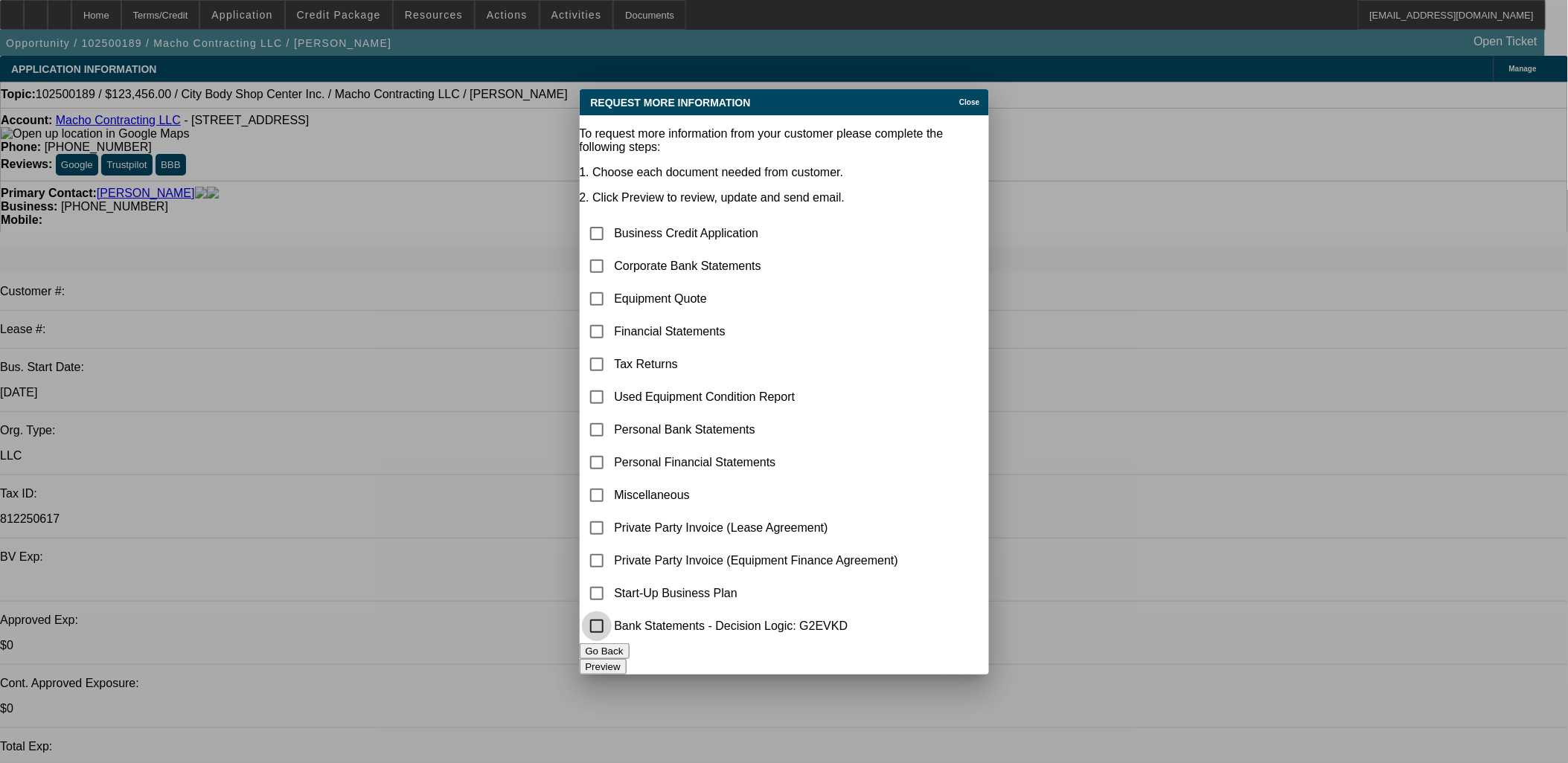
click at [612, 618] on input "checkbox" at bounding box center [597, 627] width 30 height 30
checkbox input "true"
drag, startPoint x: 607, startPoint y: 239, endPoint x: 612, endPoint y: 256, distance: 17.7
click at [607, 284] on input "checkbox" at bounding box center [597, 299] width 30 height 30
checkbox input "true"
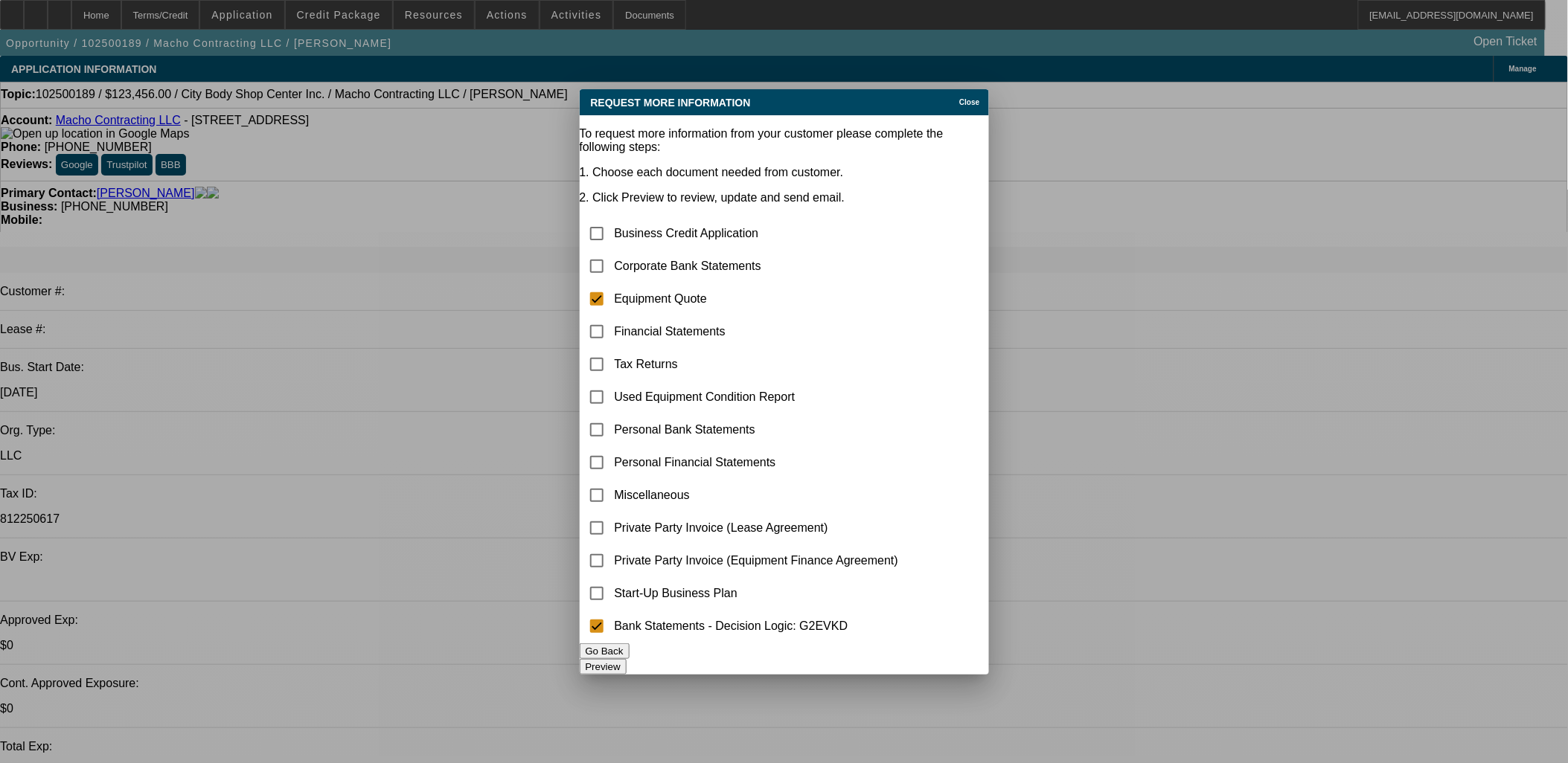
click at [627, 660] on button "Preview" at bounding box center [603, 667] width 47 height 16
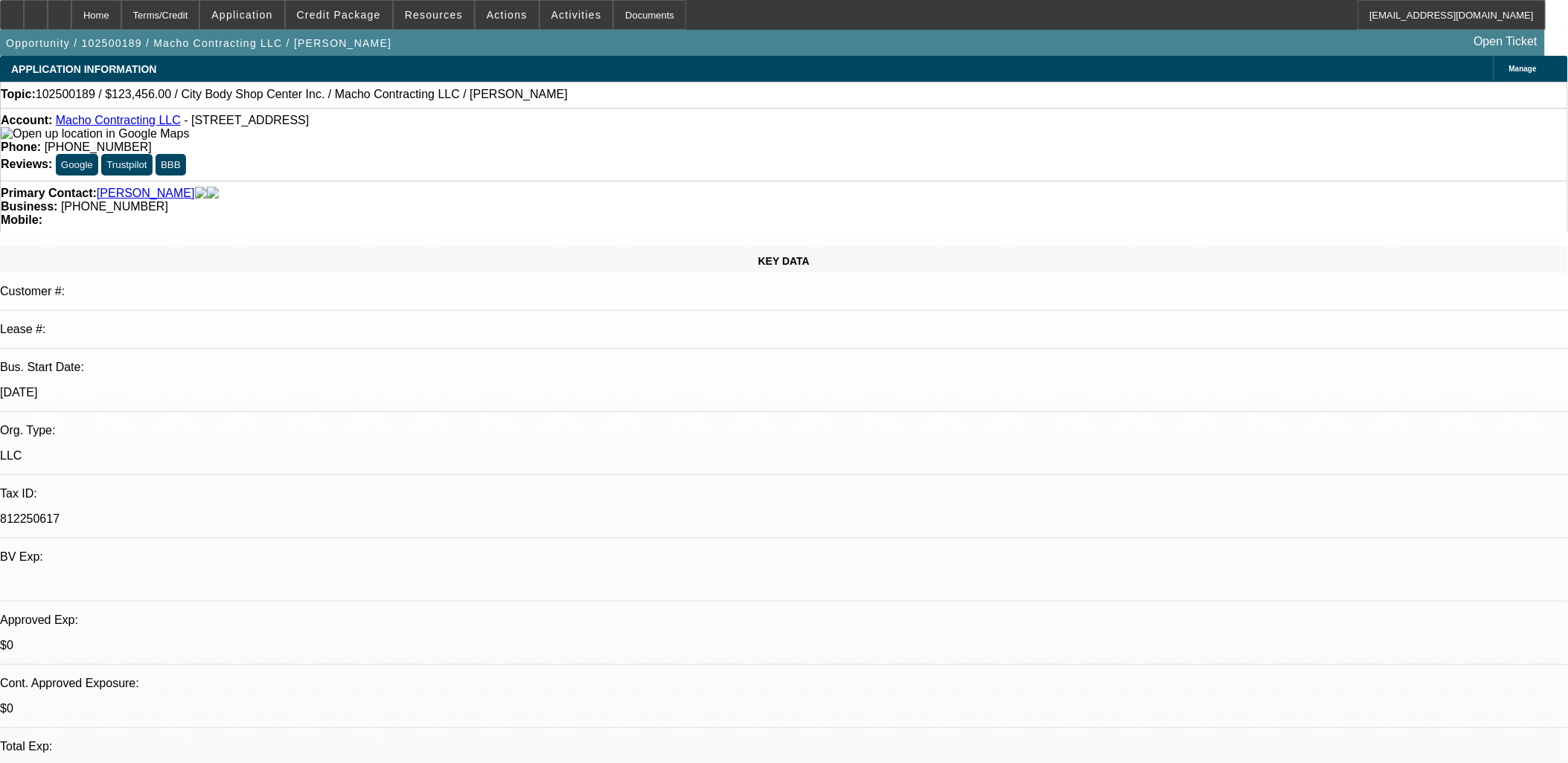
click at [350, 13] on span "Credit Package" at bounding box center [339, 14] width 84 height 12
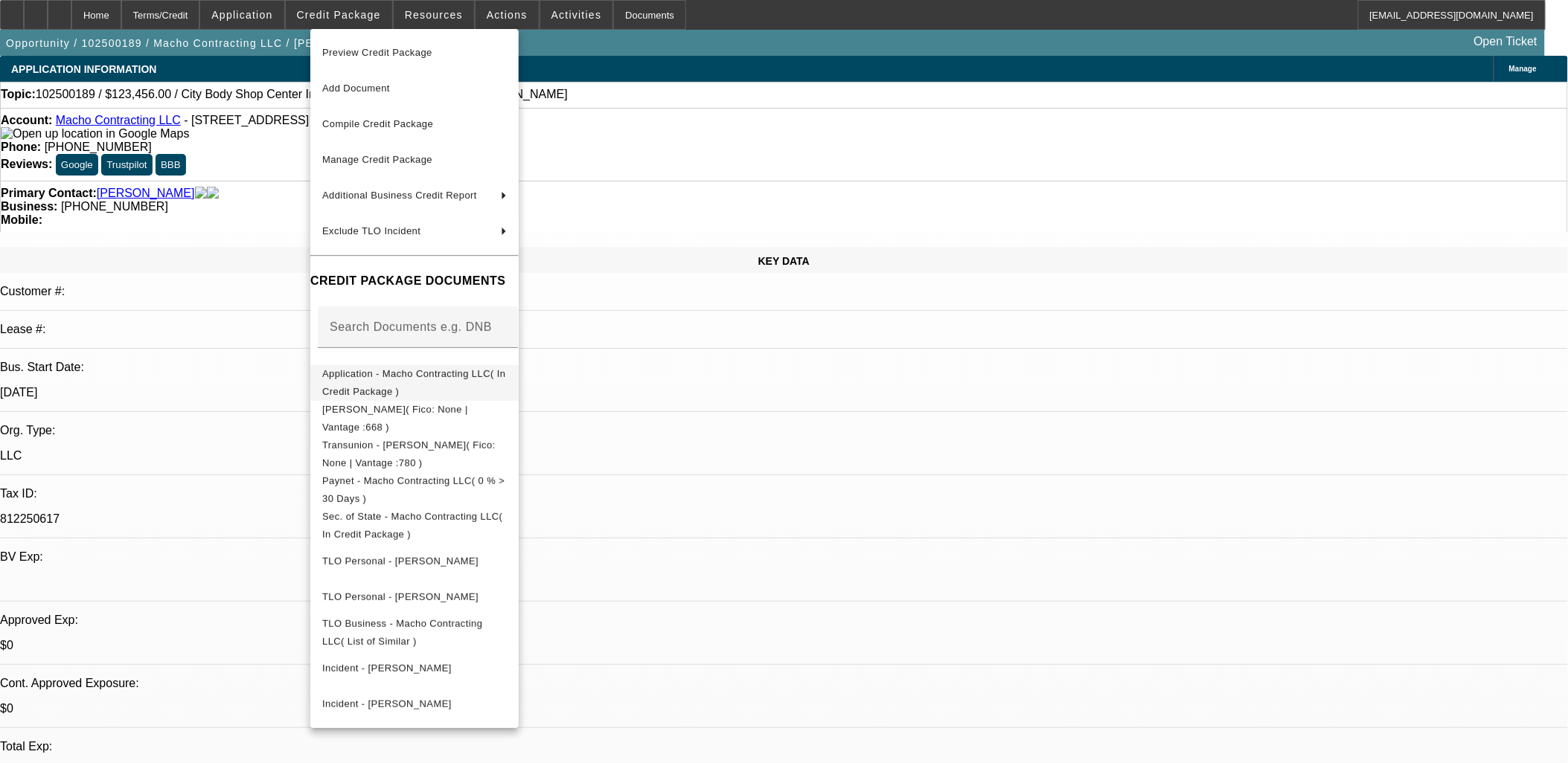
click at [393, 371] on span "Application - Macho Contracting LLC( In Credit Package )" at bounding box center [414, 382] width 183 height 29
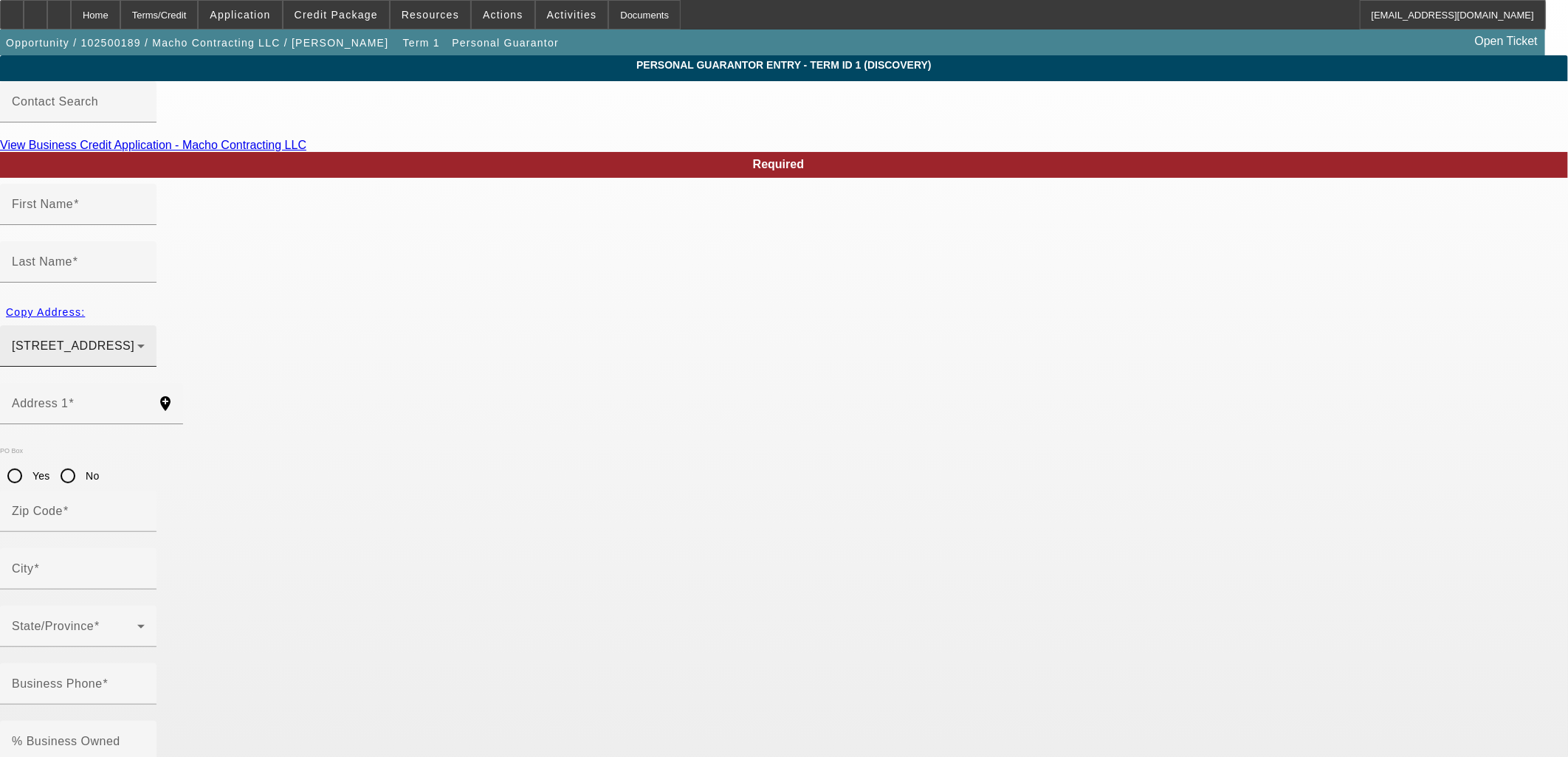
type input "[PERSON_NAME]"
type input "[STREET_ADDRESS]"
radio input "true"
type input "85331"
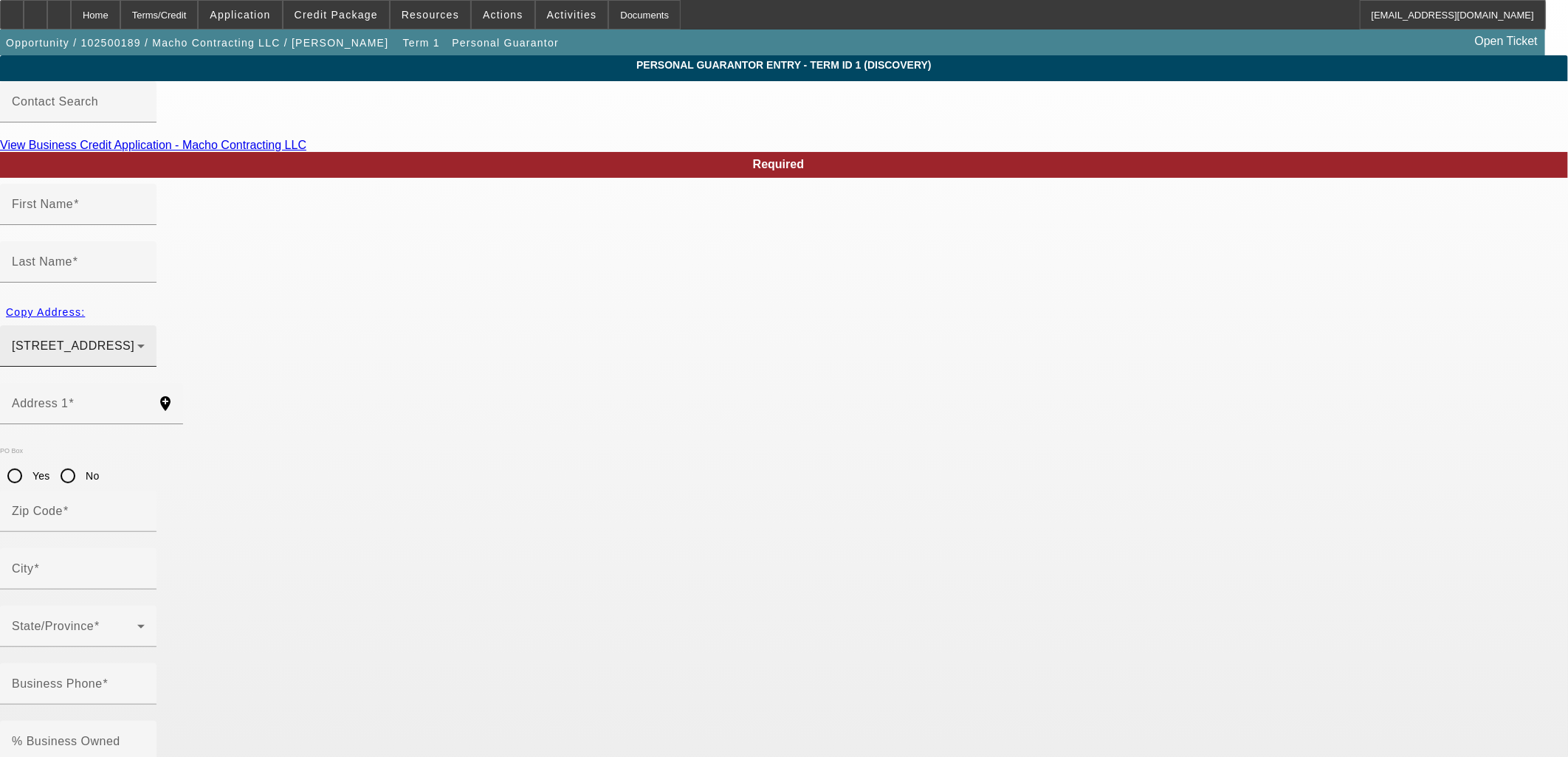
type input "[GEOGRAPHIC_DATA]"
type input "[PHONE_NUMBER]"
type input "50"
type input "601-78-6352"
type input "[PERSON_NAME][EMAIL_ADDRESS][DOMAIN_NAME]"
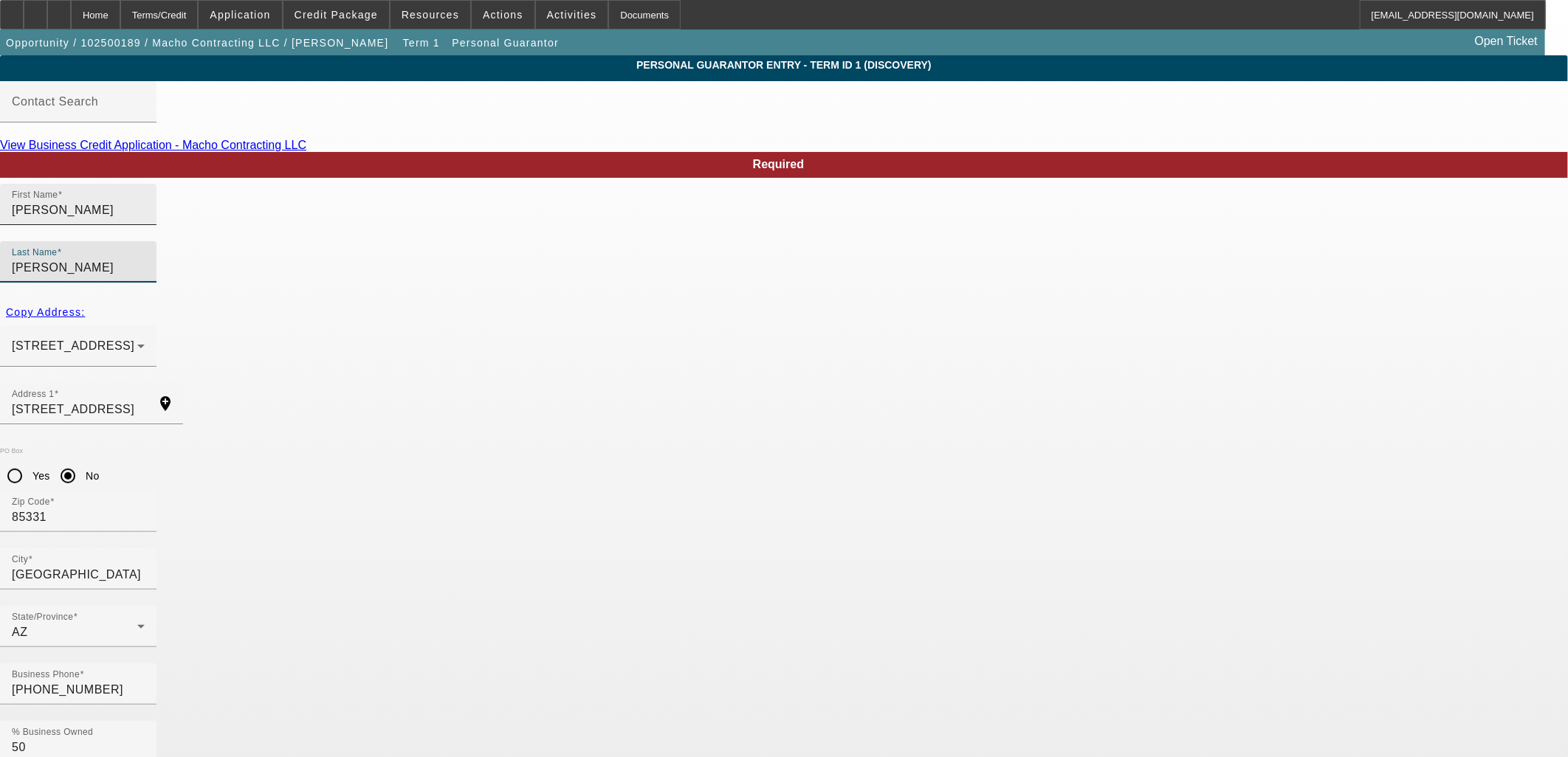
drag, startPoint x: 638, startPoint y: 233, endPoint x: 417, endPoint y: 236, distance: 221.0
click at [417, 236] on div "First Name Tabitha Last Name Jones" at bounding box center [784, 242] width 1568 height 115
type input "[PERSON_NAME]"
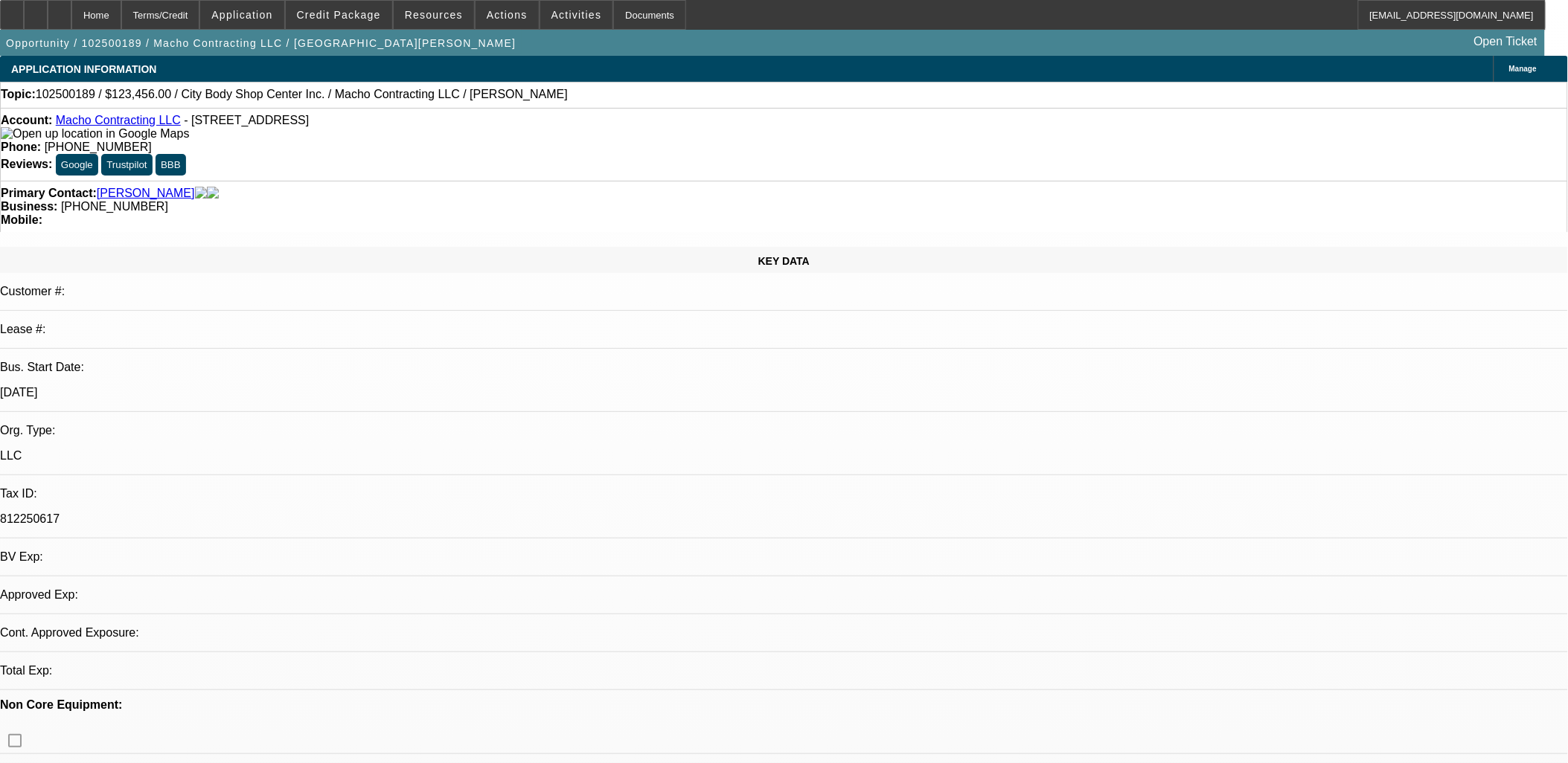
select select "0"
select select "2"
select select "0.1"
select select "4"
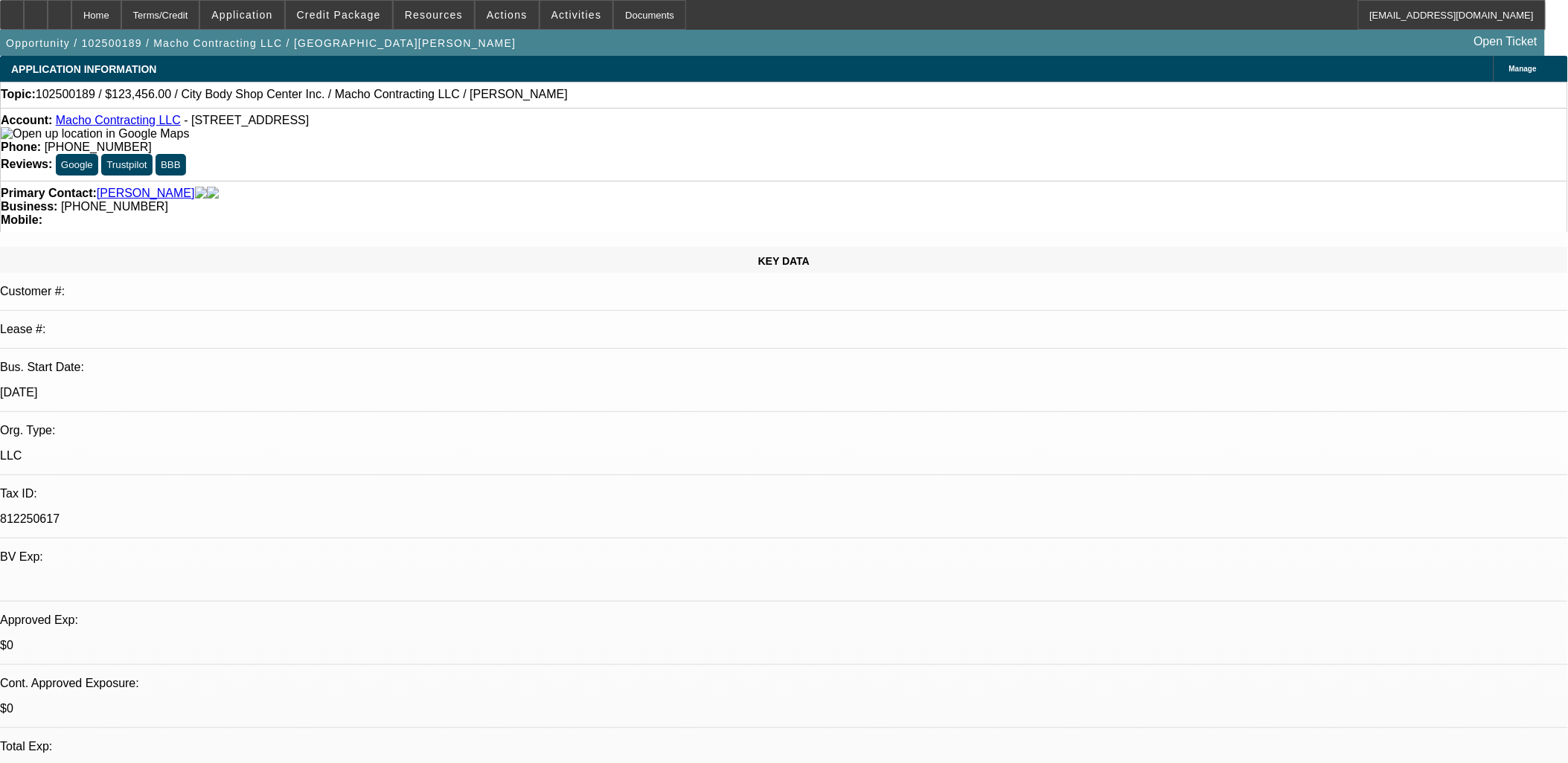
click at [32, 140] on img at bounding box center [95, 133] width 188 height 13
radio input "true"
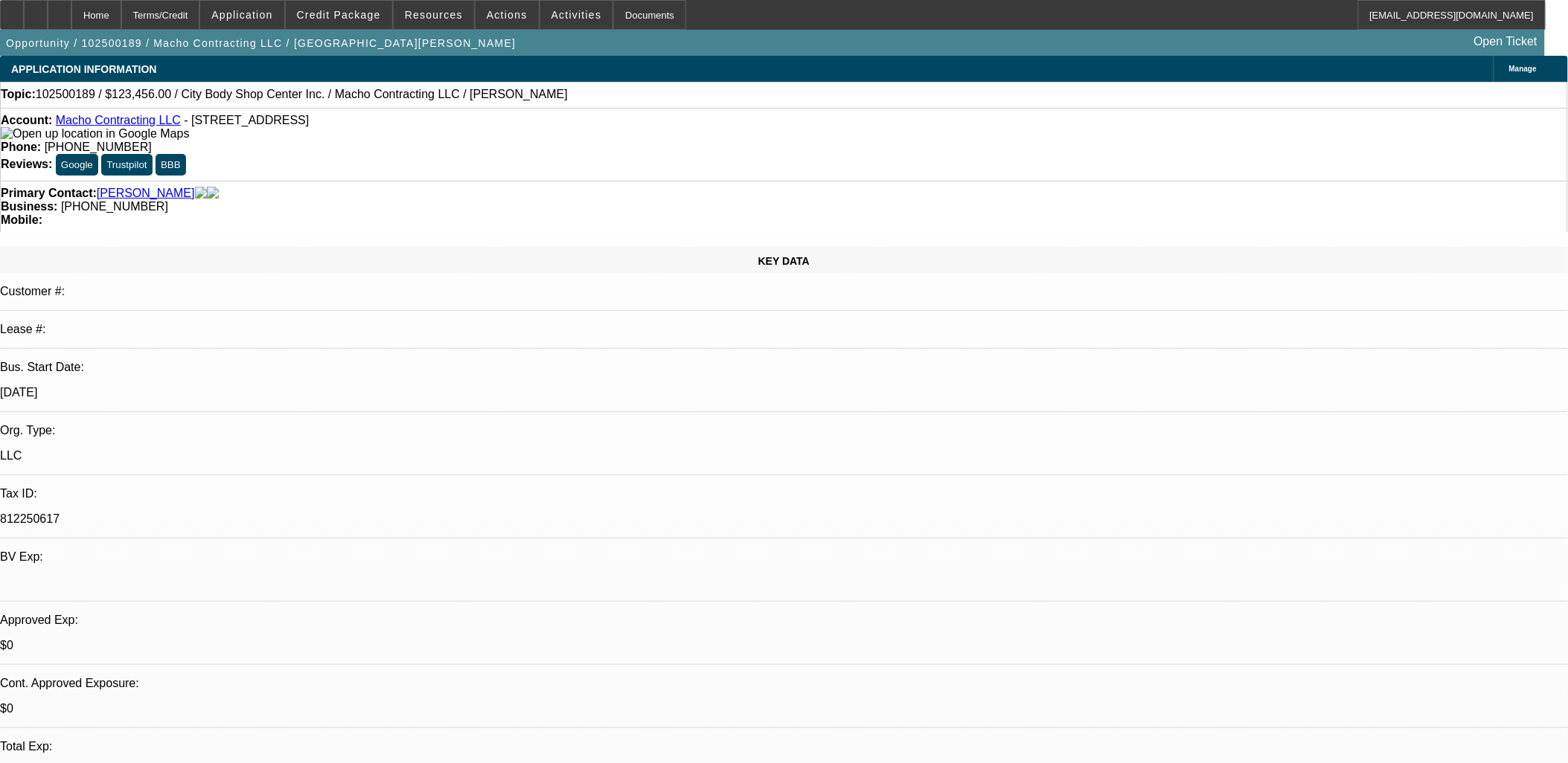
type textarea "FU for banks, discuss the equipment, biz and projected revenue"
radio input "true"
